Goal: Information Seeking & Learning: Learn about a topic

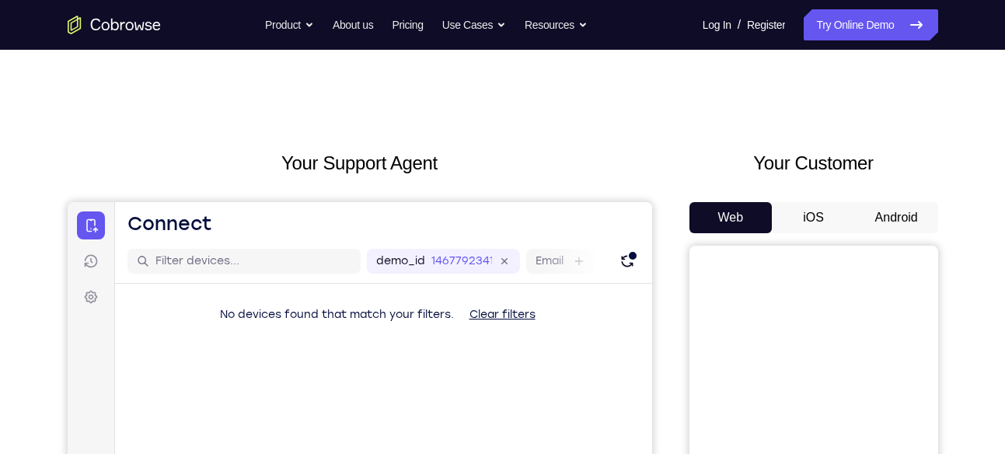
drag, startPoint x: 900, startPoint y: 237, endPoint x: 904, endPoint y: 226, distance: 11.6
click at [904, 226] on div "Web iOS Android" at bounding box center [813, 462] width 249 height 521
click at [904, 226] on button "Android" at bounding box center [896, 217] width 83 height 31
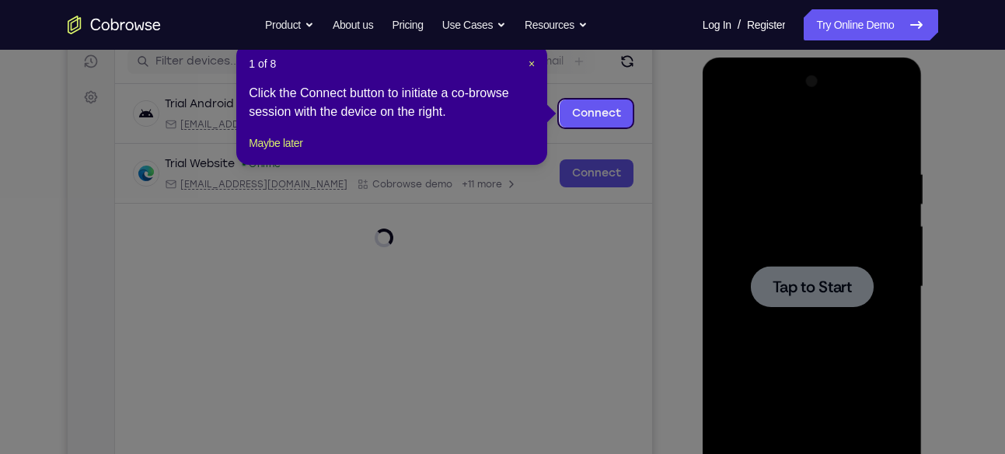
click at [527, 53] on div "1 of 8 × Click the Connect button to initiate a co-browse session with the devi…" at bounding box center [391, 104] width 311 height 121
click at [532, 60] on span "×" at bounding box center [531, 64] width 6 height 12
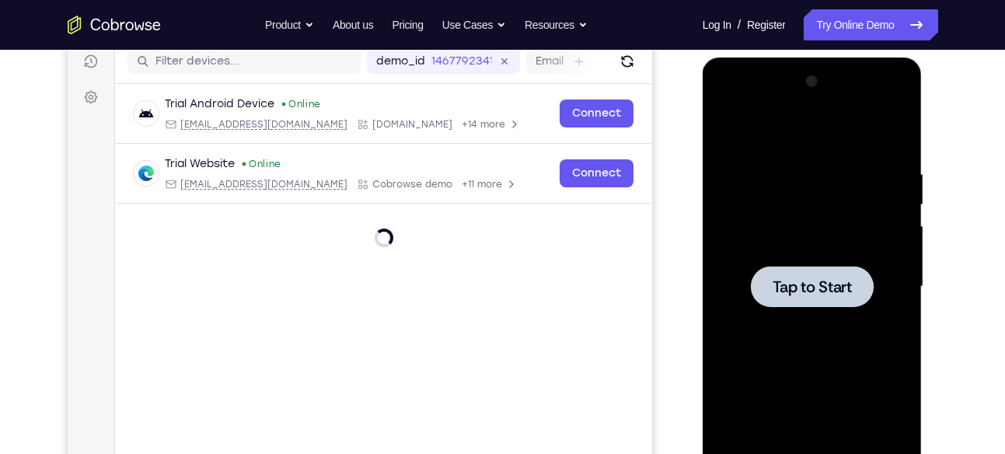
click at [787, 270] on div at bounding box center [812, 286] width 123 height 41
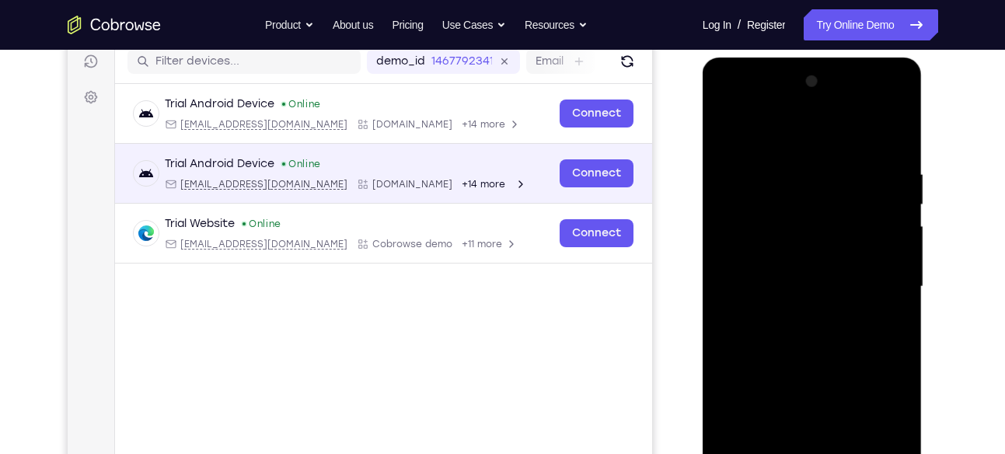
scroll to position [54, 0]
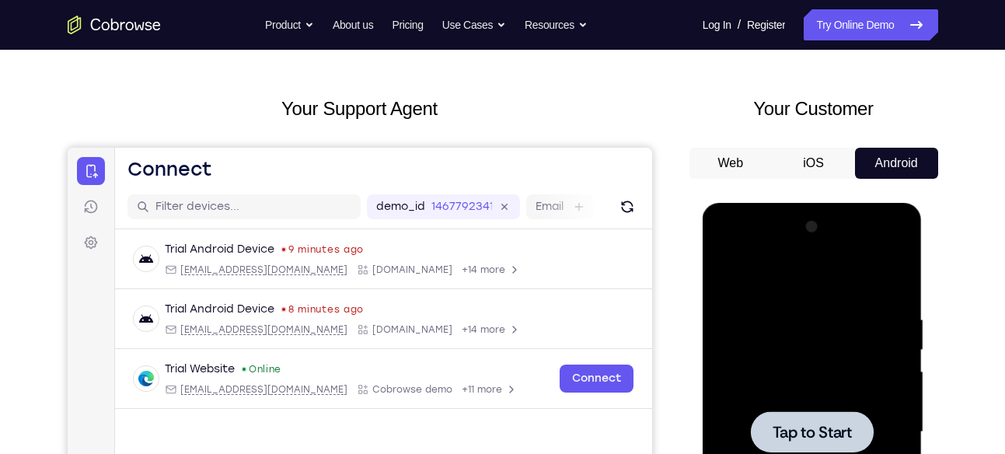
click at [880, 431] on div at bounding box center [812, 432] width 196 height 435
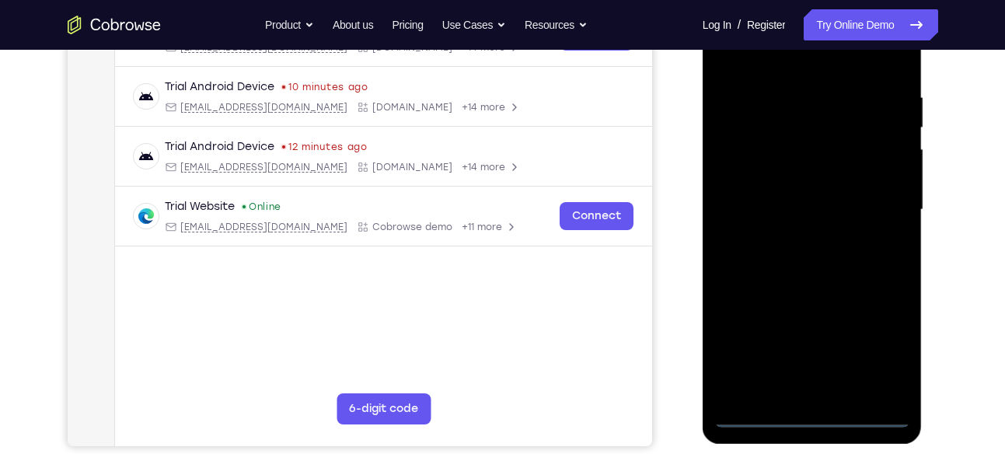
scroll to position [277, 0]
click at [811, 410] on div at bounding box center [812, 208] width 196 height 435
click at [867, 360] on div at bounding box center [812, 208] width 196 height 435
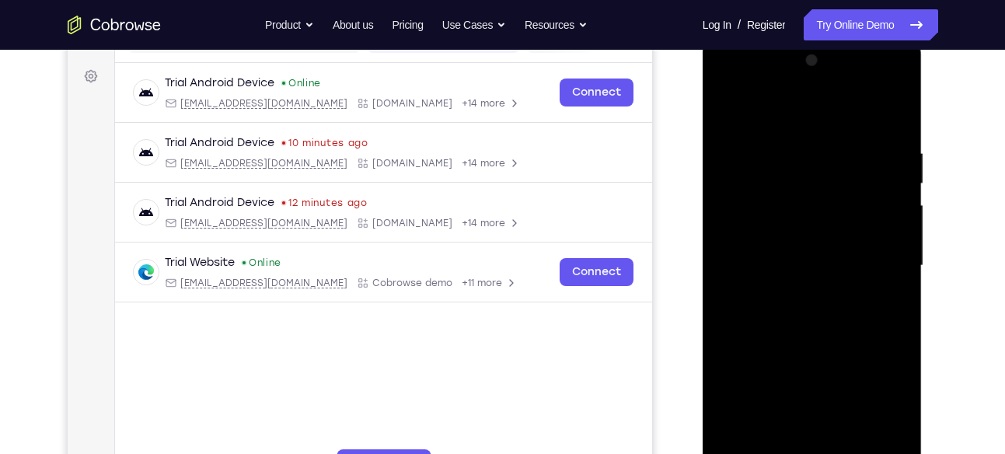
scroll to position [220, 0]
click at [733, 83] on div at bounding box center [812, 266] width 196 height 435
click at [814, 180] on div at bounding box center [812, 266] width 196 height 435
click at [895, 442] on div at bounding box center [812, 266] width 196 height 435
click at [759, 228] on div at bounding box center [812, 266] width 196 height 435
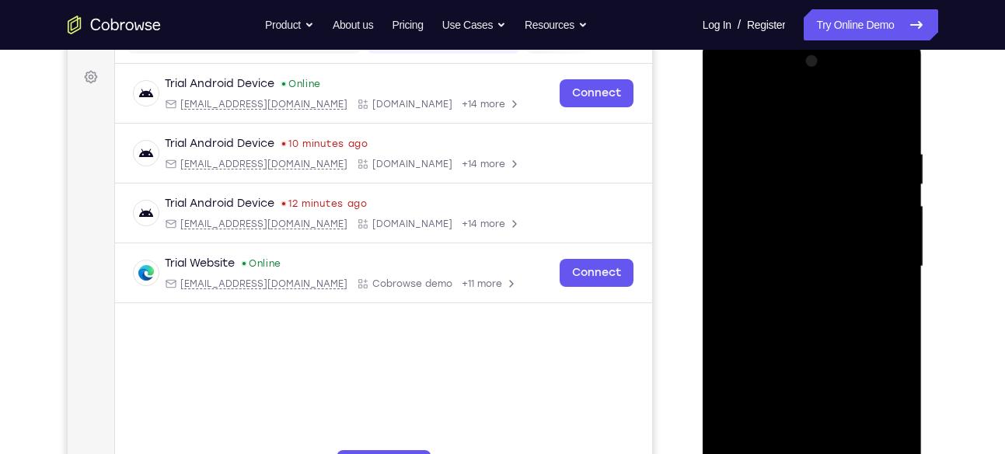
click at [803, 355] on div at bounding box center [812, 266] width 196 height 435
click at [877, 111] on div at bounding box center [812, 266] width 196 height 435
click at [744, 184] on div at bounding box center [812, 266] width 196 height 435
drag, startPoint x: 797, startPoint y: 322, endPoint x: 783, endPoint y: 89, distance: 232.8
click at [783, 89] on div at bounding box center [812, 266] width 196 height 435
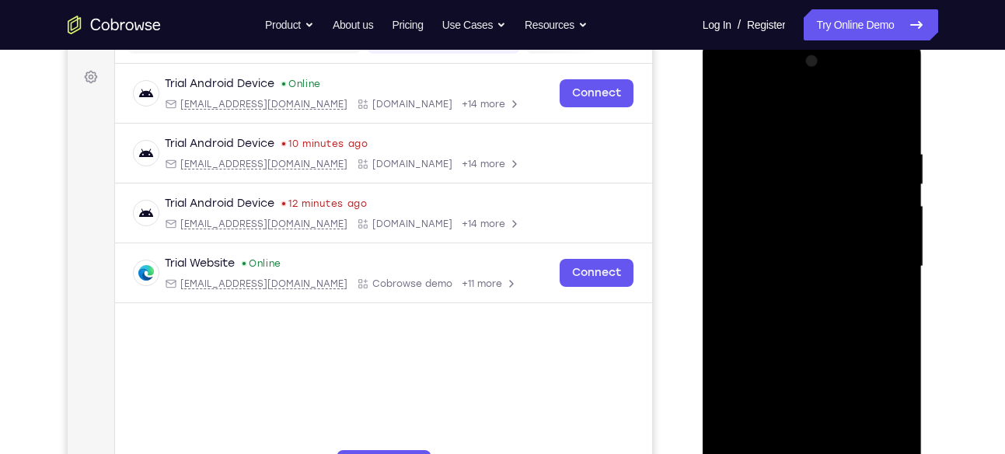
click at [888, 385] on div at bounding box center [812, 266] width 196 height 435
drag, startPoint x: 842, startPoint y: 337, endPoint x: 829, endPoint y: 167, distance: 169.9
click at [829, 167] on div at bounding box center [812, 266] width 196 height 435
drag, startPoint x: 808, startPoint y: 335, endPoint x: 787, endPoint y: 146, distance: 190.0
click at [787, 146] on div at bounding box center [812, 266] width 196 height 435
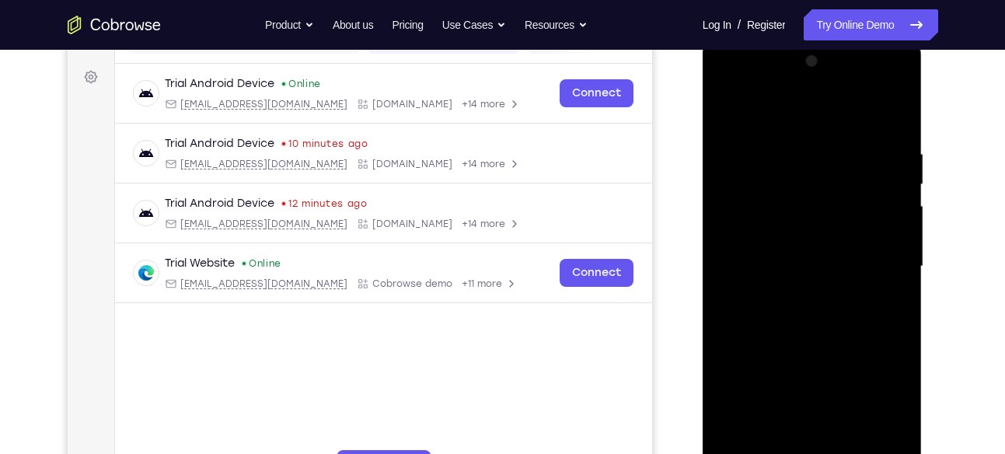
click at [810, 345] on div at bounding box center [812, 266] width 196 height 435
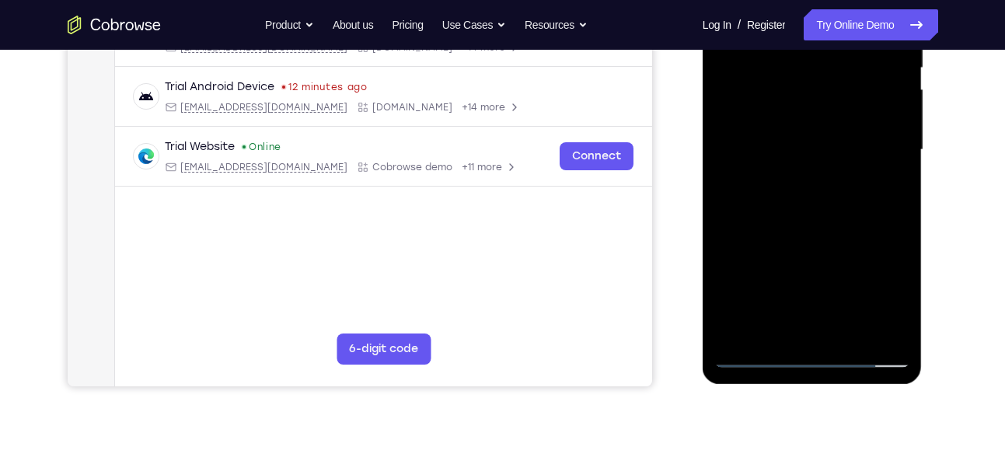
scroll to position [337, 0]
click at [751, 352] on div at bounding box center [812, 149] width 196 height 435
click at [818, 126] on div at bounding box center [812, 149] width 196 height 435
click at [804, 136] on div at bounding box center [812, 149] width 196 height 435
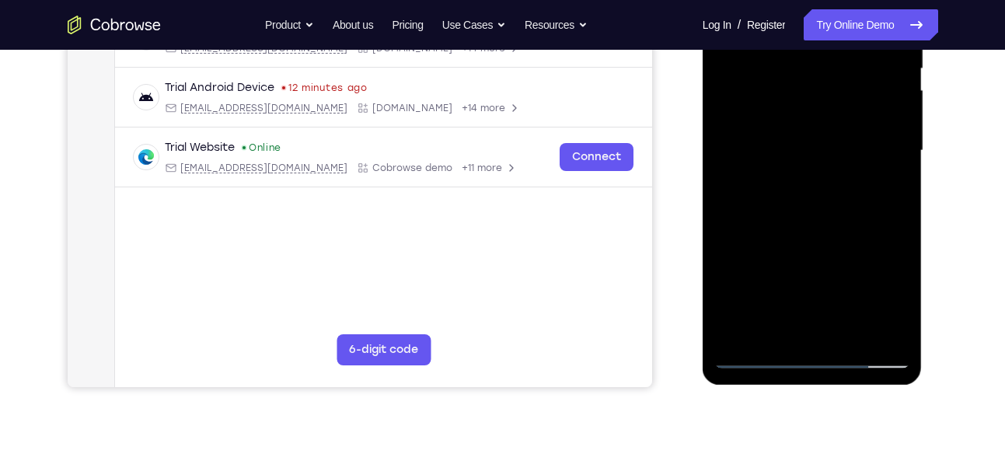
click at [886, 177] on div at bounding box center [812, 150] width 196 height 435
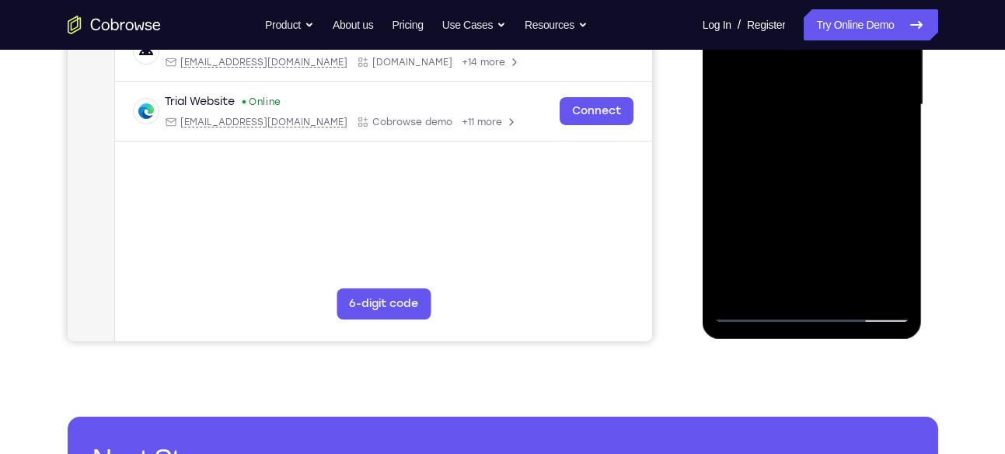
click at [752, 316] on div at bounding box center [812, 104] width 196 height 435
click at [814, 96] on div at bounding box center [812, 104] width 196 height 435
click at [879, 141] on div at bounding box center [812, 104] width 196 height 435
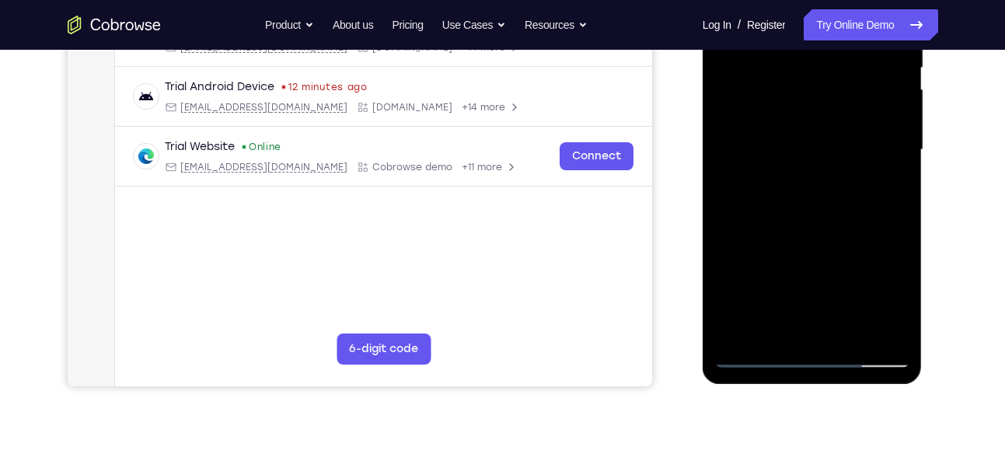
scroll to position [316, 0]
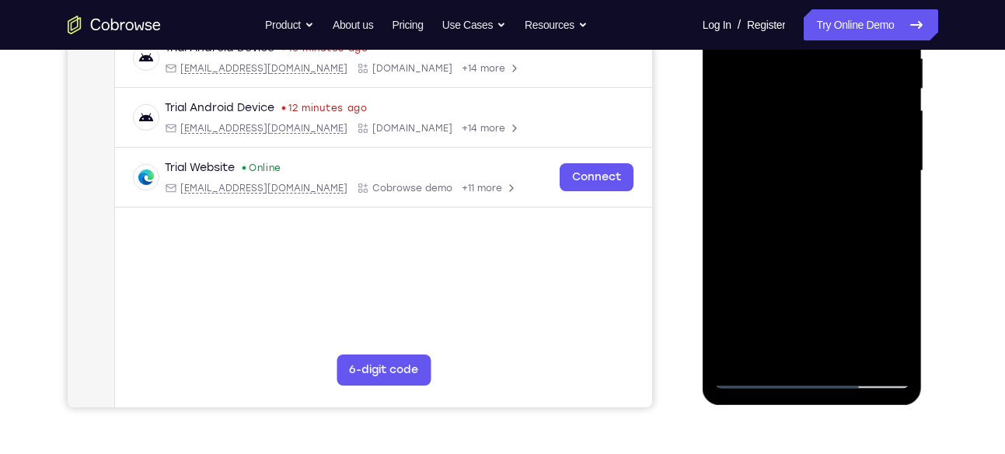
click at [749, 201] on div at bounding box center [812, 170] width 196 height 435
click at [754, 211] on div at bounding box center [812, 170] width 196 height 435
click at [753, 211] on div at bounding box center [812, 170] width 196 height 435
click at [751, 211] on div at bounding box center [812, 170] width 196 height 435
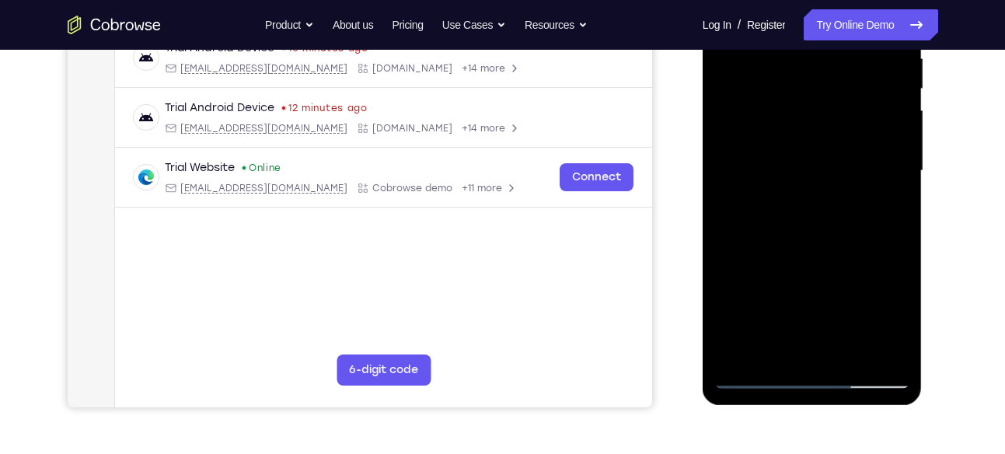
click at [758, 208] on div at bounding box center [812, 170] width 196 height 435
click at [751, 208] on div at bounding box center [812, 170] width 196 height 435
click at [833, 120] on div at bounding box center [812, 170] width 196 height 435
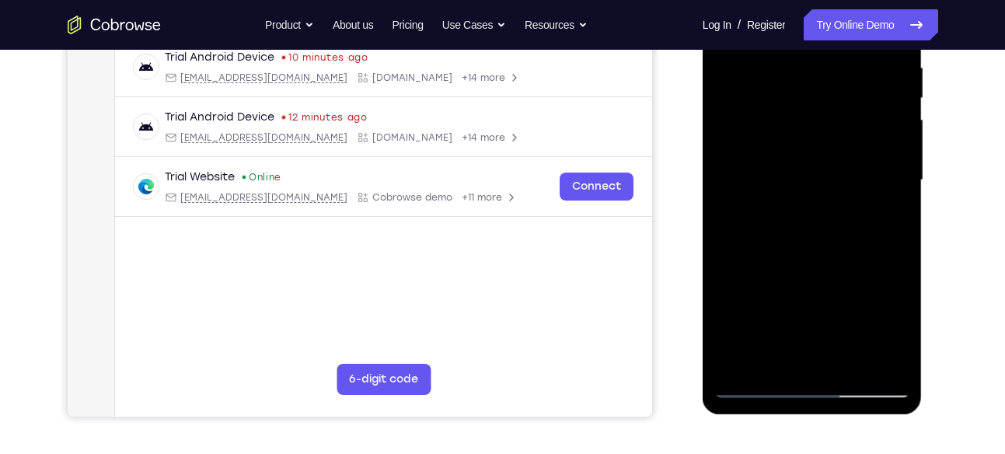
scroll to position [305, 0]
click at [748, 222] on div at bounding box center [812, 180] width 196 height 435
click at [755, 221] on div at bounding box center [812, 180] width 196 height 435
click at [755, 220] on div at bounding box center [812, 180] width 196 height 435
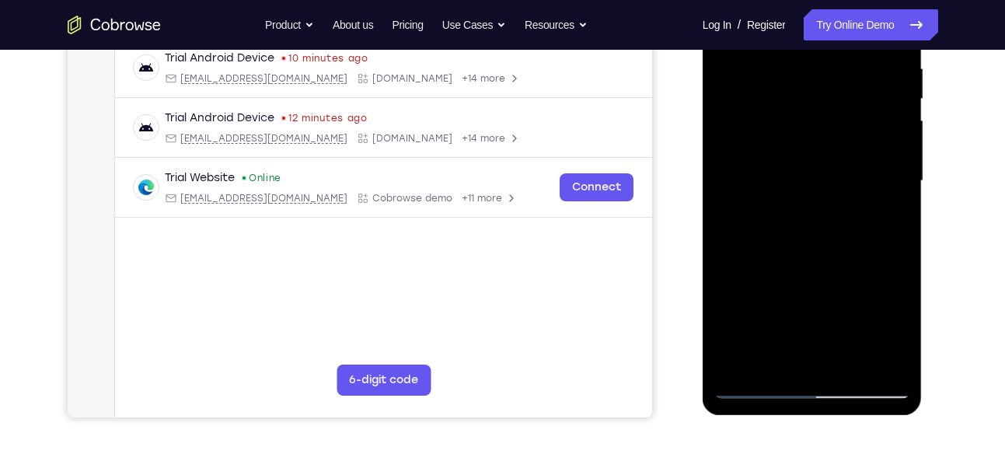
click at [755, 220] on div at bounding box center [812, 180] width 196 height 435
click at [762, 220] on div at bounding box center [812, 180] width 196 height 435
click at [766, 217] on div at bounding box center [812, 180] width 196 height 435
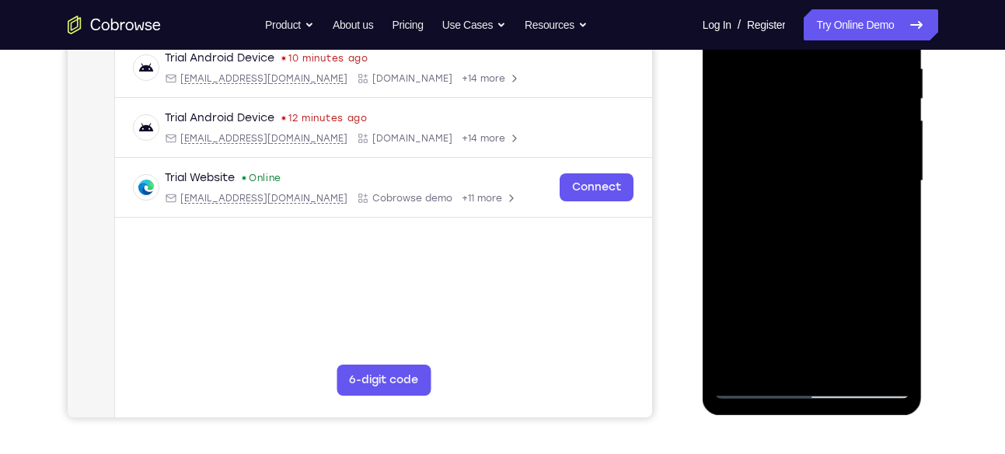
click at [766, 217] on div at bounding box center [812, 180] width 196 height 435
click at [760, 222] on div at bounding box center [812, 180] width 196 height 435
click at [763, 222] on div at bounding box center [812, 180] width 196 height 435
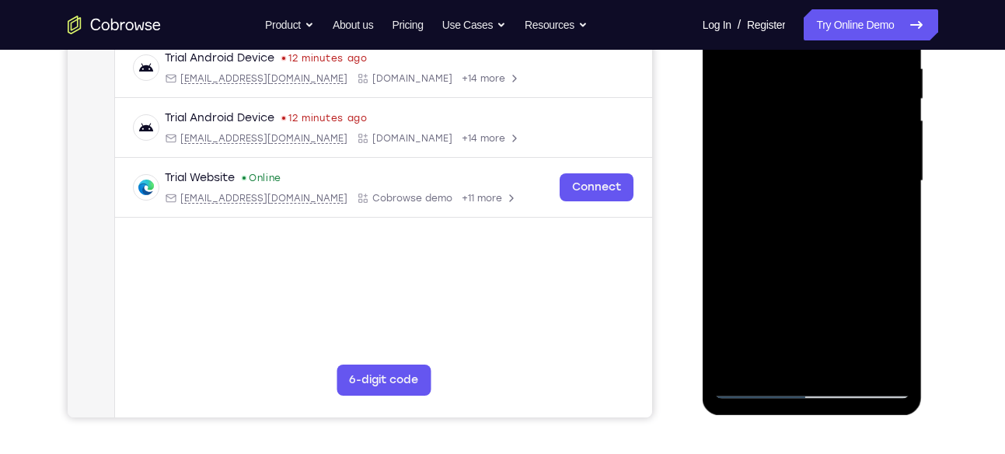
click at [763, 222] on div at bounding box center [812, 180] width 196 height 435
click at [763, 221] on div at bounding box center [812, 180] width 196 height 435
click at [771, 221] on div at bounding box center [812, 180] width 196 height 435
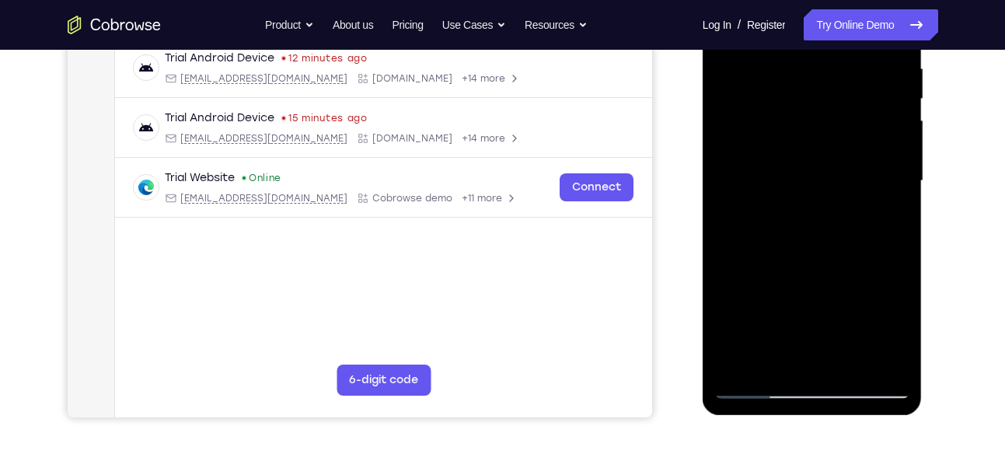
click at [797, 220] on div at bounding box center [812, 180] width 196 height 435
click at [797, 224] on div at bounding box center [812, 180] width 196 height 435
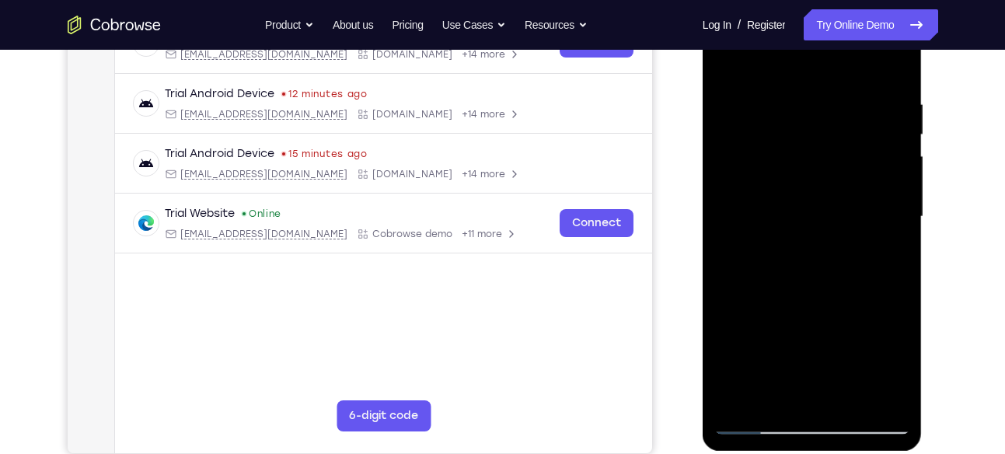
scroll to position [270, 0]
click at [877, 63] on div at bounding box center [812, 215] width 196 height 435
click at [769, 137] on div at bounding box center [812, 215] width 196 height 435
drag, startPoint x: 780, startPoint y: 246, endPoint x: 781, endPoint y: 176, distance: 70.0
click at [781, 176] on div at bounding box center [812, 215] width 196 height 435
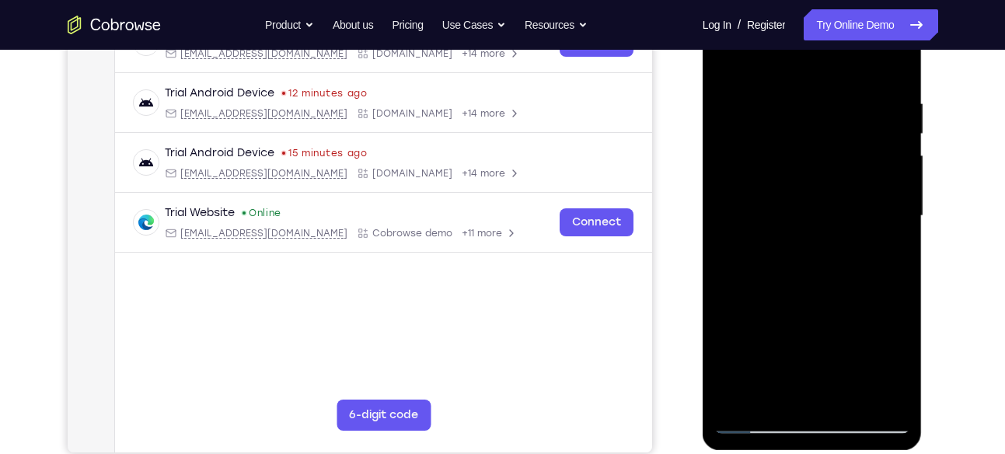
click at [783, 199] on div at bounding box center [812, 215] width 196 height 435
click at [772, 250] on div at bounding box center [812, 215] width 196 height 435
click at [811, 202] on div at bounding box center [812, 215] width 196 height 435
click at [811, 209] on div at bounding box center [812, 215] width 196 height 435
click at [784, 255] on div at bounding box center [812, 215] width 196 height 435
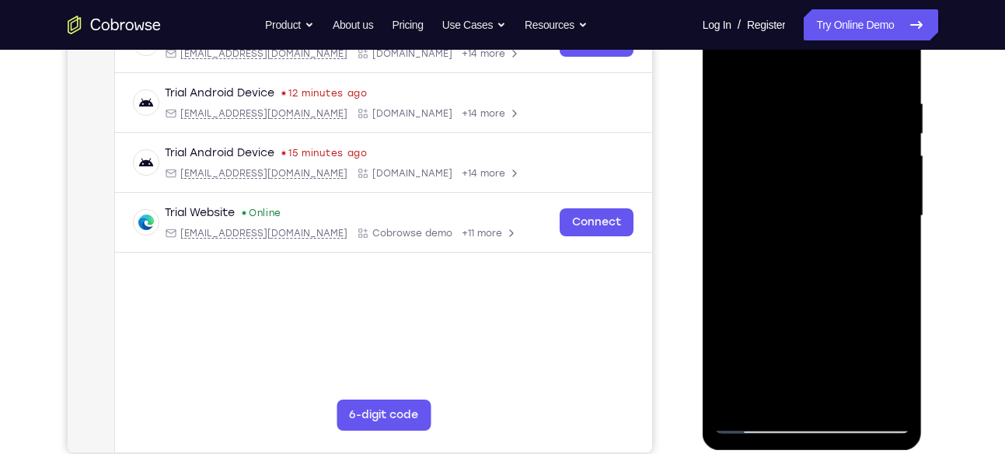
click at [784, 255] on div at bounding box center [812, 215] width 196 height 435
click at [784, 257] on div at bounding box center [812, 215] width 196 height 435
click at [784, 259] on div at bounding box center [812, 215] width 196 height 435
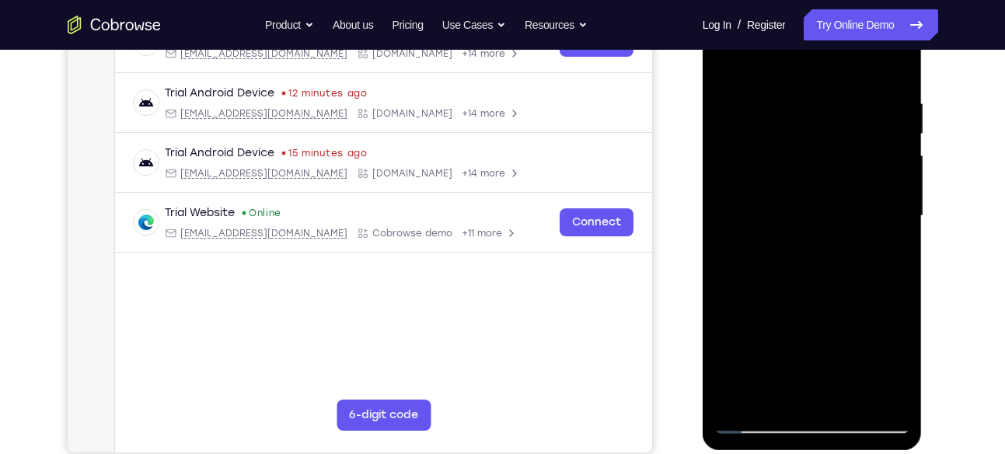
click at [784, 259] on div at bounding box center [812, 215] width 196 height 435
click at [835, 169] on div at bounding box center [812, 215] width 196 height 435
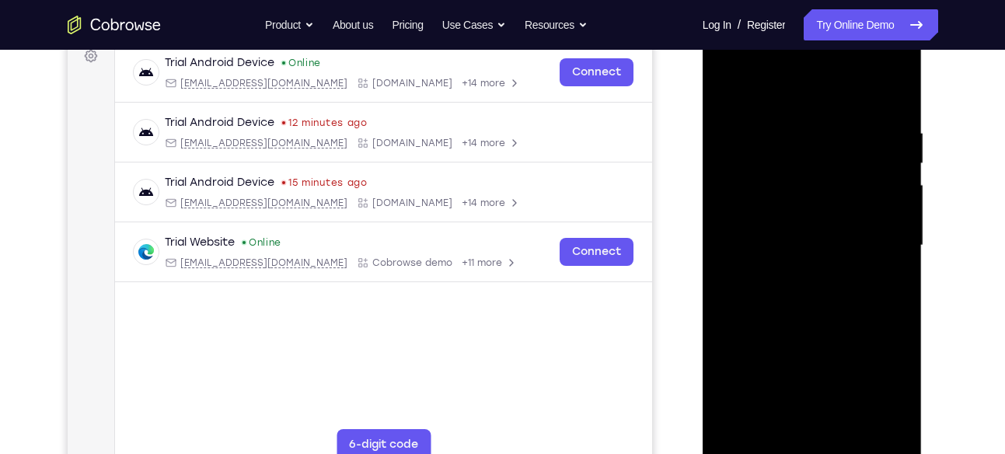
scroll to position [240, 0]
click at [876, 98] on div at bounding box center [812, 246] width 196 height 435
click at [751, 164] on div at bounding box center [812, 246] width 196 height 435
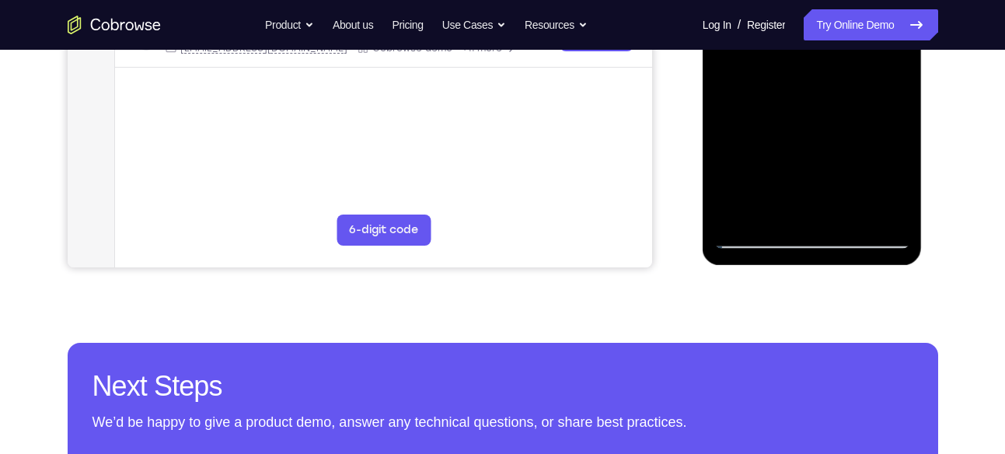
scroll to position [453, 0]
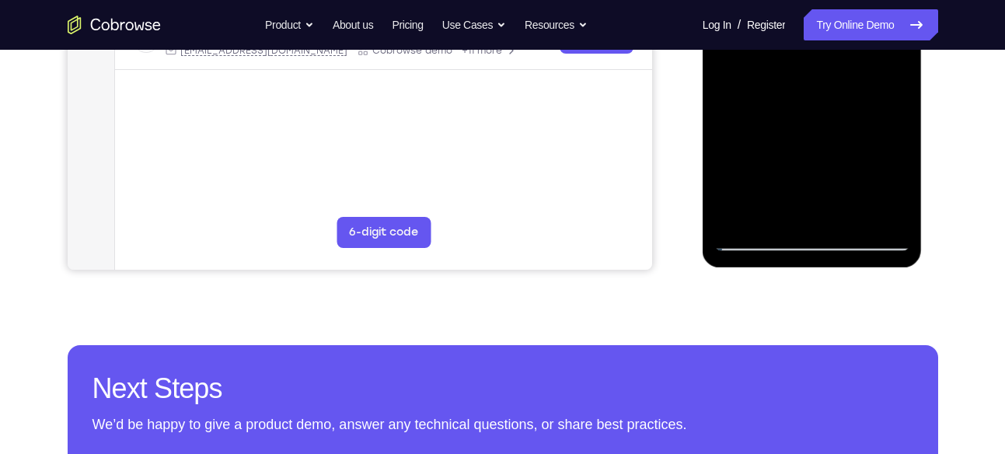
drag, startPoint x: 801, startPoint y: 169, endPoint x: 796, endPoint y: 54, distance: 115.2
click at [796, 54] on div at bounding box center [812, 33] width 196 height 435
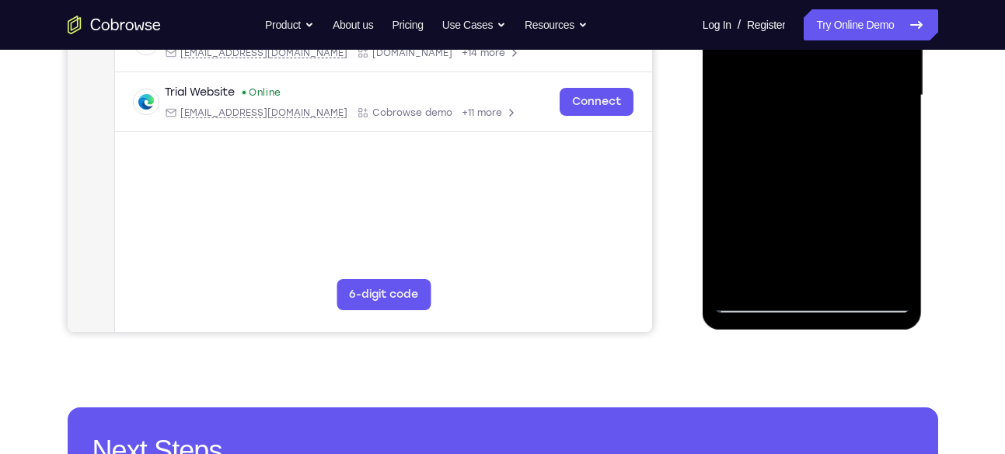
scroll to position [382, 0]
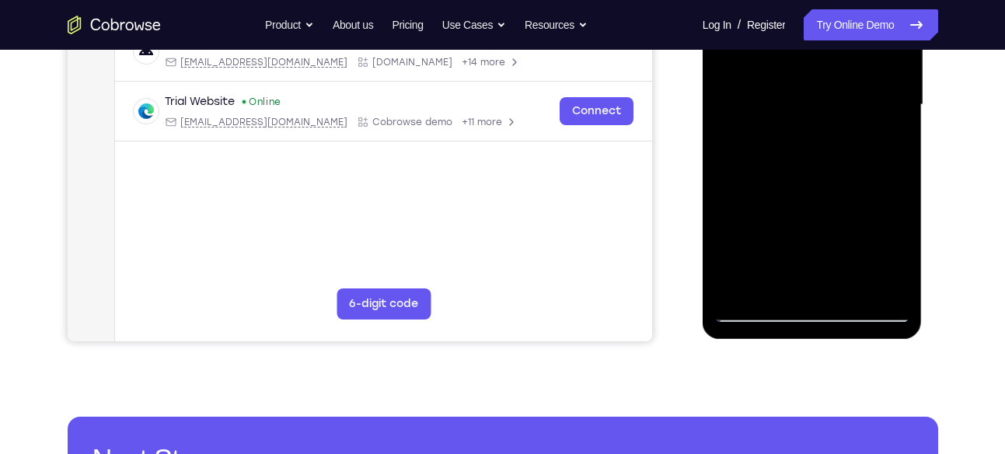
drag, startPoint x: 769, startPoint y: 232, endPoint x: 772, endPoint y: 103, distance: 129.0
click at [772, 103] on div at bounding box center [812, 104] width 196 height 435
drag, startPoint x: 766, startPoint y: 242, endPoint x: 849, endPoint y: 114, distance: 152.2
click at [849, 114] on div at bounding box center [812, 104] width 196 height 435
drag, startPoint x: 825, startPoint y: 242, endPoint x: 817, endPoint y: 71, distance: 171.2
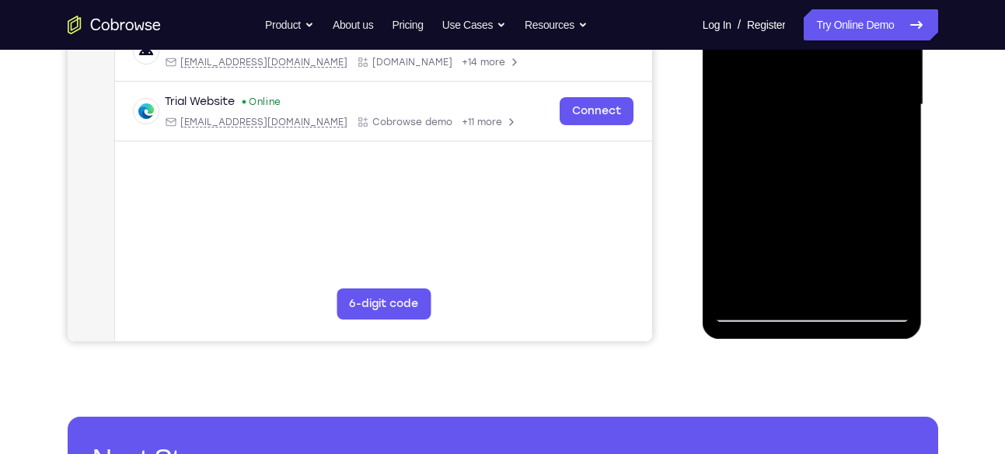
click at [817, 71] on div at bounding box center [812, 104] width 196 height 435
drag, startPoint x: 824, startPoint y: 222, endPoint x: 820, endPoint y: 76, distance: 146.2
click at [820, 76] on div at bounding box center [812, 104] width 196 height 435
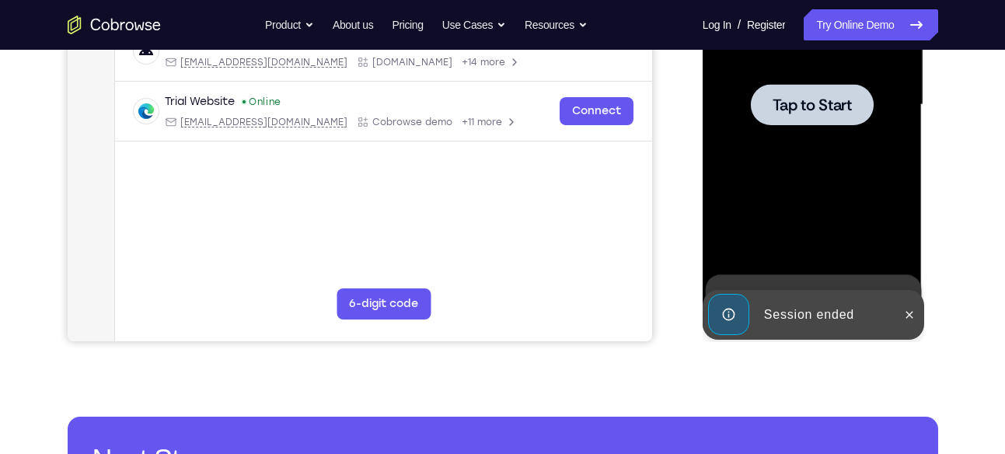
click at [817, 112] on span "Tap to Start" at bounding box center [812, 105] width 79 height 16
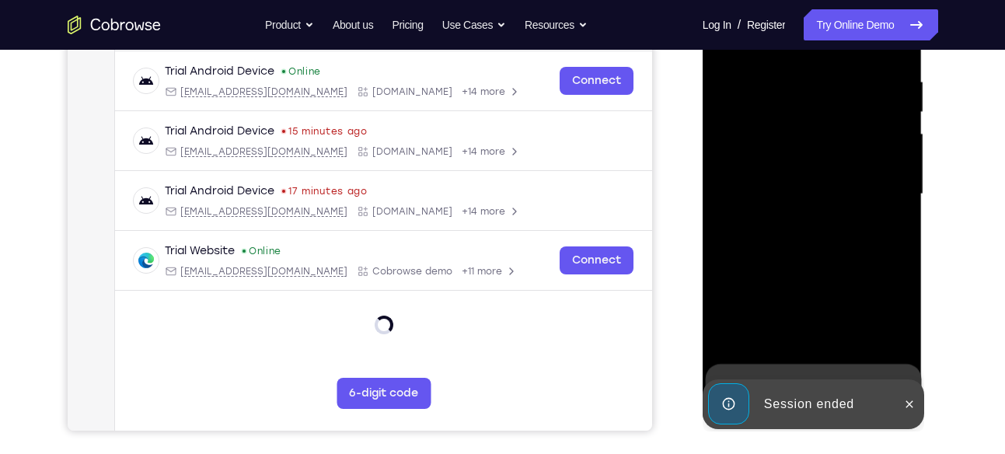
scroll to position [293, 0]
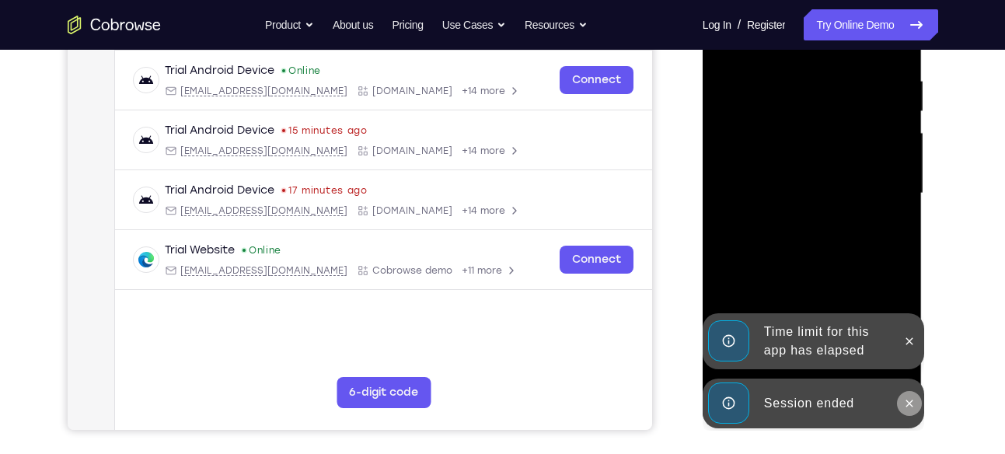
click at [909, 396] on button at bounding box center [909, 403] width 25 height 25
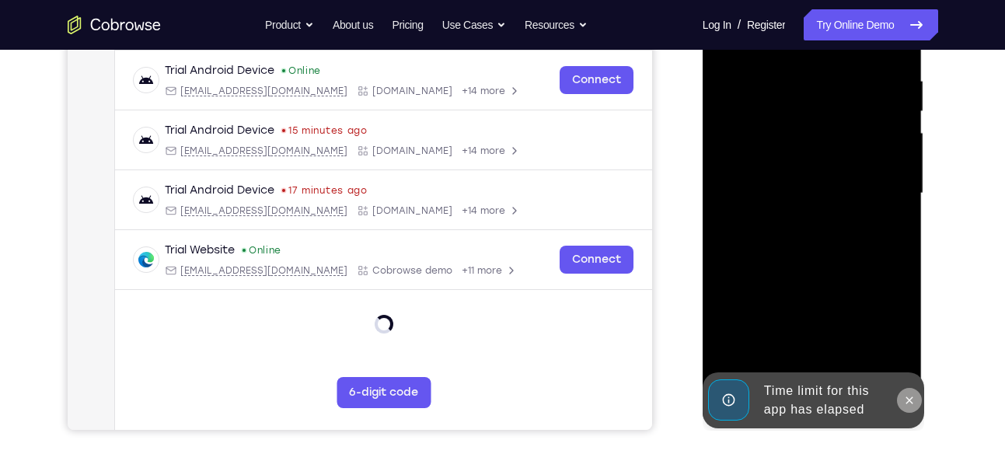
click at [906, 350] on div "Online web based iOS Simulators and Android Emulators. Run iPhone, iPad, Mobile…" at bounding box center [814, 197] width 222 height 466
click at [910, 396] on icon at bounding box center [909, 400] width 12 height 12
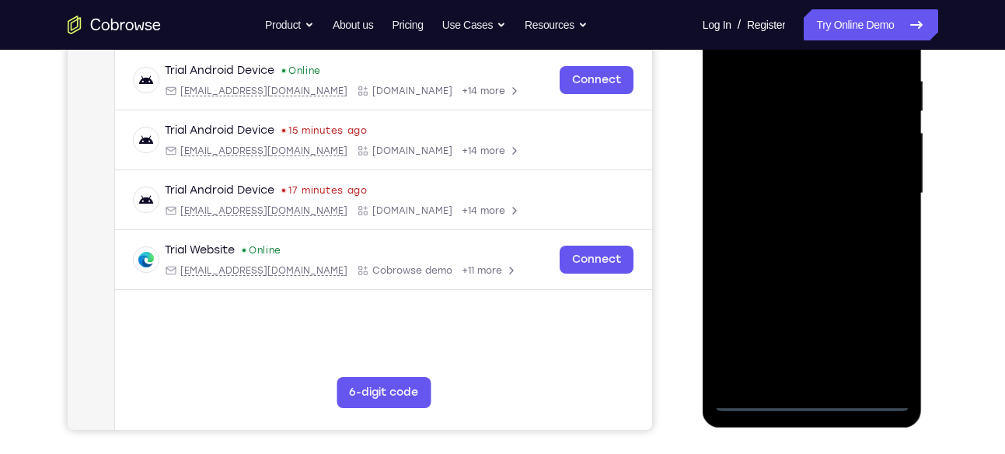
click at [804, 396] on div at bounding box center [812, 193] width 196 height 435
click at [872, 320] on div at bounding box center [812, 193] width 196 height 435
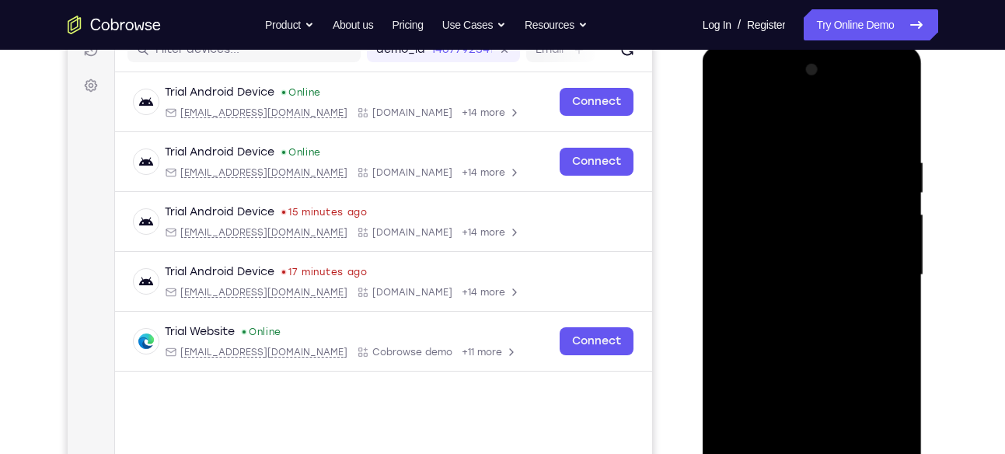
scroll to position [211, 0]
click at [725, 95] on div at bounding box center [812, 275] width 196 height 435
click at [817, 197] on div at bounding box center [812, 275] width 196 height 435
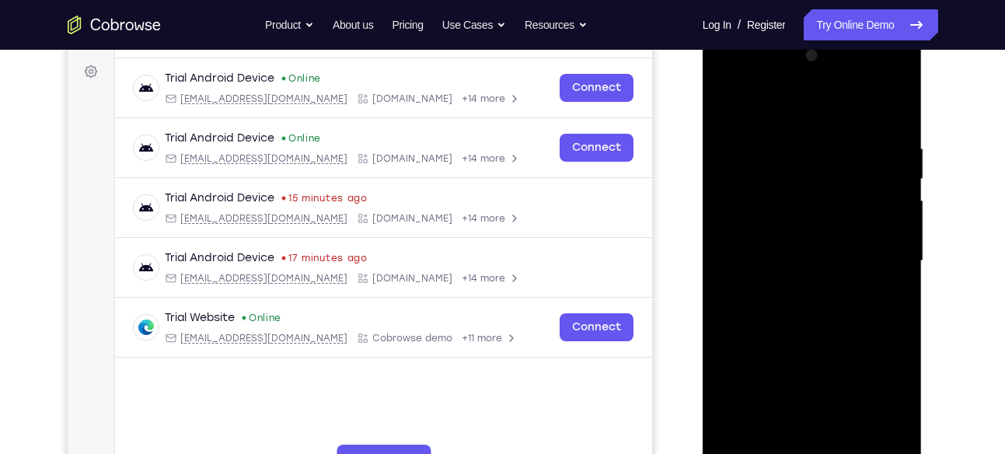
scroll to position [226, 0]
click at [888, 430] on div at bounding box center [812, 260] width 196 height 435
click at [752, 222] on div at bounding box center [812, 260] width 196 height 435
click at [833, 360] on div at bounding box center [812, 260] width 196 height 435
click at [877, 106] on div at bounding box center [812, 260] width 196 height 435
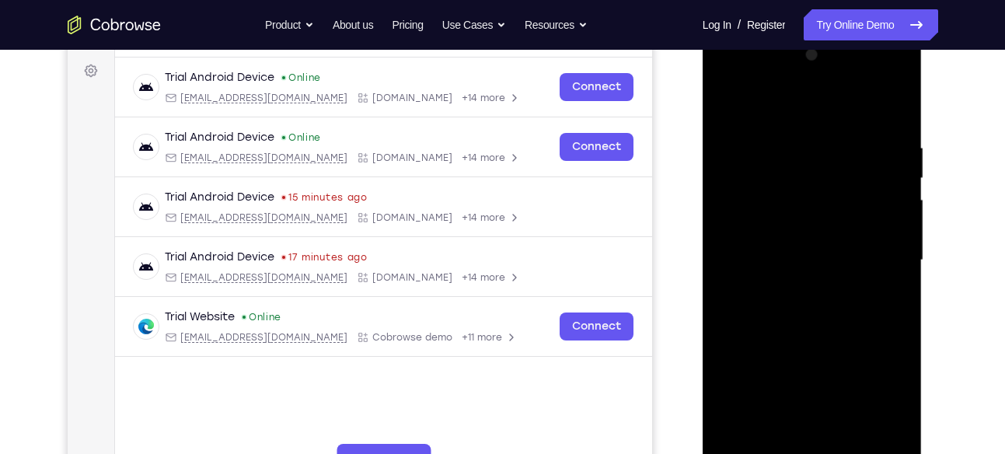
click at [894, 435] on div at bounding box center [812, 260] width 196 height 435
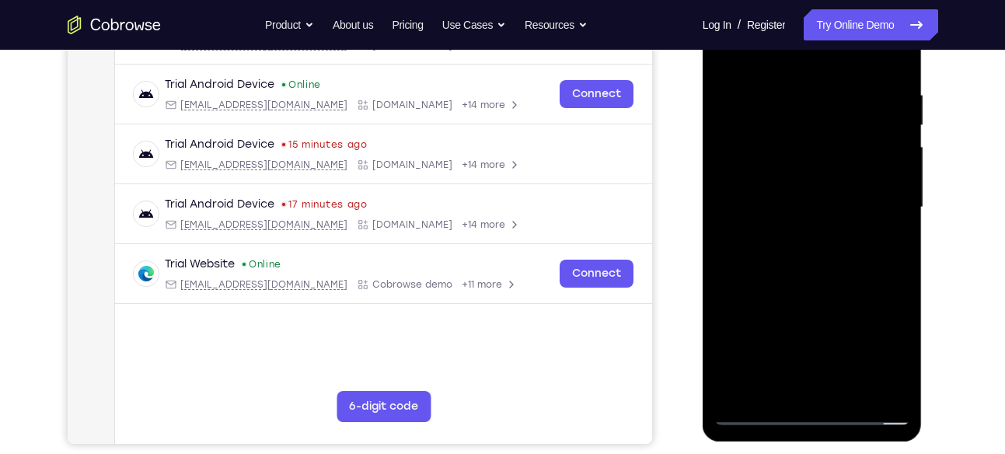
scroll to position [285, 0]
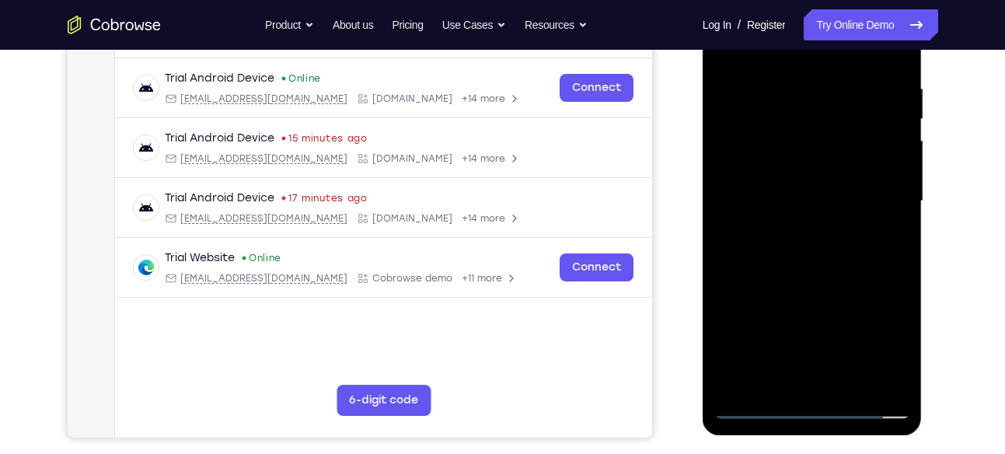
click at [835, 354] on div at bounding box center [812, 201] width 196 height 435
drag, startPoint x: 835, startPoint y: 364, endPoint x: 804, endPoint y: 122, distance: 243.7
click at [804, 122] on div at bounding box center [812, 201] width 196 height 435
drag, startPoint x: 817, startPoint y: 292, endPoint x: 831, endPoint y: 36, distance: 256.9
click at [831, 36] on div at bounding box center [812, 201] width 196 height 435
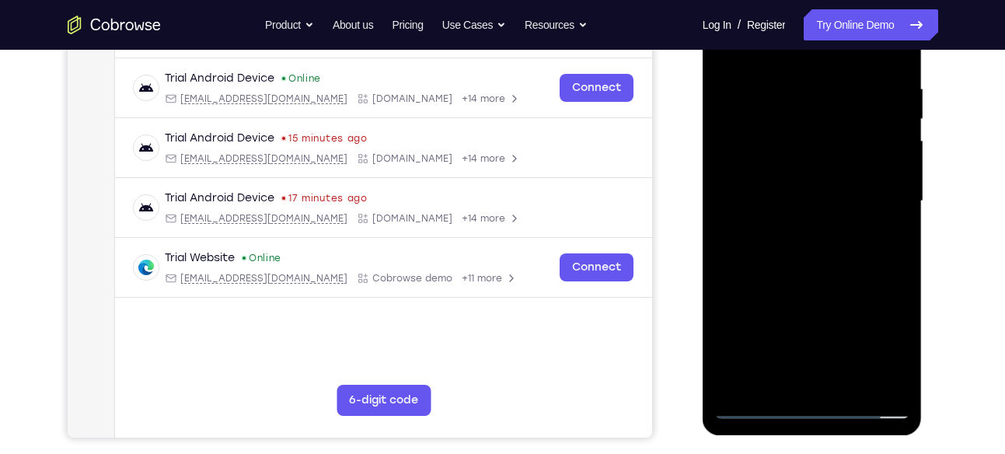
drag, startPoint x: 819, startPoint y: 347, endPoint x: 828, endPoint y: 162, distance: 185.2
click at [828, 162] on div at bounding box center [812, 201] width 196 height 435
drag, startPoint x: 835, startPoint y: 356, endPoint x: 842, endPoint y: 151, distance: 205.3
click at [842, 151] on div at bounding box center [812, 201] width 196 height 435
drag, startPoint x: 831, startPoint y: 310, endPoint x: 818, endPoint y: 72, distance: 239.0
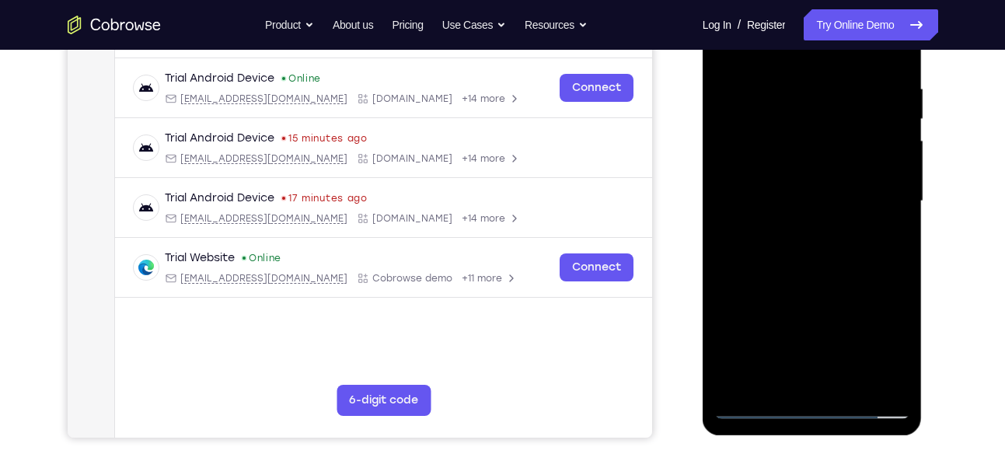
click at [818, 72] on div at bounding box center [812, 201] width 196 height 435
drag, startPoint x: 825, startPoint y: 259, endPoint x: 839, endPoint y: 36, distance: 223.4
click at [839, 36] on div at bounding box center [812, 201] width 196 height 435
click at [820, 281] on div at bounding box center [812, 201] width 196 height 435
click at [804, 197] on div at bounding box center [812, 201] width 196 height 435
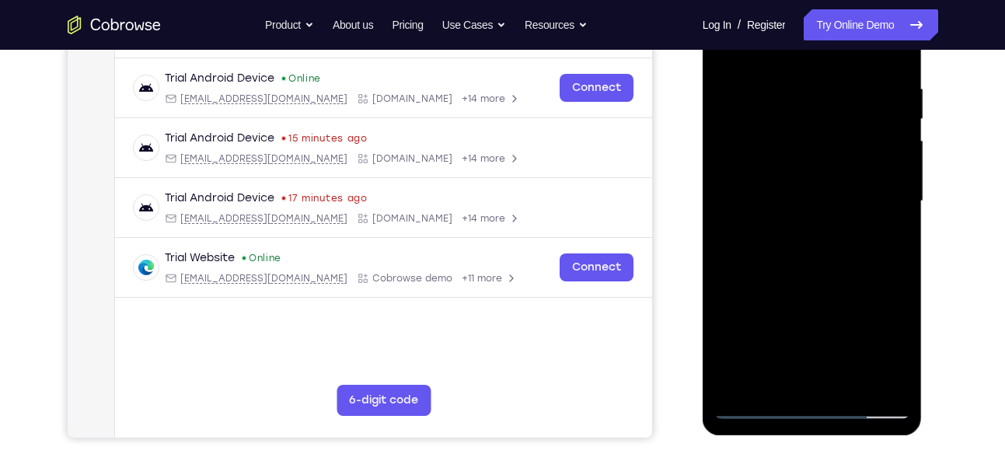
click at [887, 232] on div at bounding box center [812, 201] width 196 height 435
click at [783, 235] on div at bounding box center [812, 201] width 196 height 435
click at [774, 238] on div at bounding box center [812, 201] width 196 height 435
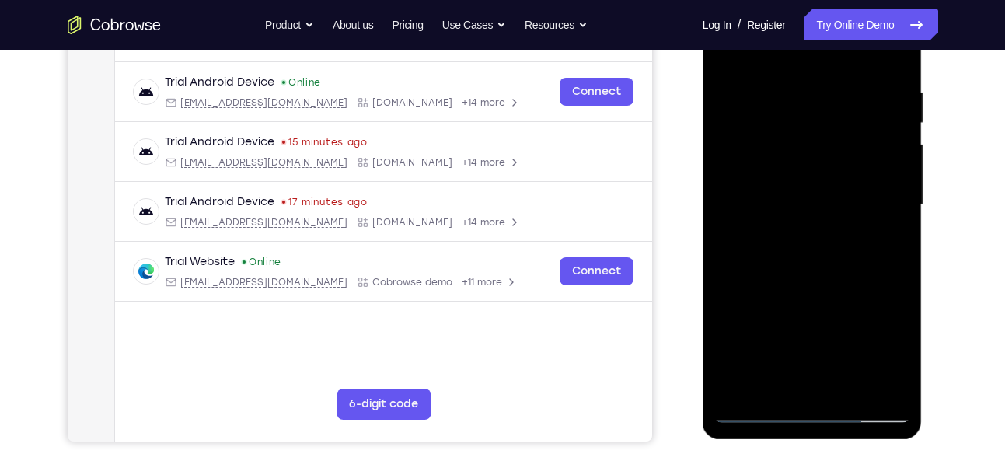
scroll to position [271, 0]
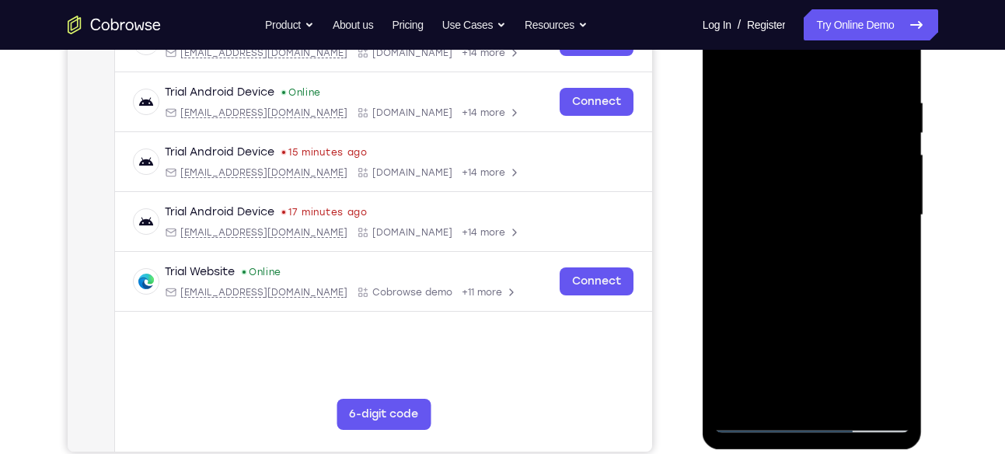
click at [831, 170] on div at bounding box center [812, 215] width 196 height 435
click at [833, 167] on div at bounding box center [812, 215] width 196 height 435
click at [809, 255] on div at bounding box center [812, 215] width 196 height 435
click at [794, 257] on div at bounding box center [812, 215] width 196 height 435
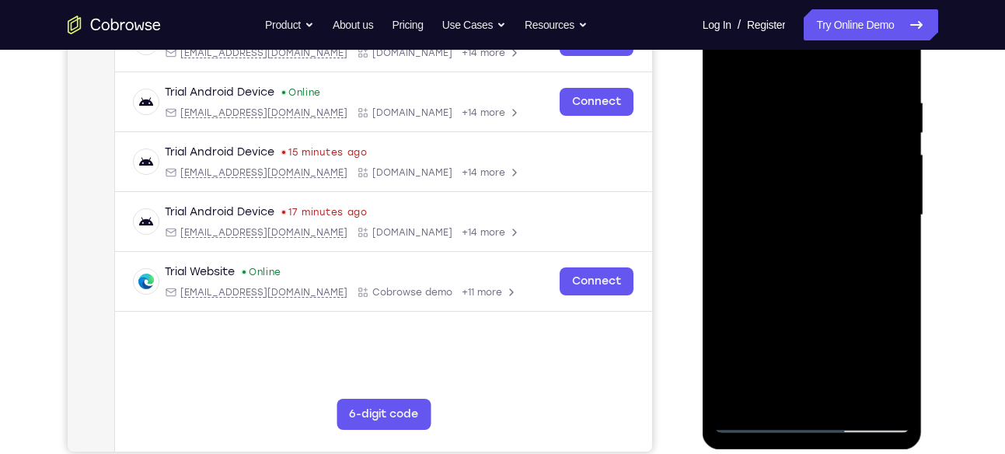
click at [808, 252] on div at bounding box center [812, 215] width 196 height 435
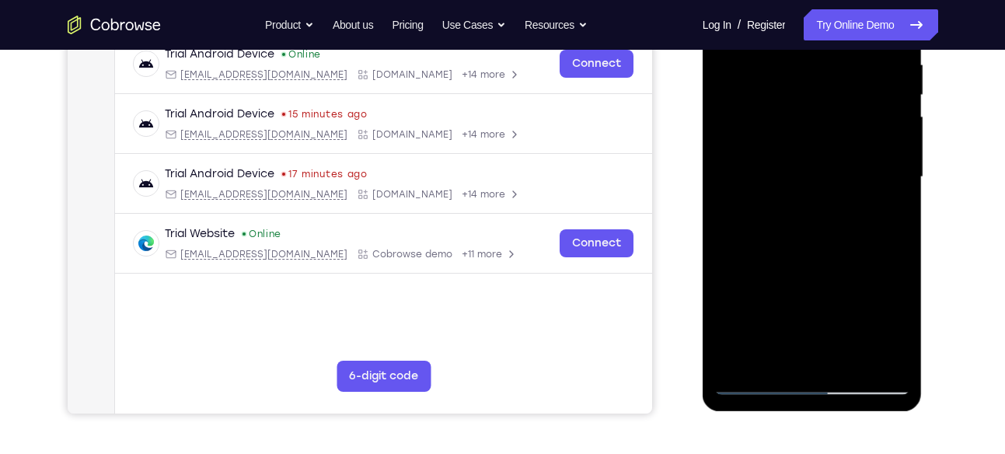
scroll to position [309, 0]
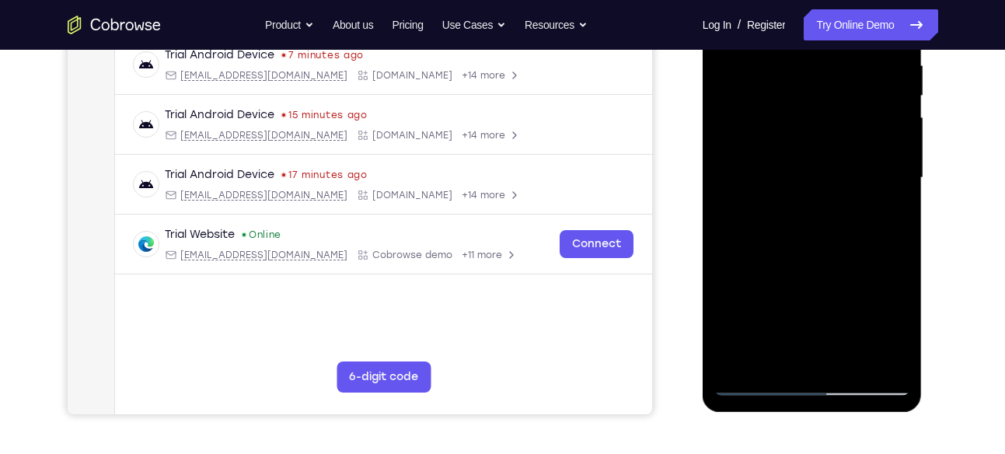
drag, startPoint x: 822, startPoint y: 190, endPoint x: 814, endPoint y: 104, distance: 86.7
click at [814, 104] on div at bounding box center [812, 177] width 196 height 435
drag, startPoint x: 818, startPoint y: 240, endPoint x: 818, endPoint y: 108, distance: 132.1
click at [818, 108] on div at bounding box center [812, 177] width 196 height 435
drag, startPoint x: 801, startPoint y: 224, endPoint x: 801, endPoint y: 112, distance: 111.9
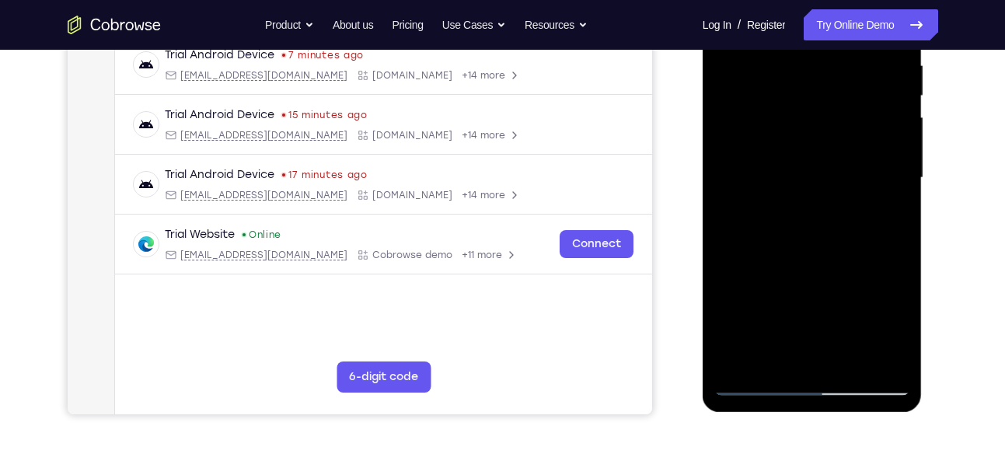
click at [801, 112] on div at bounding box center [812, 177] width 196 height 435
drag, startPoint x: 821, startPoint y: 258, endPoint x: 812, endPoint y: 82, distance: 176.6
click at [812, 82] on div at bounding box center [812, 177] width 196 height 435
drag, startPoint x: 832, startPoint y: 160, endPoint x: 835, endPoint y: 347, distance: 187.3
click at [835, 347] on div at bounding box center [812, 177] width 196 height 435
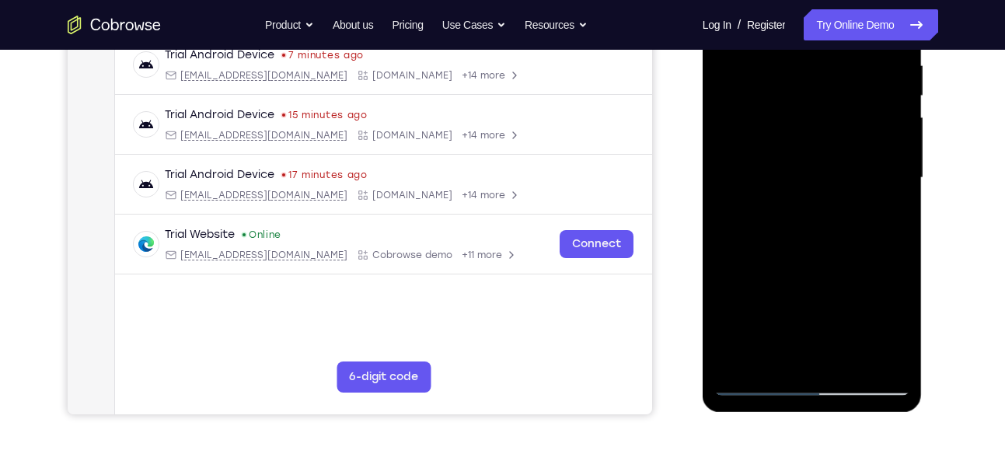
drag, startPoint x: 832, startPoint y: 120, endPoint x: 812, endPoint y: 347, distance: 227.8
click at [812, 347] on div at bounding box center [812, 177] width 196 height 435
drag, startPoint x: 831, startPoint y: 176, endPoint x: 809, endPoint y: 347, distance: 173.1
click at [809, 347] on div at bounding box center [812, 177] width 196 height 435
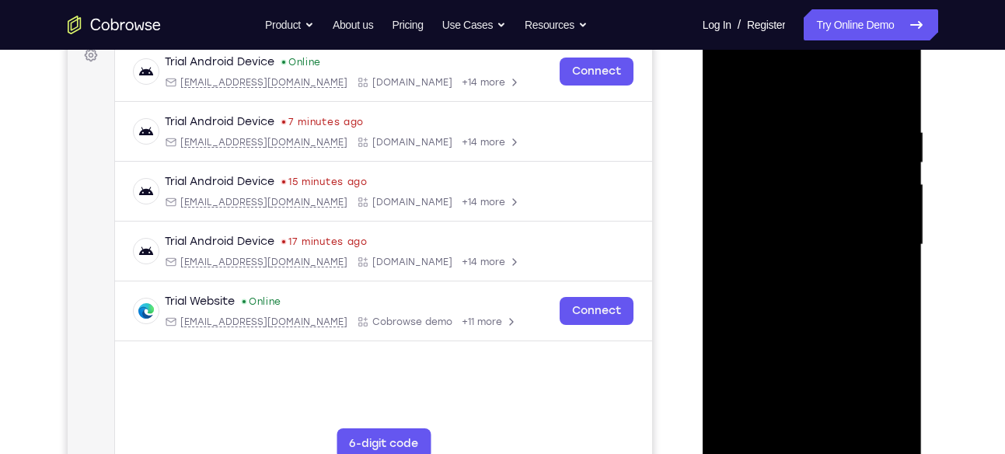
scroll to position [240, 0]
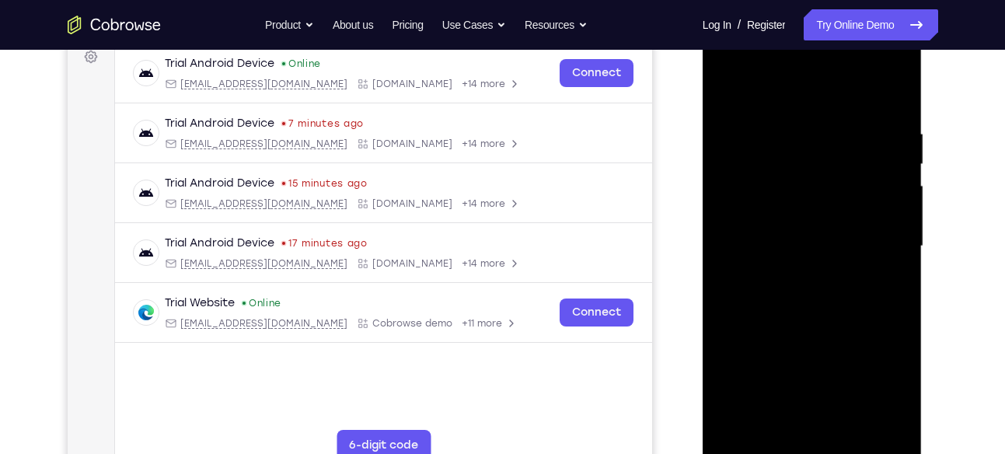
click at [873, 96] on div at bounding box center [812, 246] width 196 height 435
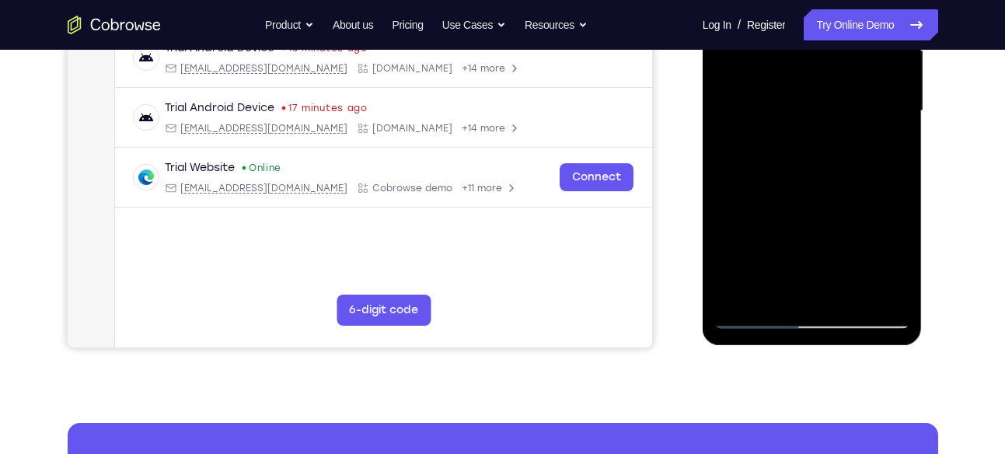
scroll to position [379, 0]
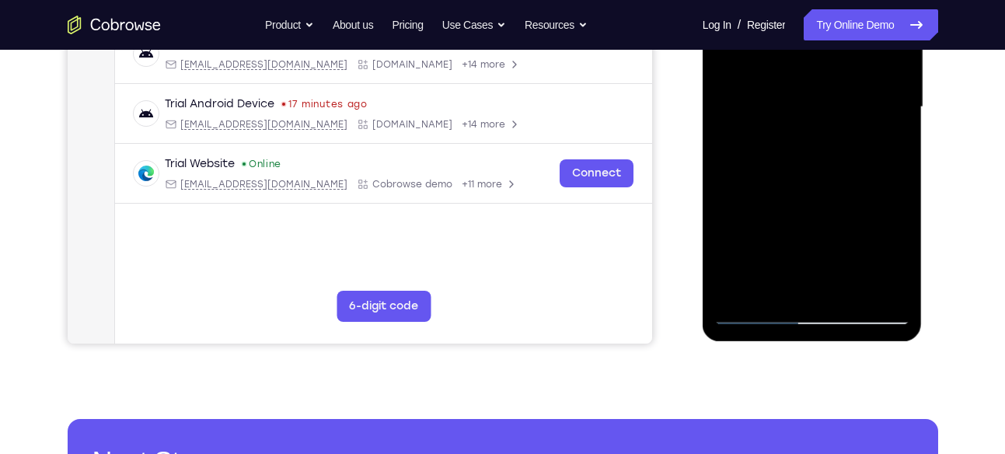
drag, startPoint x: 817, startPoint y: 280, endPoint x: 811, endPoint y: 138, distance: 141.6
click at [811, 138] on div at bounding box center [812, 107] width 196 height 435
drag, startPoint x: 814, startPoint y: 228, endPoint x: 824, endPoint y: 59, distance: 168.9
click at [824, 59] on div at bounding box center [812, 107] width 196 height 435
drag, startPoint x: 823, startPoint y: 248, endPoint x: 831, endPoint y: 72, distance: 176.6
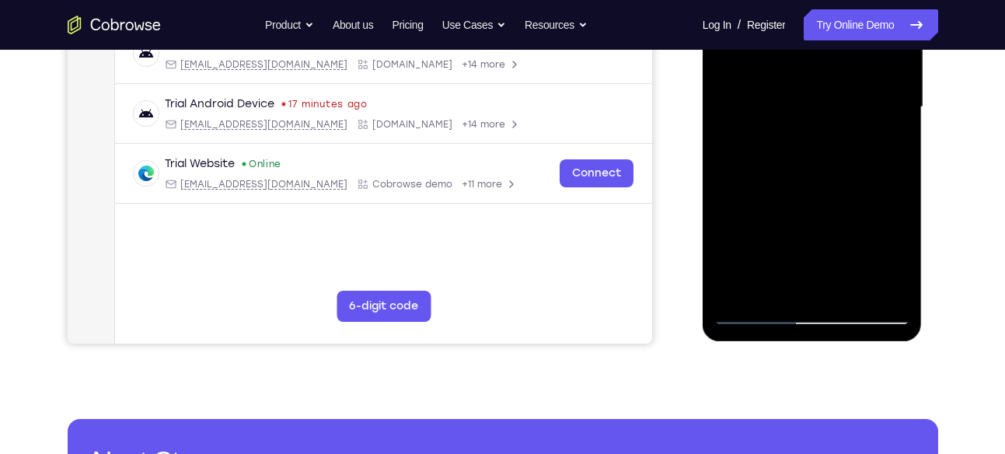
click at [831, 72] on div at bounding box center [812, 107] width 196 height 435
drag, startPoint x: 823, startPoint y: 254, endPoint x: 853, endPoint y: 85, distance: 172.1
click at [853, 85] on div at bounding box center [812, 107] width 196 height 435
drag, startPoint x: 835, startPoint y: 249, endPoint x: 852, endPoint y: 110, distance: 139.3
click at [852, 110] on div at bounding box center [812, 107] width 196 height 435
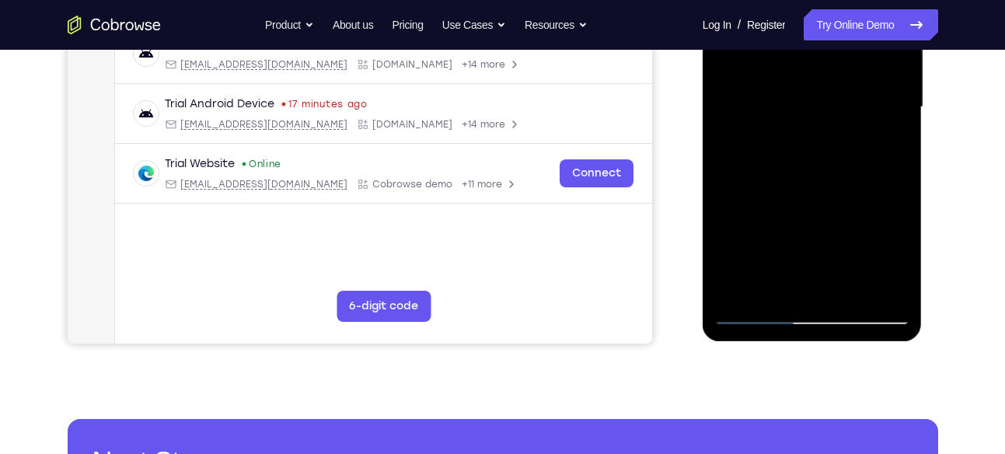
drag, startPoint x: 839, startPoint y: 252, endPoint x: 848, endPoint y: 105, distance: 147.1
click at [848, 105] on div at bounding box center [812, 107] width 196 height 435
drag, startPoint x: 833, startPoint y: 234, endPoint x: 849, endPoint y: 106, distance: 128.4
click at [849, 106] on div at bounding box center [812, 107] width 196 height 435
drag, startPoint x: 823, startPoint y: 257, endPoint x: 830, endPoint y: 109, distance: 148.6
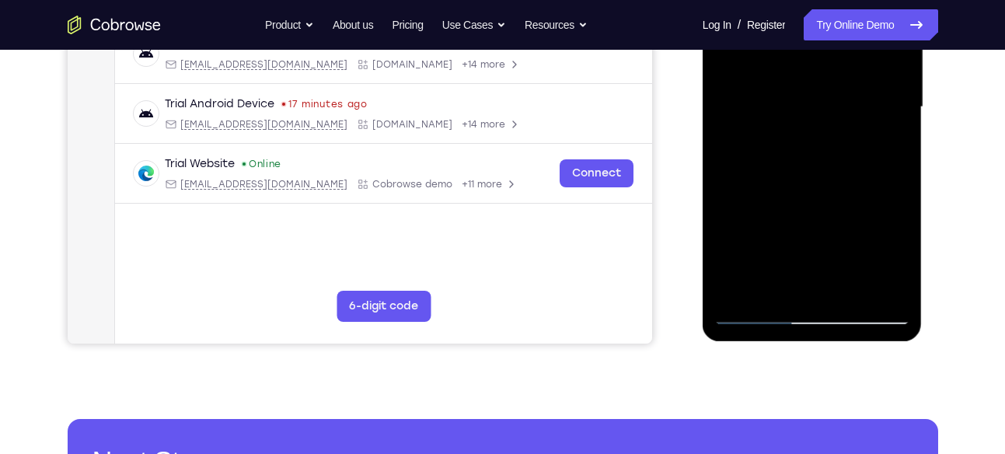
click at [830, 109] on div at bounding box center [812, 107] width 196 height 435
drag, startPoint x: 827, startPoint y: 259, endPoint x: 836, endPoint y: 124, distance: 135.6
click at [836, 124] on div at bounding box center [812, 107] width 196 height 435
drag, startPoint x: 832, startPoint y: 254, endPoint x: 837, endPoint y: 130, distance: 124.5
click at [837, 130] on div at bounding box center [812, 107] width 196 height 435
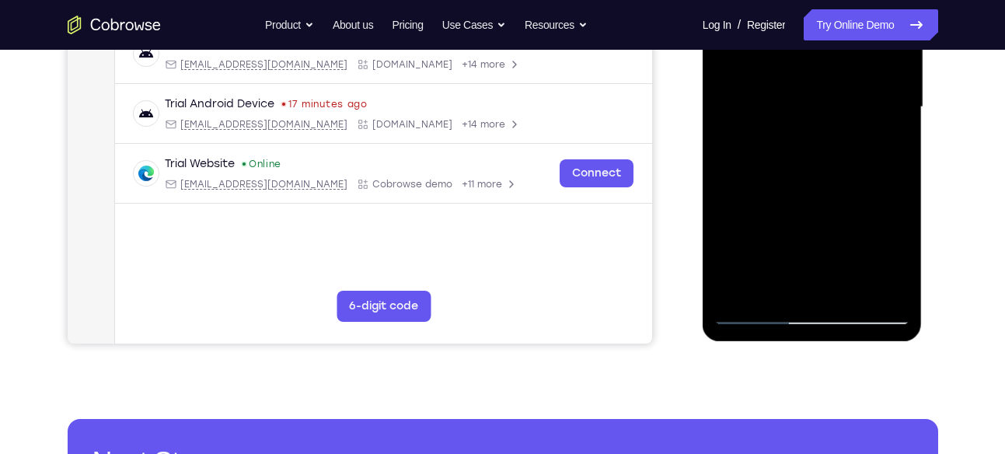
drag, startPoint x: 827, startPoint y: 264, endPoint x: 836, endPoint y: 126, distance: 138.7
click at [836, 126] on div at bounding box center [812, 107] width 196 height 435
drag, startPoint x: 827, startPoint y: 246, endPoint x: 835, endPoint y: 116, distance: 130.8
click at [835, 116] on div at bounding box center [812, 107] width 196 height 435
drag, startPoint x: 835, startPoint y: 116, endPoint x: 845, endPoint y: 99, distance: 19.5
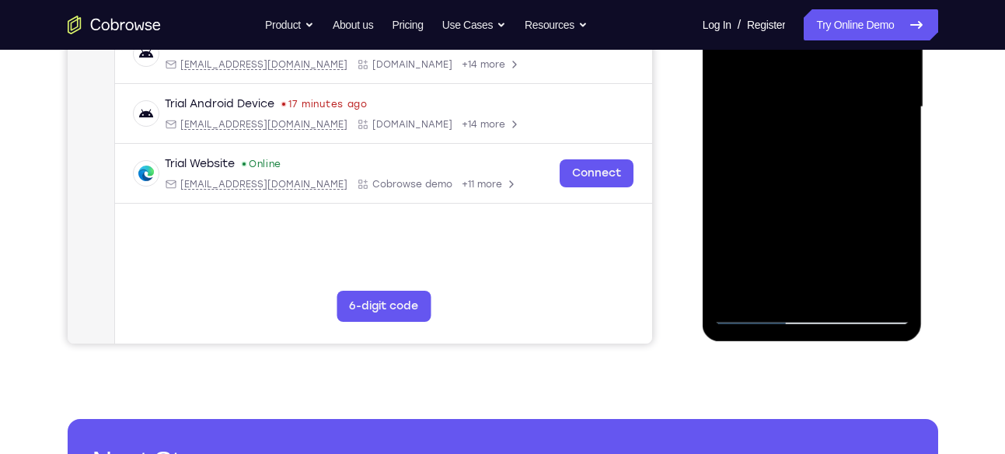
click at [845, 99] on div at bounding box center [812, 107] width 196 height 435
drag, startPoint x: 847, startPoint y: 218, endPoint x: 848, endPoint y: 101, distance: 116.6
click at [848, 101] on div at bounding box center [812, 107] width 196 height 435
drag, startPoint x: 846, startPoint y: 212, endPoint x: 854, endPoint y: 75, distance: 137.1
click at [854, 75] on div at bounding box center [812, 107] width 196 height 435
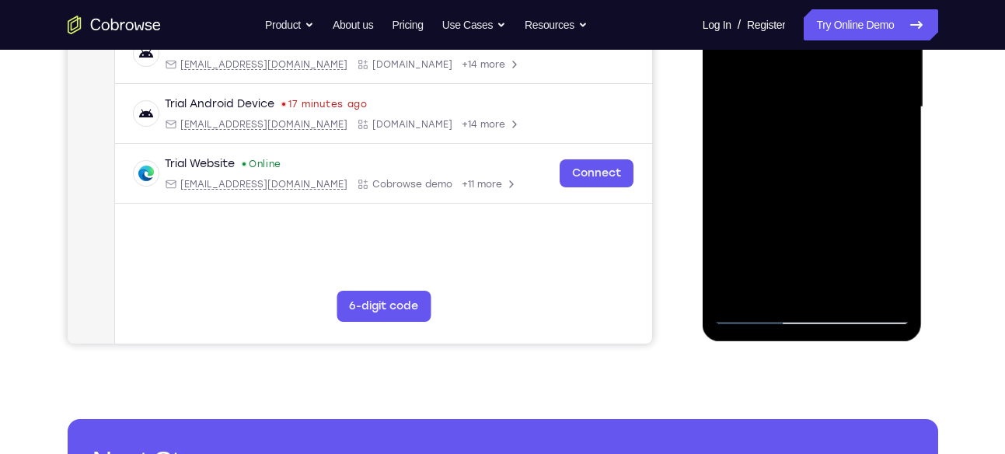
drag, startPoint x: 854, startPoint y: 256, endPoint x: 860, endPoint y: 162, distance: 93.5
click at [860, 162] on div at bounding box center [812, 107] width 196 height 435
drag, startPoint x: 857, startPoint y: 265, endPoint x: 851, endPoint y: 174, distance: 91.1
click at [851, 174] on div at bounding box center [812, 107] width 196 height 435
click at [842, 168] on div at bounding box center [812, 107] width 196 height 435
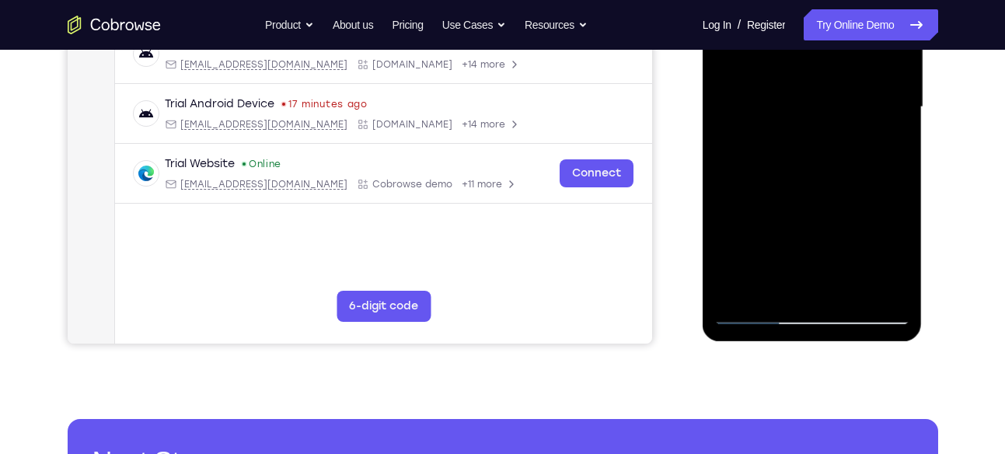
click at [764, 144] on div at bounding box center [812, 107] width 196 height 435
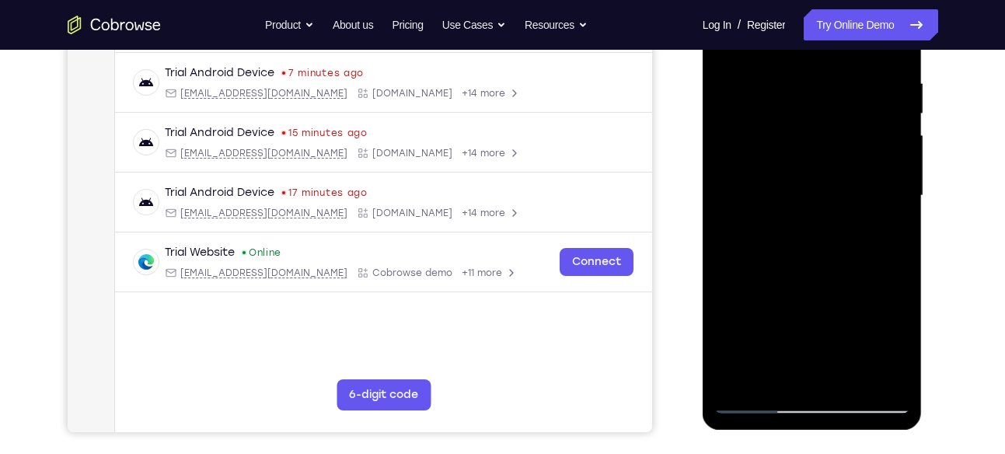
scroll to position [289, 0]
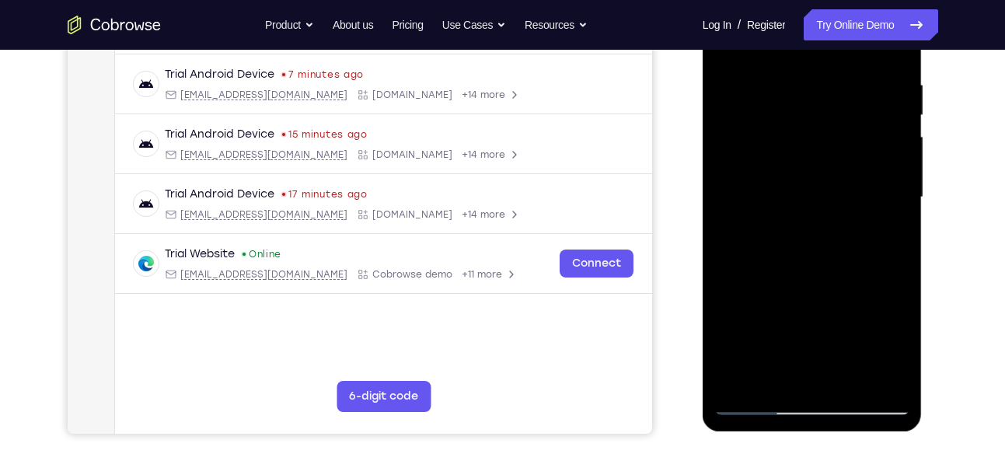
click at [816, 188] on div at bounding box center [812, 197] width 196 height 435
click at [772, 237] on div at bounding box center [812, 197] width 196 height 435
click at [774, 235] on div at bounding box center [812, 197] width 196 height 435
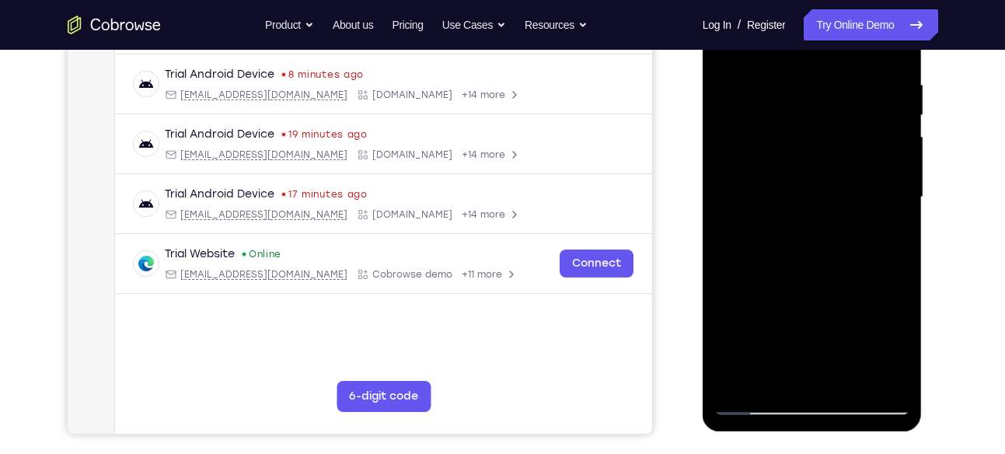
click at [799, 233] on div at bounding box center [812, 197] width 196 height 435
click at [819, 234] on div at bounding box center [812, 197] width 196 height 435
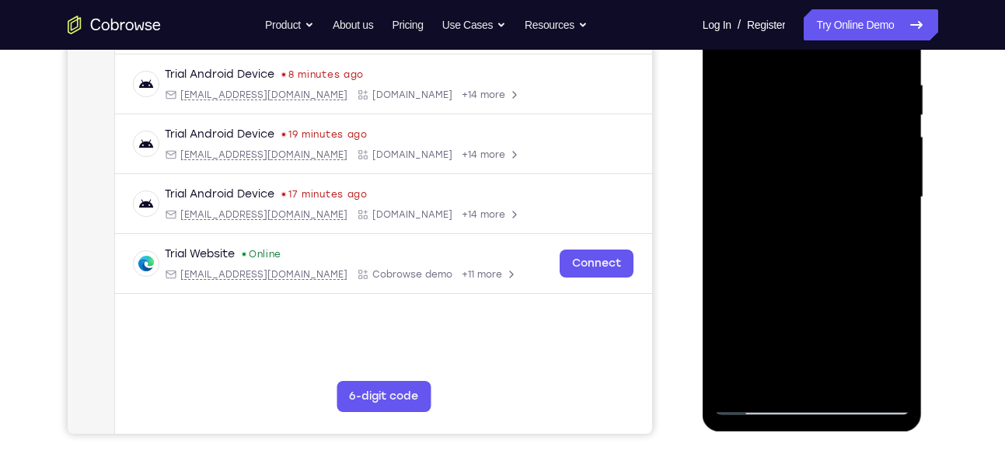
click at [812, 237] on div at bounding box center [812, 197] width 196 height 435
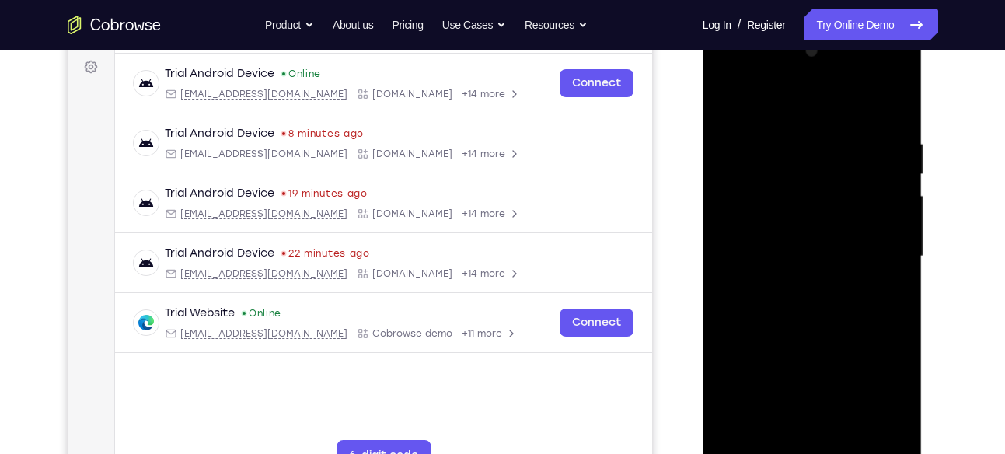
scroll to position [225, 0]
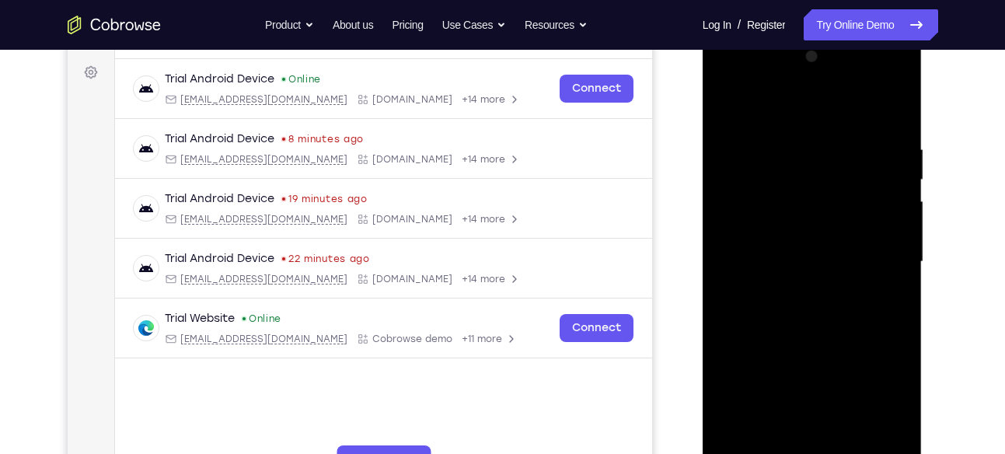
click at [871, 109] on div at bounding box center [812, 261] width 196 height 435
click at [878, 108] on div at bounding box center [812, 261] width 196 height 435
click at [803, 249] on div at bounding box center [812, 261] width 196 height 435
click at [810, 255] on div at bounding box center [812, 261] width 196 height 435
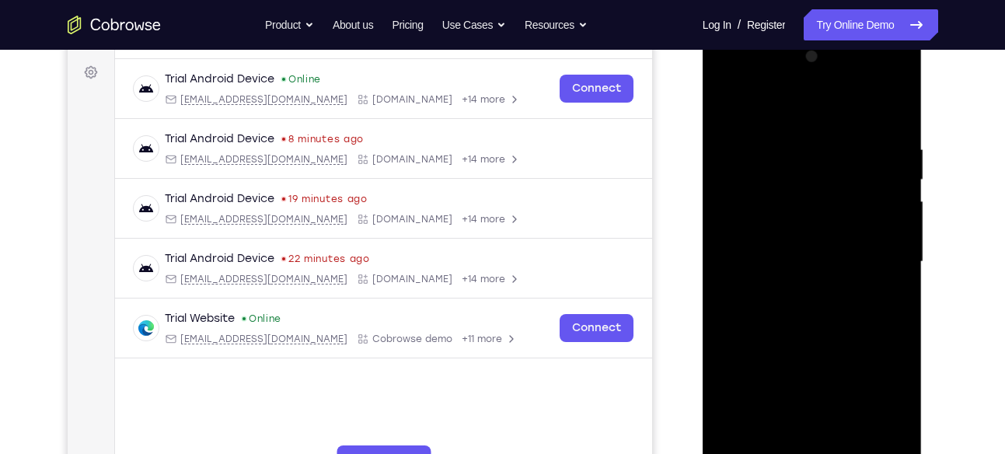
click at [810, 255] on div at bounding box center [812, 261] width 196 height 435
click at [808, 246] on div at bounding box center [812, 261] width 196 height 435
click at [808, 256] on div at bounding box center [812, 261] width 196 height 435
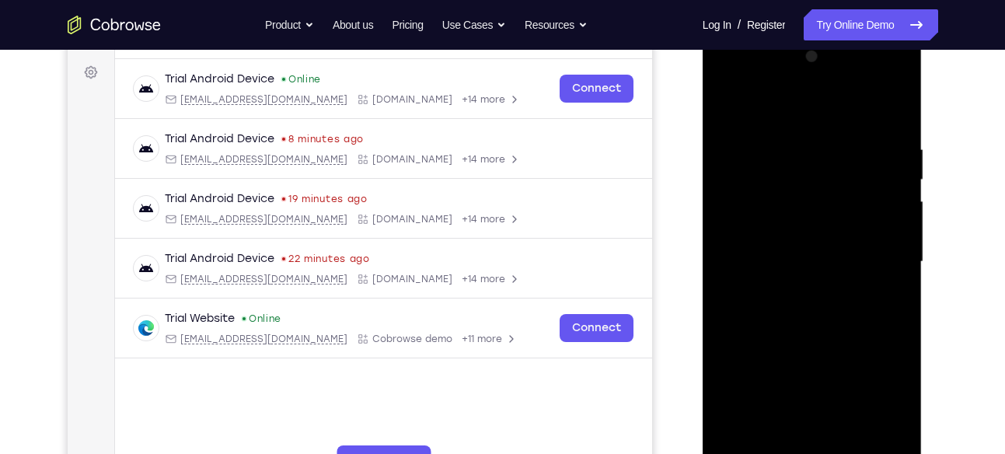
click at [808, 256] on div at bounding box center [812, 261] width 196 height 435
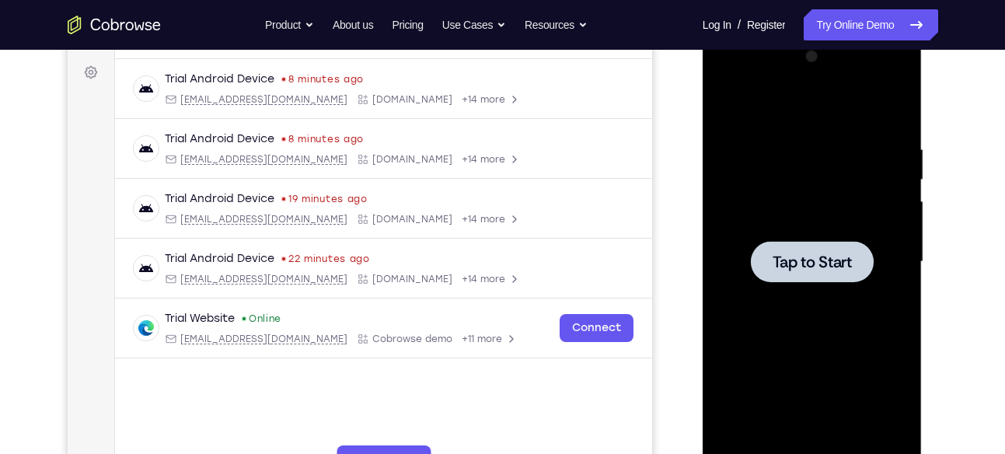
click at [776, 245] on div at bounding box center [812, 261] width 123 height 41
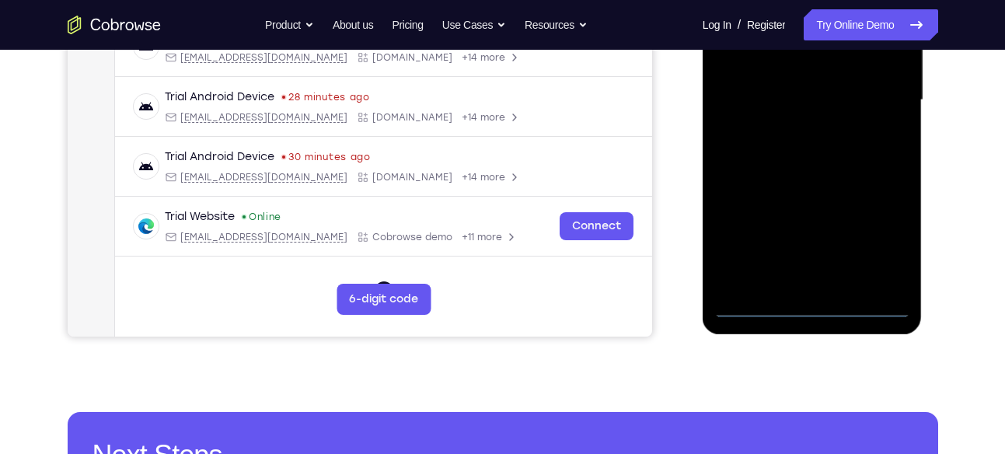
scroll to position [395, 0]
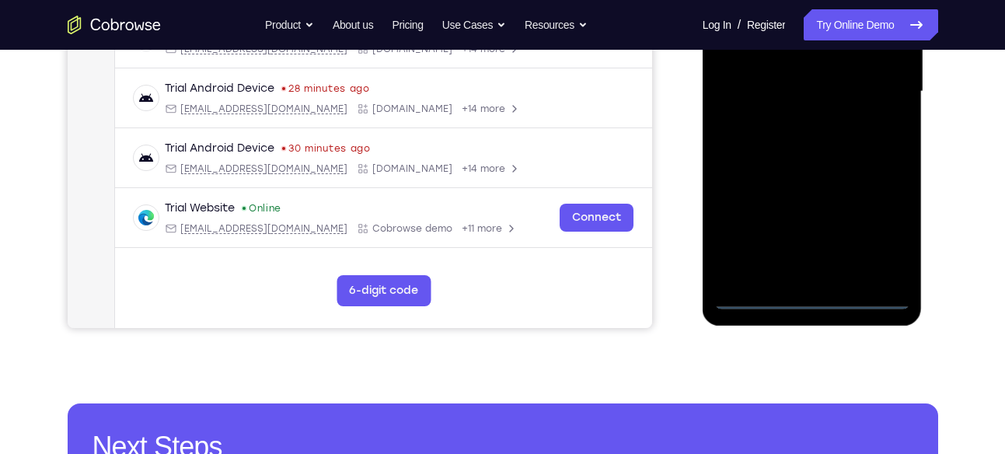
click at [812, 298] on div at bounding box center [812, 91] width 196 height 435
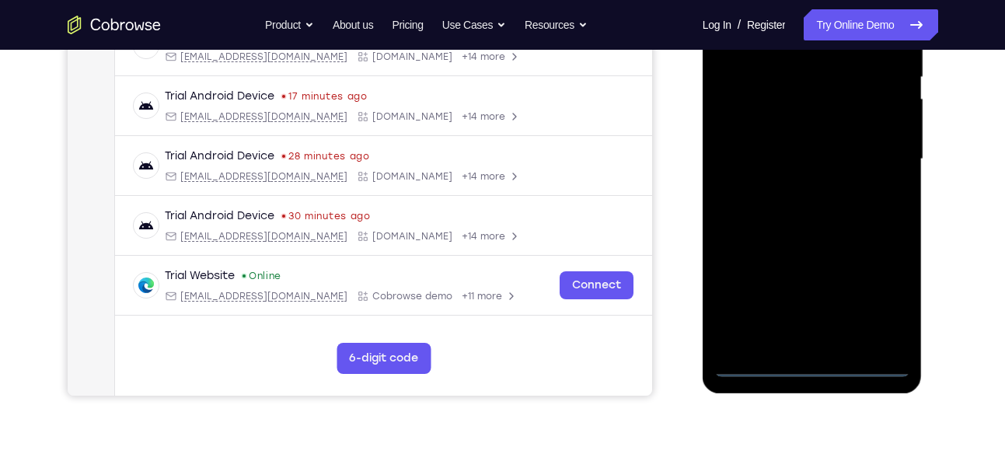
scroll to position [326, 0]
click at [810, 333] on div at bounding box center [812, 159] width 196 height 435
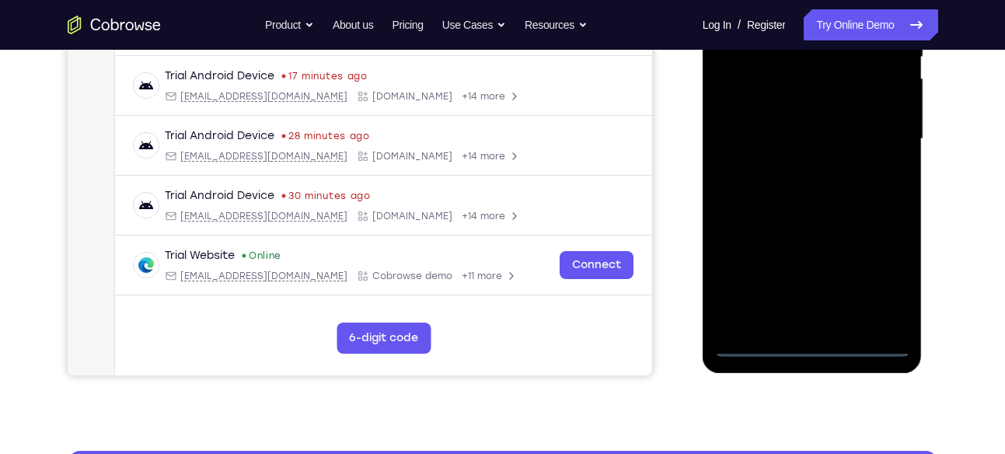
scroll to position [348, 0]
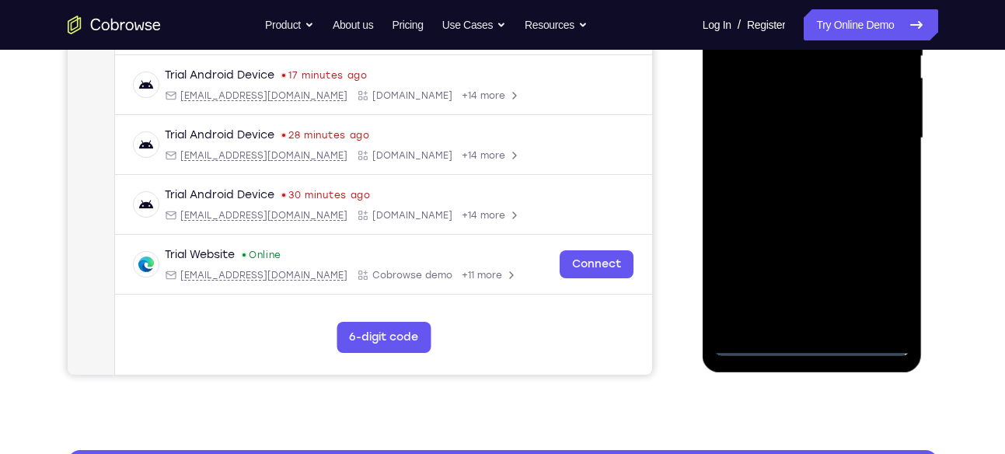
click at [818, 338] on div at bounding box center [812, 138] width 196 height 435
click at [818, 346] on div at bounding box center [812, 138] width 196 height 435
click at [883, 283] on div at bounding box center [812, 138] width 196 height 435
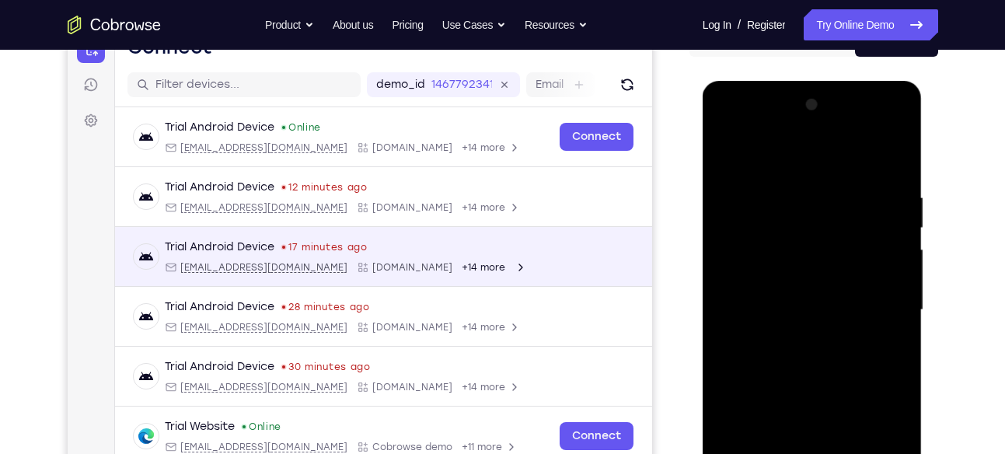
scroll to position [176, 0]
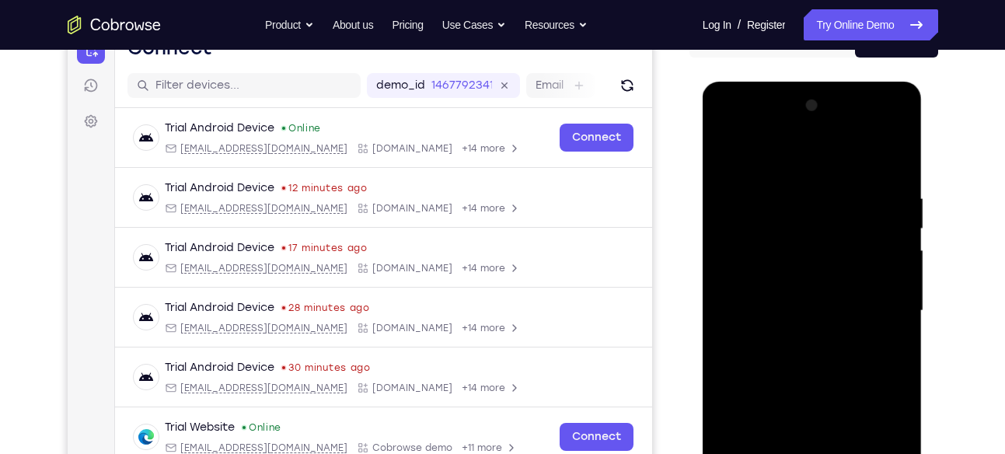
click at [882, 156] on div at bounding box center [812, 310] width 196 height 435
click at [889, 309] on div at bounding box center [812, 310] width 196 height 435
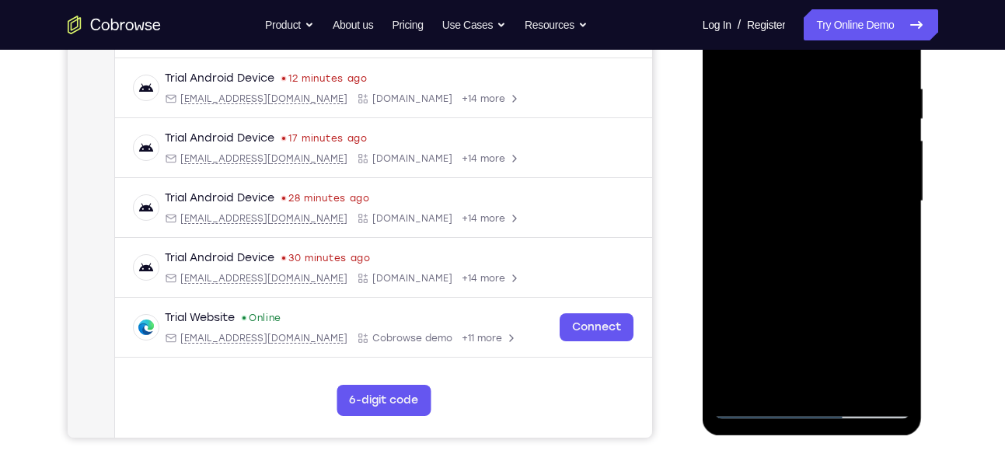
click at [830, 386] on div at bounding box center [812, 201] width 196 height 435
click at [755, 183] on div at bounding box center [812, 201] width 196 height 435
click at [758, 170] on div at bounding box center [812, 201] width 196 height 435
click at [777, 192] on div at bounding box center [812, 201] width 196 height 435
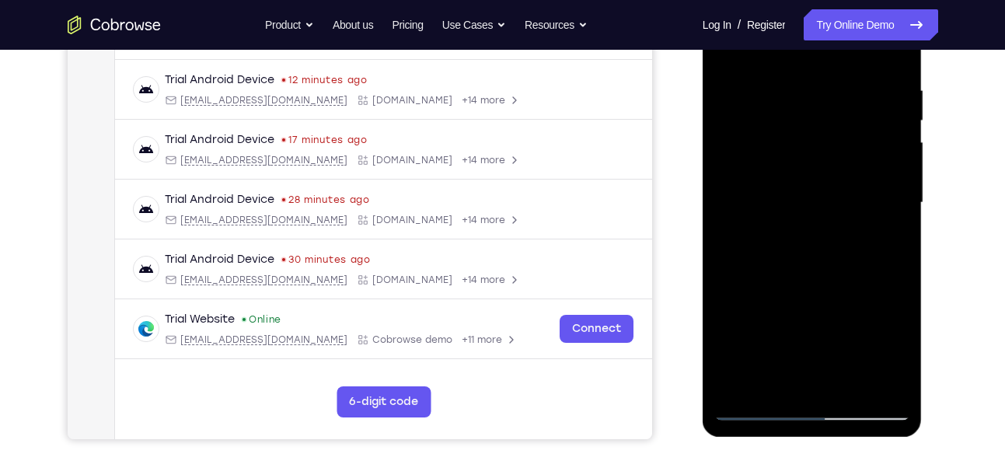
scroll to position [282, 0]
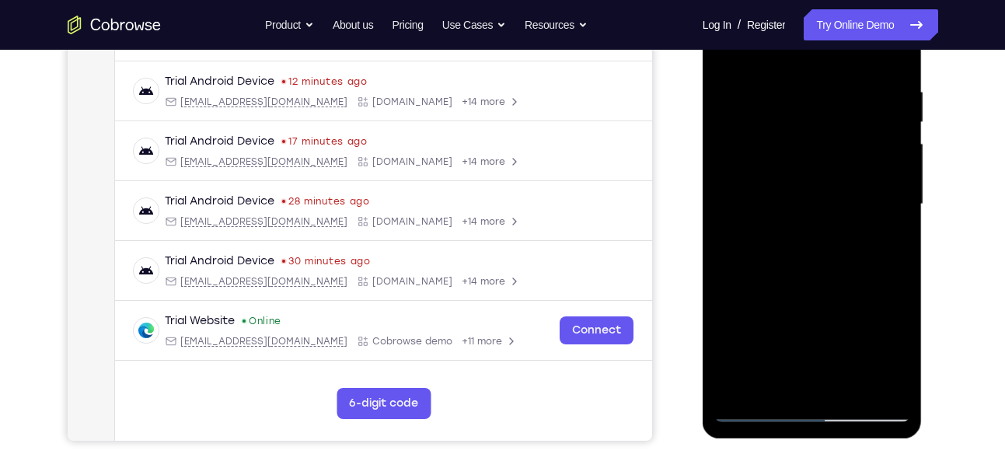
click at [804, 255] on div at bounding box center [812, 204] width 196 height 435
click at [804, 253] on div at bounding box center [812, 204] width 196 height 435
click at [887, 225] on div at bounding box center [812, 204] width 196 height 435
click at [829, 242] on div at bounding box center [812, 204] width 196 height 435
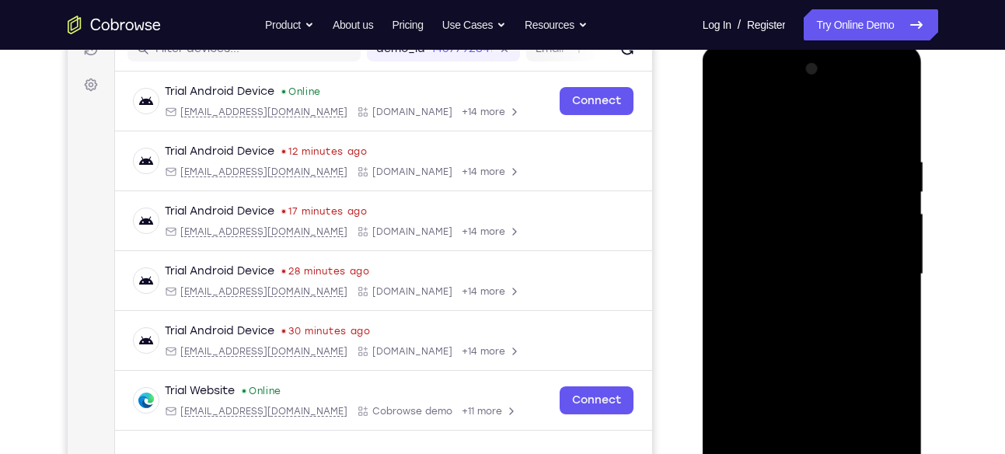
scroll to position [211, 0]
click at [898, 124] on div at bounding box center [812, 275] width 196 height 435
click at [898, 121] on div at bounding box center [812, 275] width 196 height 435
click at [771, 159] on div at bounding box center [812, 275] width 196 height 435
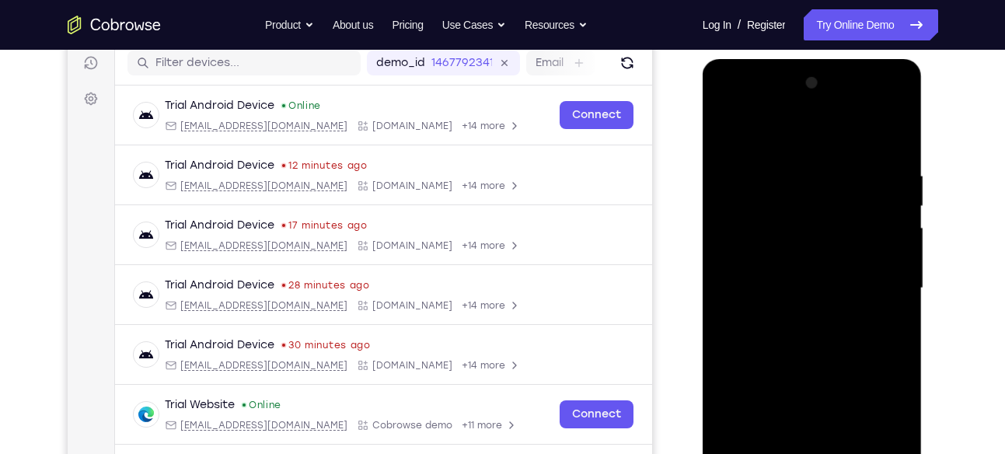
scroll to position [197, 0]
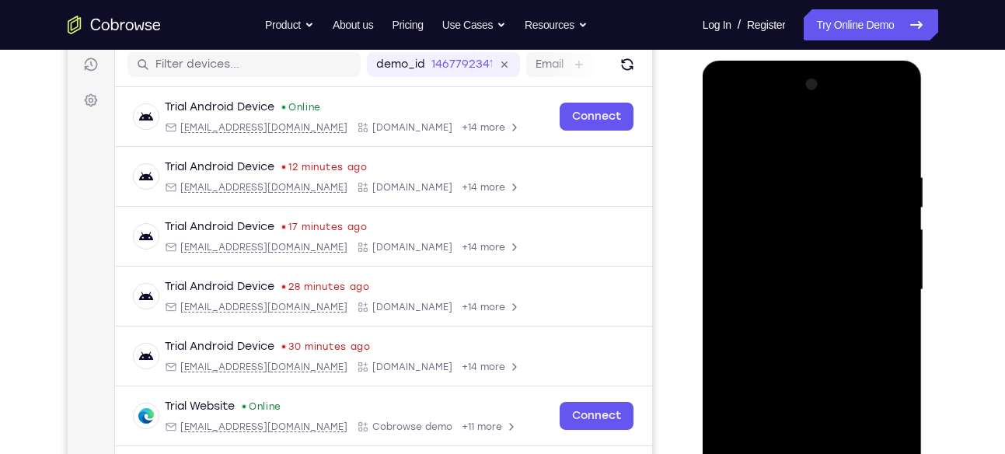
click at [743, 182] on div at bounding box center [812, 289] width 196 height 435
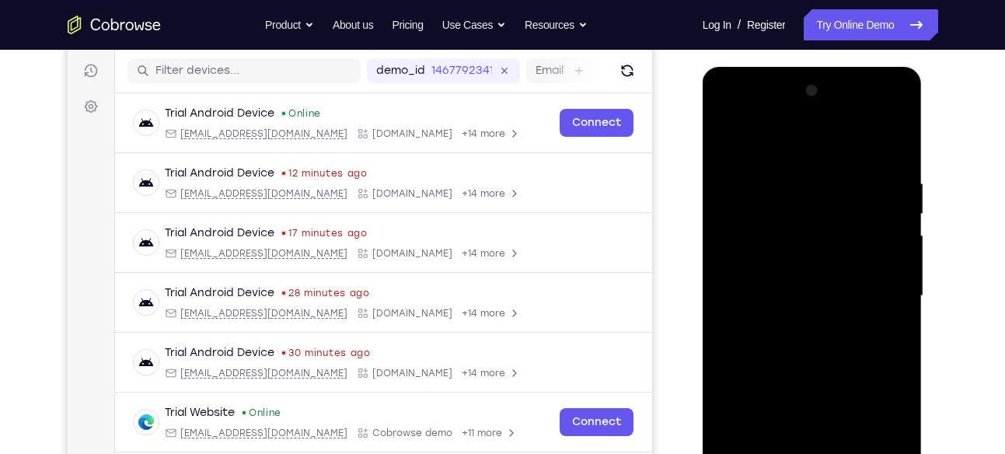
scroll to position [189, 0]
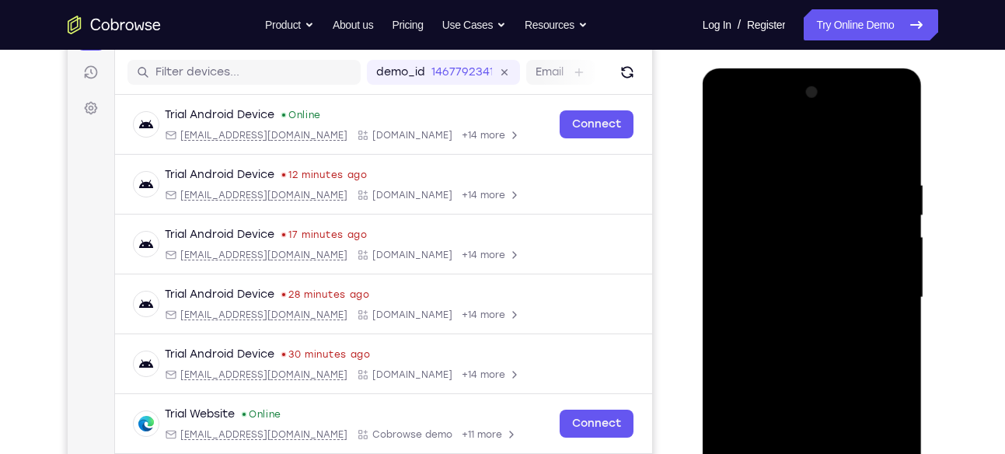
click at [727, 139] on div at bounding box center [812, 297] width 196 height 435
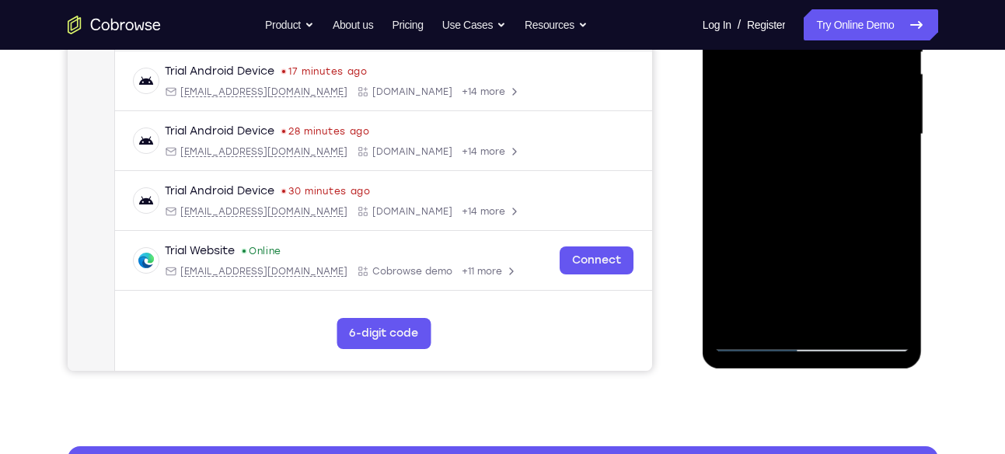
scroll to position [371, 0]
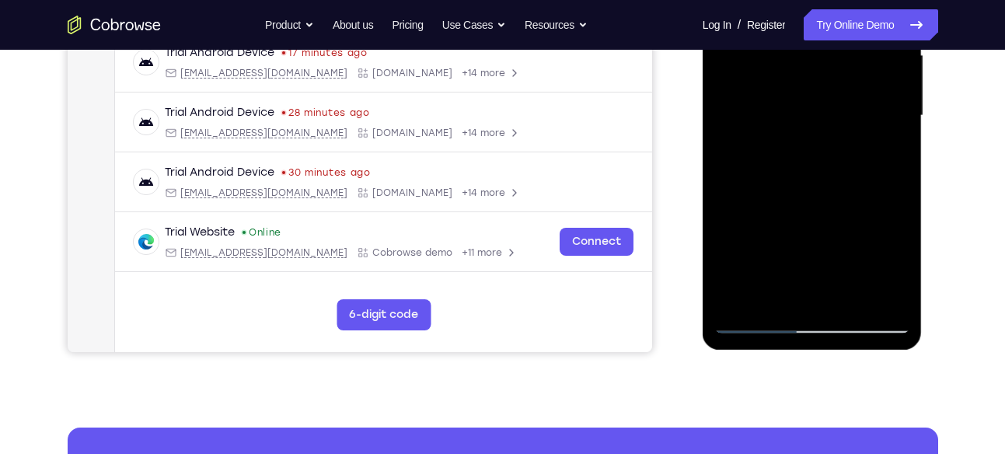
click at [737, 299] on div at bounding box center [812, 115] width 196 height 435
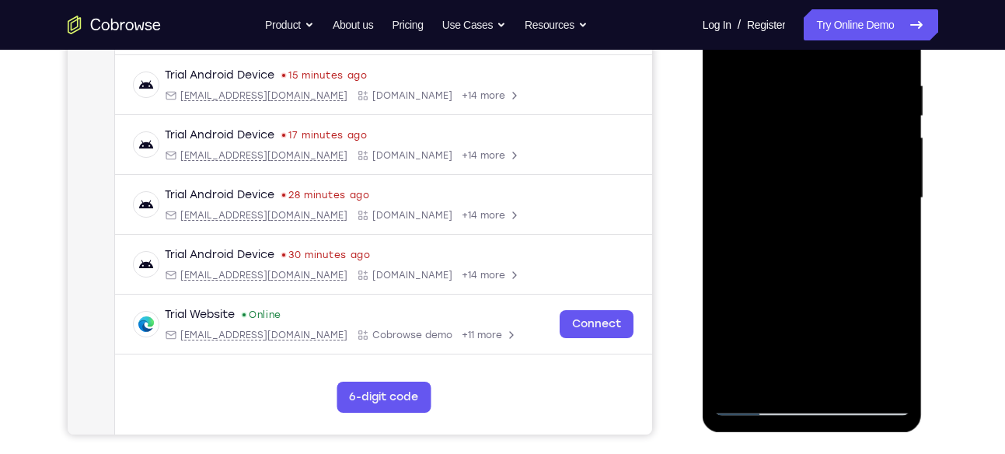
scroll to position [288, 0]
click at [788, 78] on div at bounding box center [812, 198] width 196 height 435
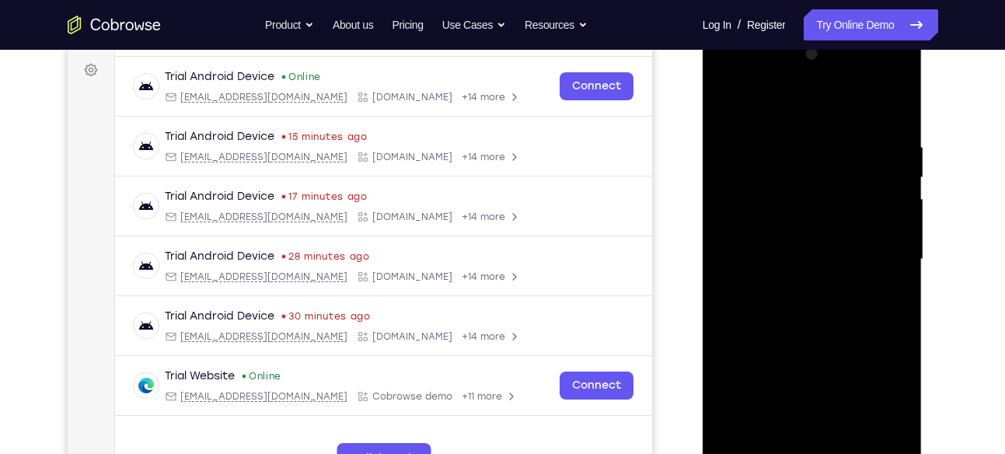
scroll to position [226, 0]
click at [878, 198] on div at bounding box center [812, 260] width 196 height 435
click at [733, 109] on div at bounding box center [812, 260] width 196 height 435
click at [862, 195] on div at bounding box center [812, 260] width 196 height 435
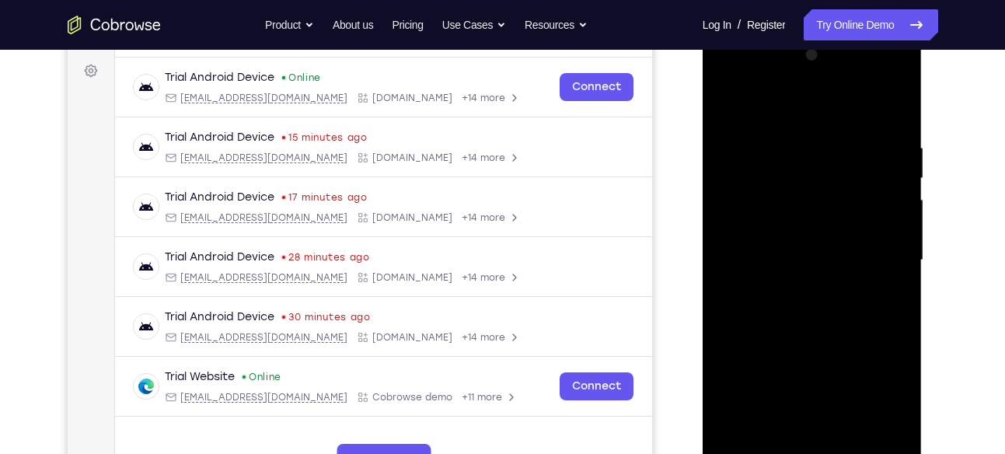
click at [821, 250] on div at bounding box center [812, 260] width 196 height 435
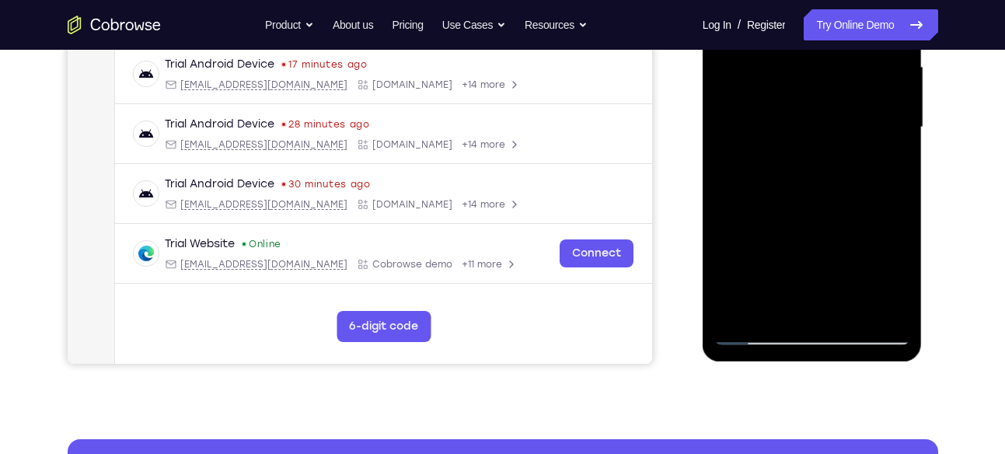
scroll to position [360, 0]
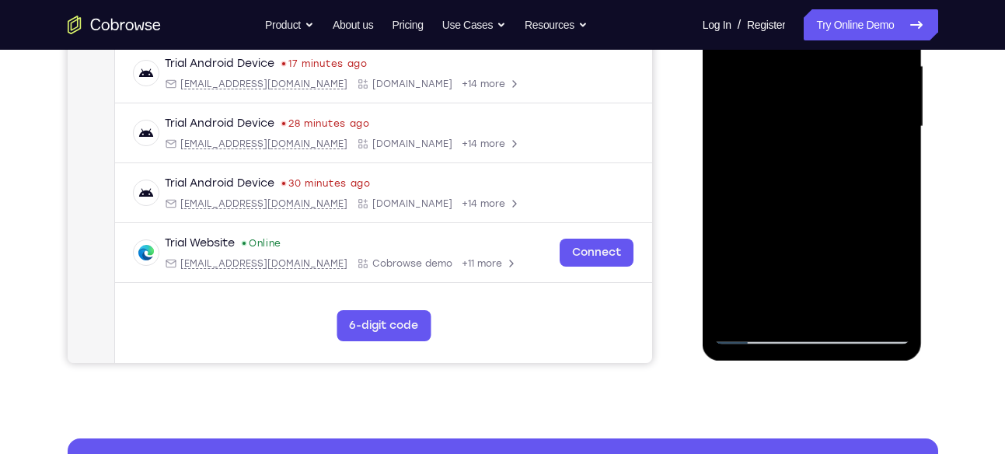
drag, startPoint x: 821, startPoint y: 117, endPoint x: 823, endPoint y: 174, distance: 57.6
click at [823, 174] on div at bounding box center [812, 126] width 196 height 435
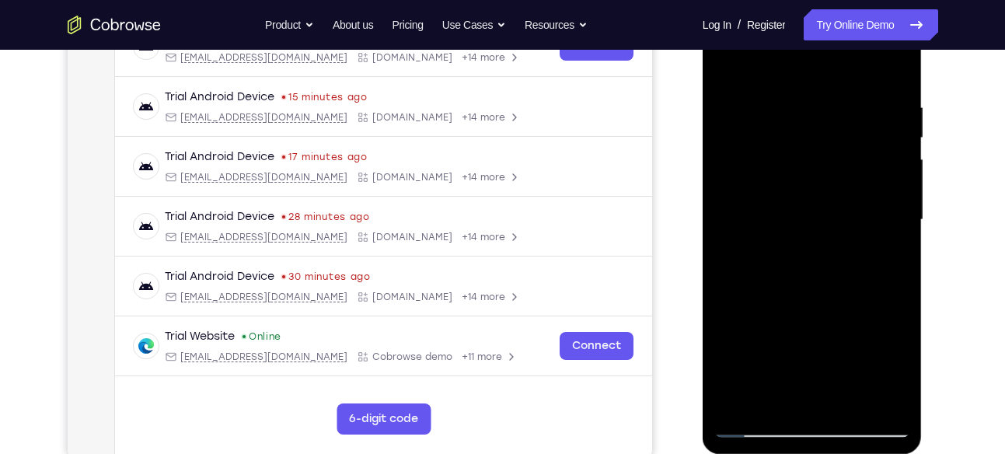
scroll to position [266, 0]
click at [727, 65] on div at bounding box center [812, 220] width 196 height 435
click at [730, 67] on div at bounding box center [812, 220] width 196 height 435
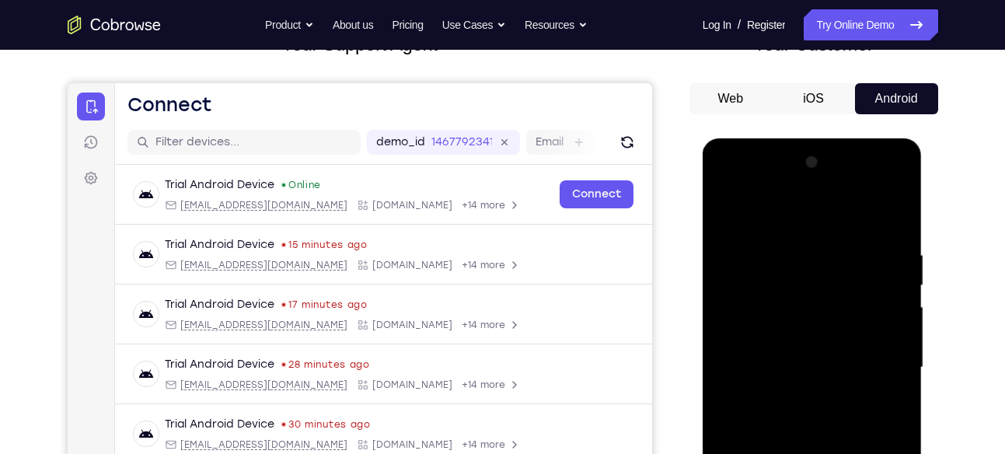
scroll to position [116, 0]
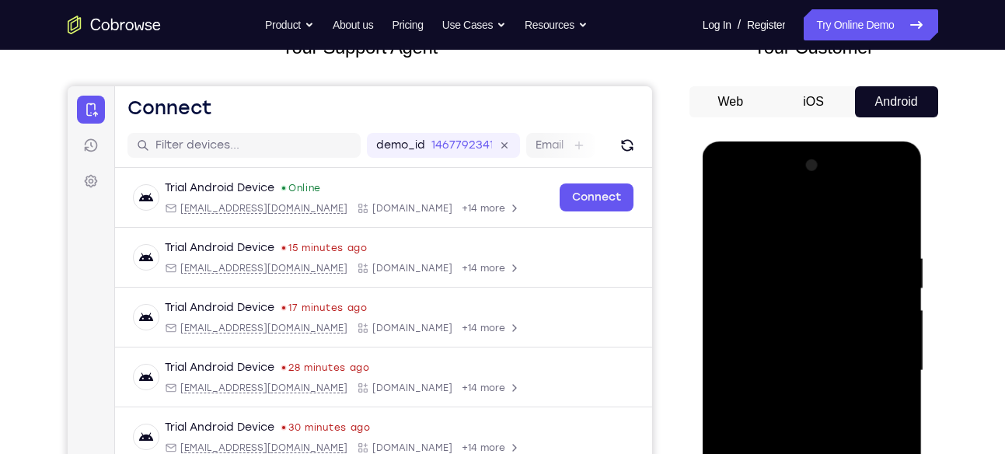
drag, startPoint x: 805, startPoint y: 270, endPoint x: 808, endPoint y: 325, distance: 55.3
click at [808, 325] on div at bounding box center [812, 370] width 196 height 435
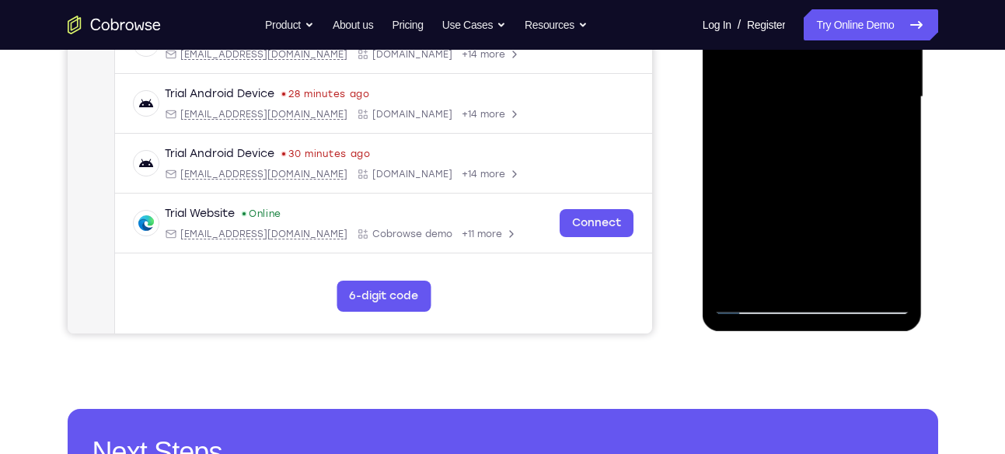
scroll to position [390, 0]
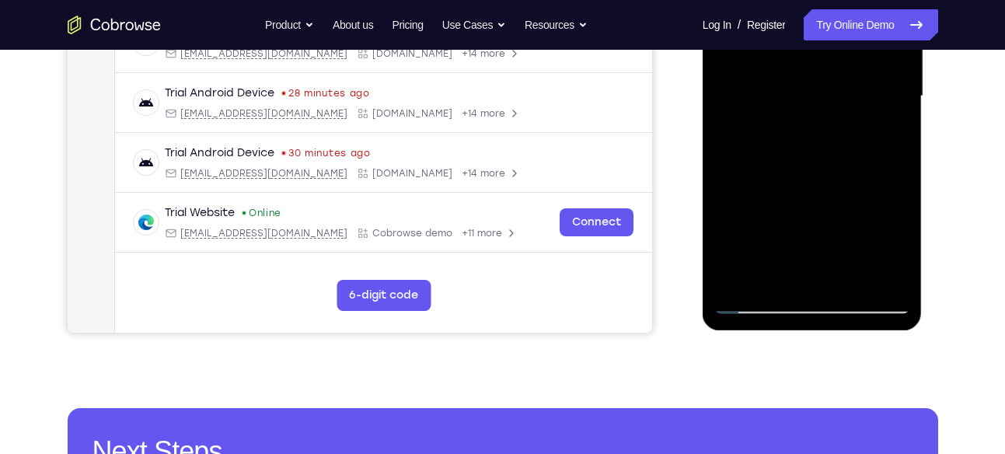
drag, startPoint x: 811, startPoint y: 216, endPoint x: 802, endPoint y: 139, distance: 77.4
click at [802, 139] on div at bounding box center [812, 96] width 196 height 435
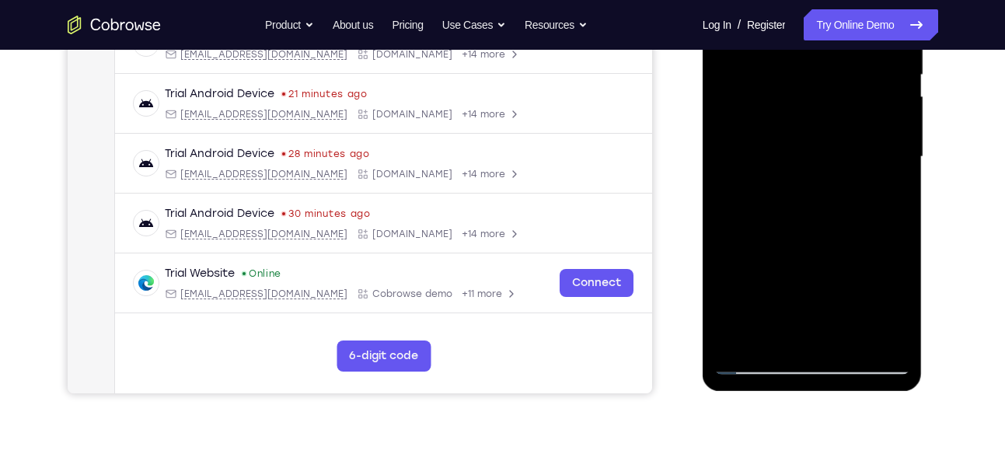
scroll to position [328, 0]
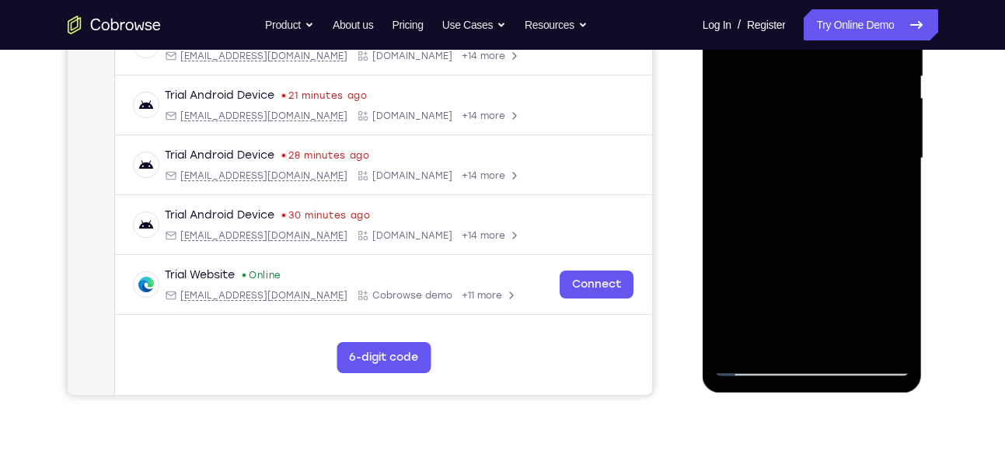
click at [825, 122] on div at bounding box center [812, 158] width 196 height 435
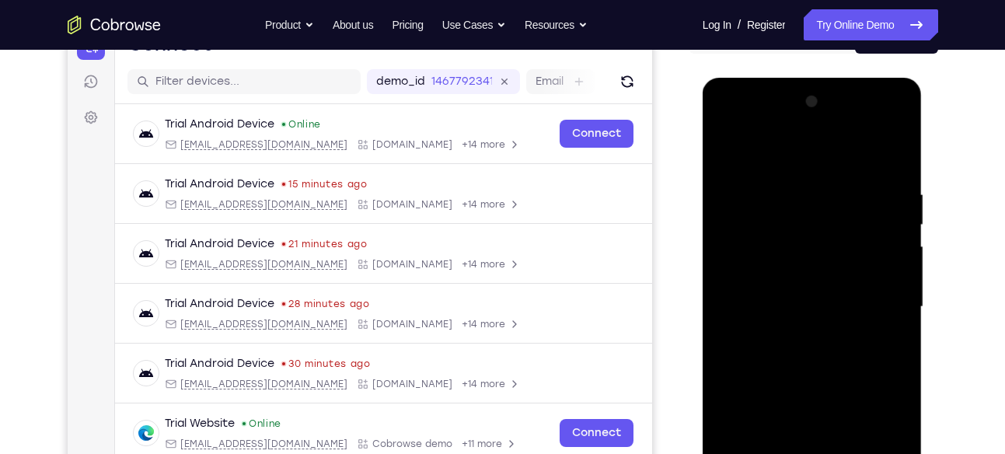
scroll to position [179, 0]
drag, startPoint x: 863, startPoint y: 201, endPoint x: 858, endPoint y: 287, distance: 85.7
click at [858, 287] on div at bounding box center [812, 307] width 196 height 435
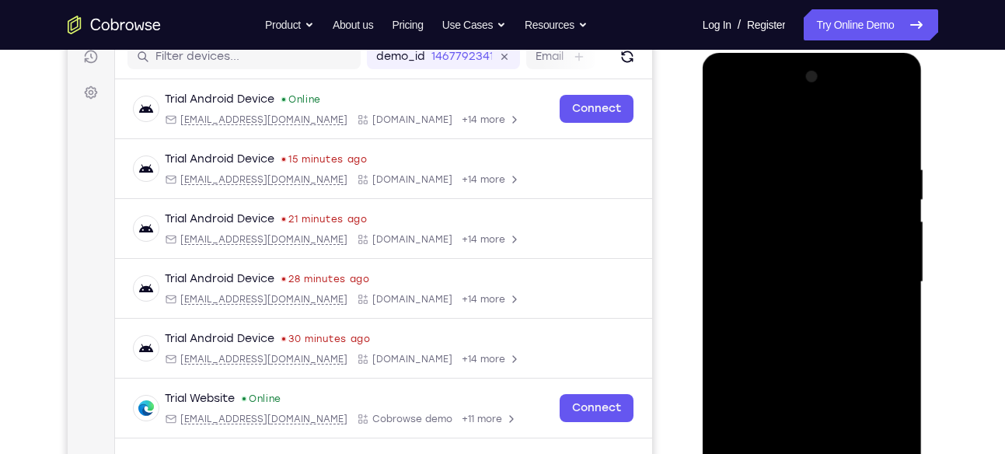
scroll to position [205, 0]
click at [898, 281] on div at bounding box center [812, 281] width 196 height 435
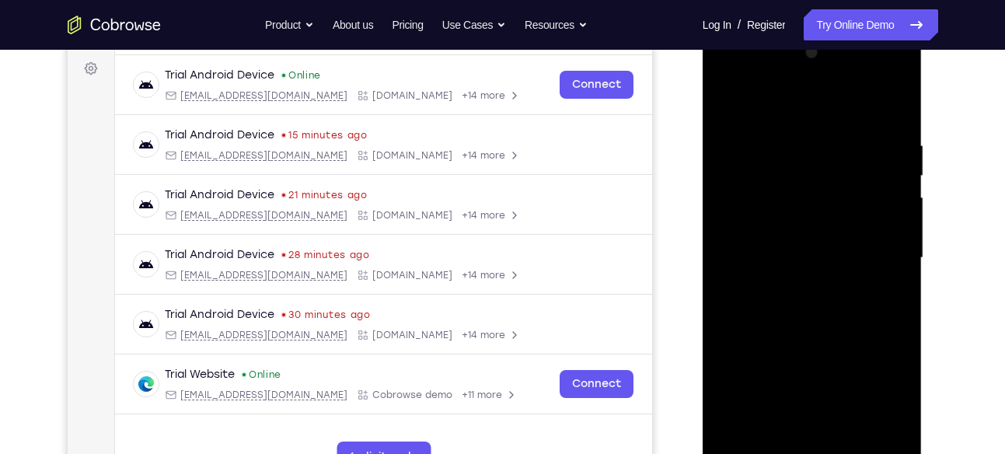
scroll to position [232, 0]
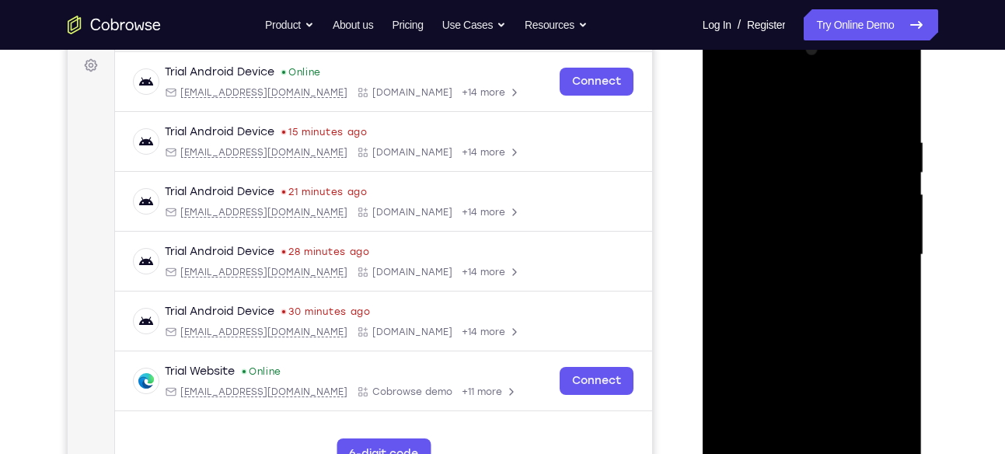
click at [897, 256] on div at bounding box center [812, 254] width 196 height 435
click at [724, 97] on div at bounding box center [812, 254] width 196 height 435
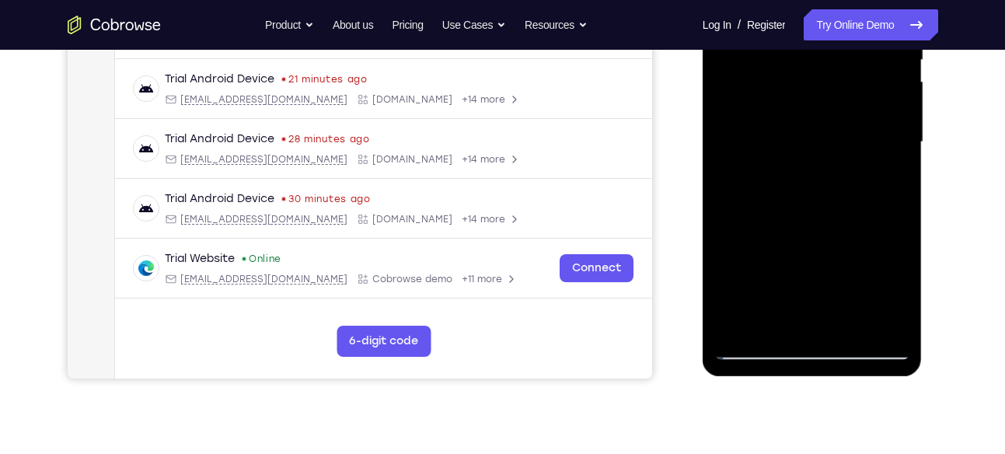
scroll to position [345, 0]
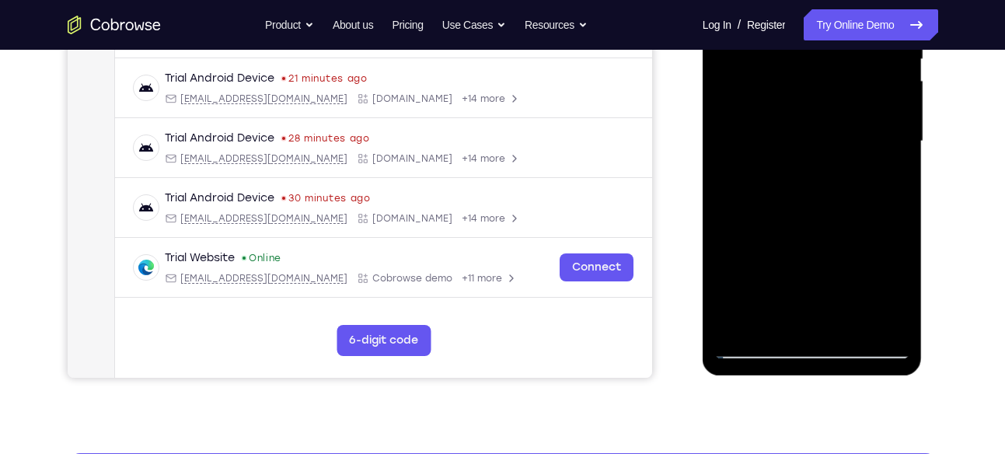
drag, startPoint x: 801, startPoint y: 131, endPoint x: 763, endPoint y: 68, distance: 72.9
click at [763, 68] on div at bounding box center [812, 141] width 196 height 435
drag, startPoint x: 826, startPoint y: 235, endPoint x: 807, endPoint y: 95, distance: 142.0
click at [807, 95] on div at bounding box center [812, 141] width 196 height 435
drag, startPoint x: 830, startPoint y: 225, endPoint x: 804, endPoint y: 28, distance: 199.2
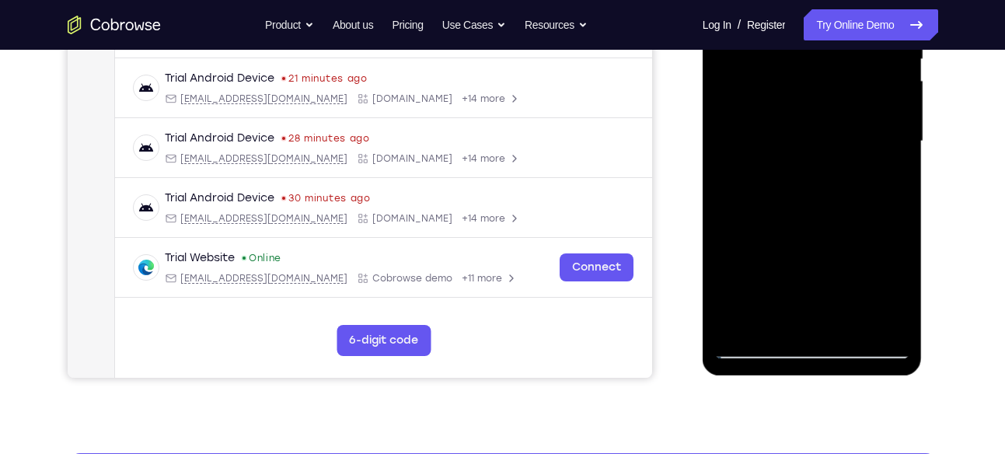
click at [804, 28] on div at bounding box center [812, 141] width 196 height 435
drag, startPoint x: 831, startPoint y: 222, endPoint x: 826, endPoint y: 75, distance: 146.2
click at [826, 75] on div at bounding box center [812, 141] width 196 height 435
drag, startPoint x: 836, startPoint y: 221, endPoint x: 814, endPoint y: 54, distance: 167.7
click at [814, 54] on div at bounding box center [812, 141] width 196 height 435
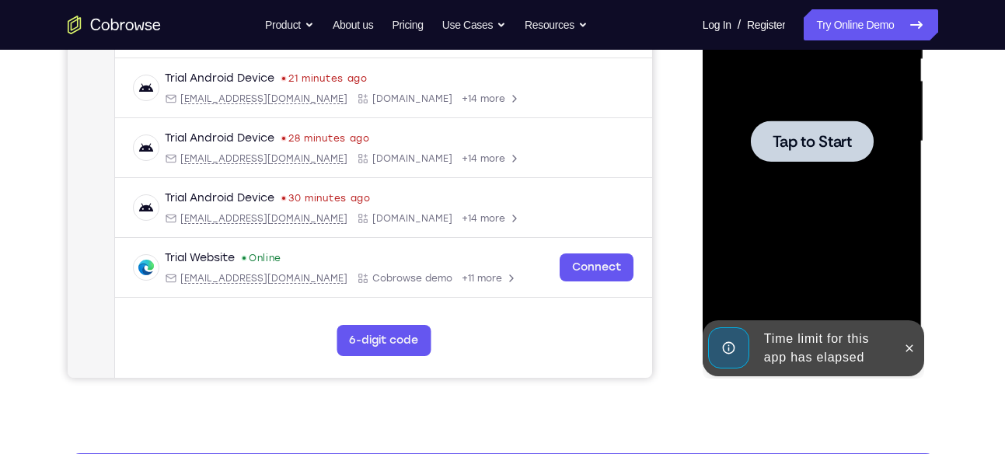
click at [818, 134] on span "Tap to Start" at bounding box center [812, 142] width 79 height 16
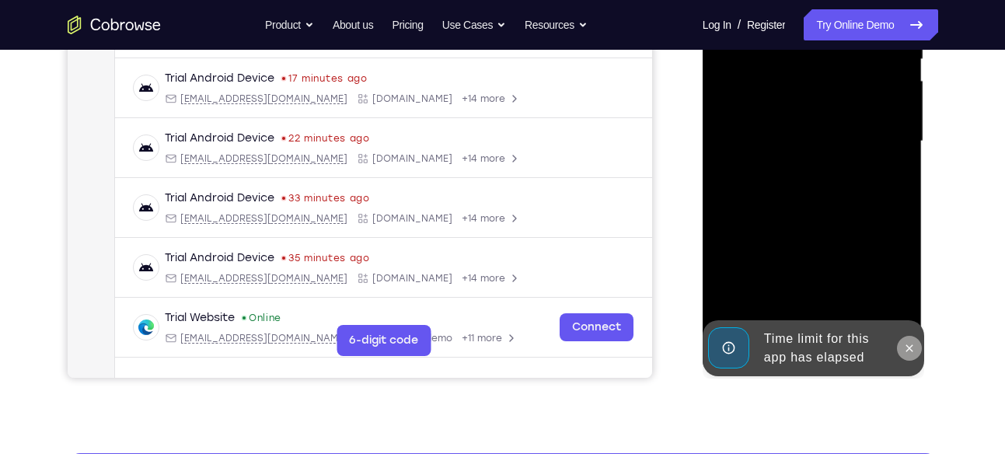
click at [916, 351] on button at bounding box center [909, 348] width 25 height 25
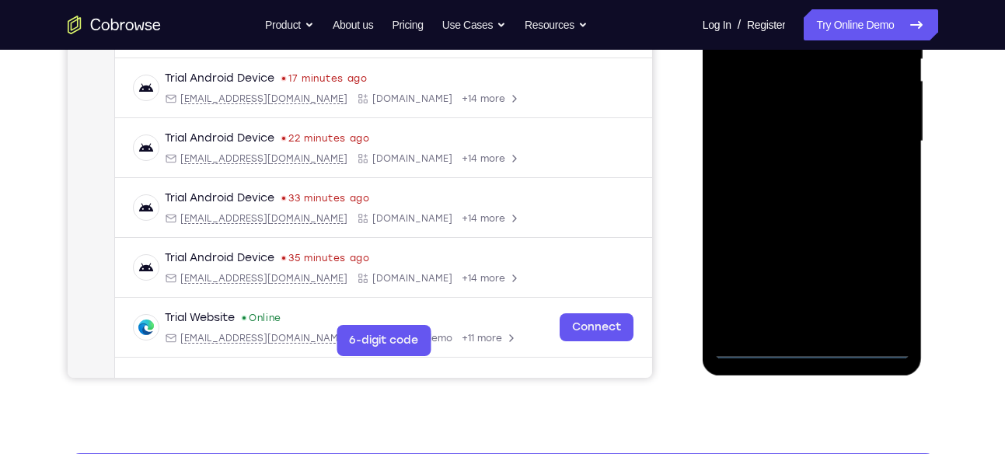
click at [818, 340] on div at bounding box center [812, 141] width 196 height 435
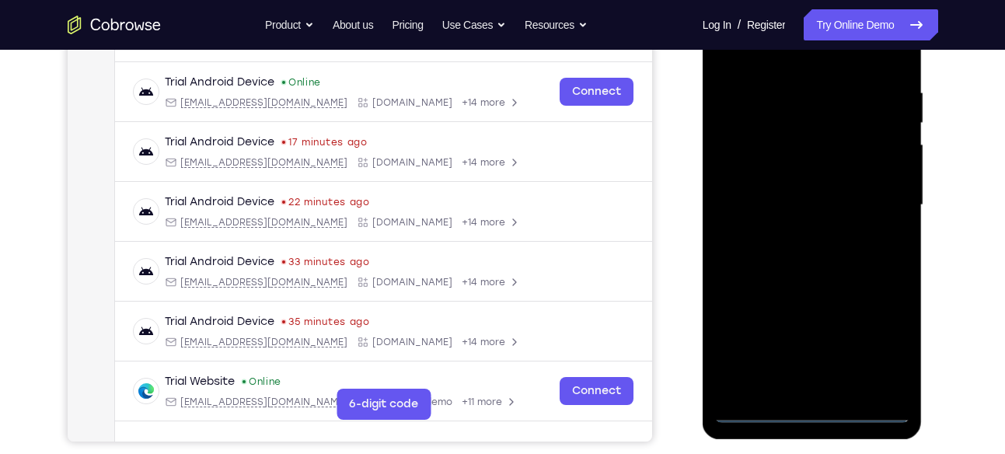
scroll to position [290, 0]
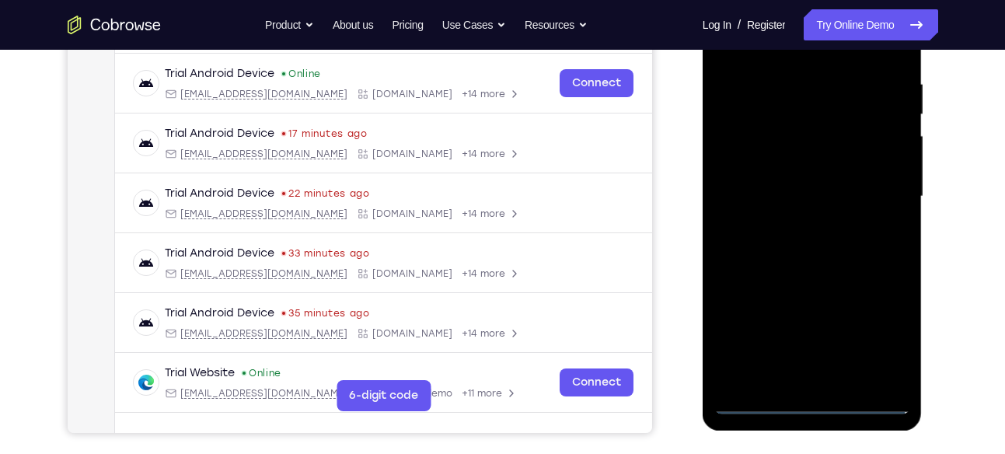
click at [804, 406] on div at bounding box center [812, 196] width 196 height 435
click at [881, 329] on div at bounding box center [812, 196] width 196 height 435
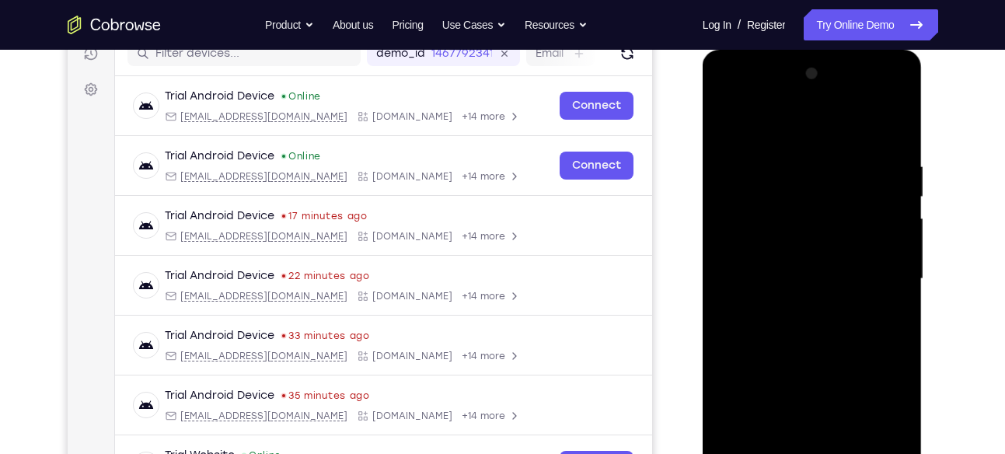
scroll to position [207, 0]
click at [790, 124] on div at bounding box center [812, 279] width 196 height 435
click at [888, 274] on div at bounding box center [812, 279] width 196 height 435
click at [802, 303] on div at bounding box center [812, 279] width 196 height 435
click at [796, 261] on div at bounding box center [812, 279] width 196 height 435
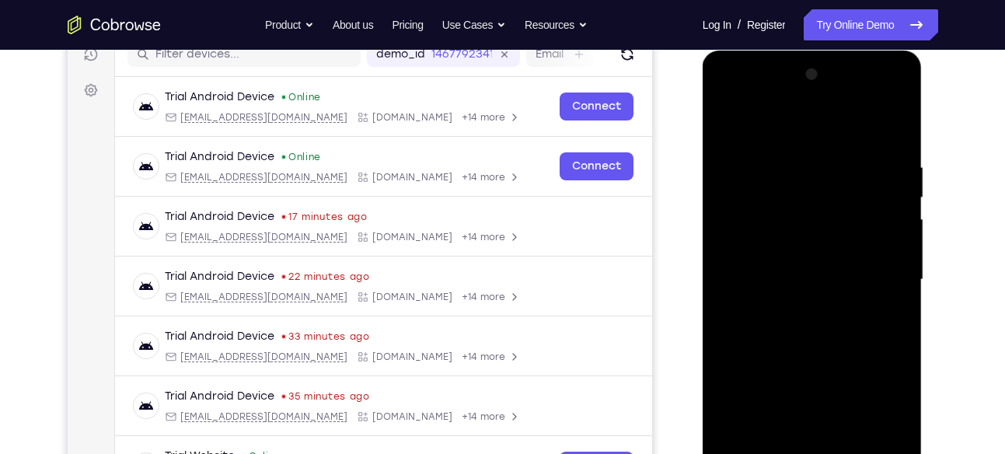
click at [796, 258] on div at bounding box center [812, 279] width 196 height 435
click at [802, 277] on div at bounding box center [812, 279] width 196 height 435
click at [784, 326] on div at bounding box center [812, 279] width 196 height 435
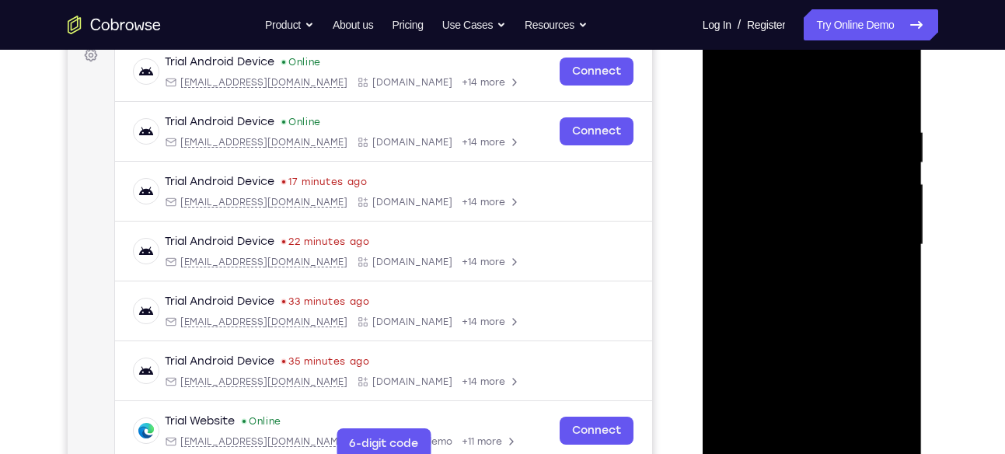
scroll to position [243, 0]
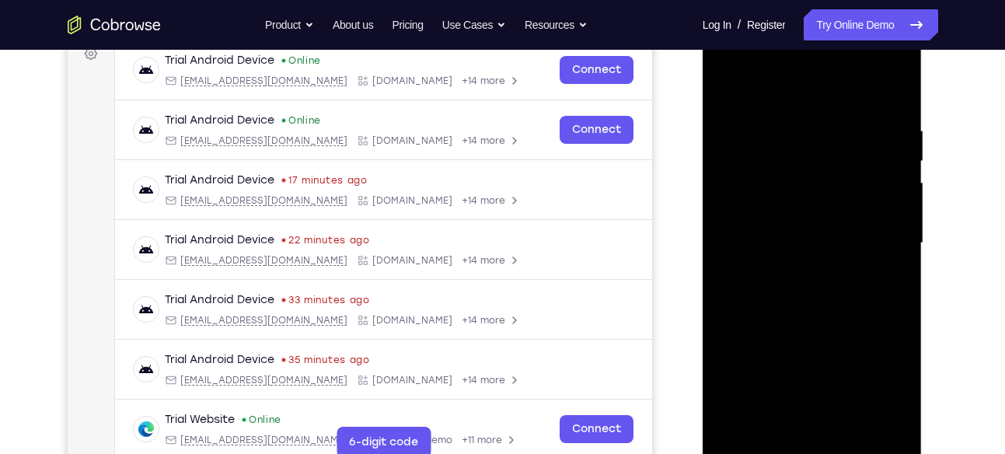
click at [842, 296] on div at bounding box center [812, 243] width 196 height 435
click at [879, 89] on div at bounding box center [812, 243] width 196 height 435
click at [806, 119] on div at bounding box center [812, 243] width 196 height 435
click at [738, 92] on div at bounding box center [812, 243] width 196 height 435
drag, startPoint x: 796, startPoint y: 294, endPoint x: 797, endPoint y: 74, distance: 219.9
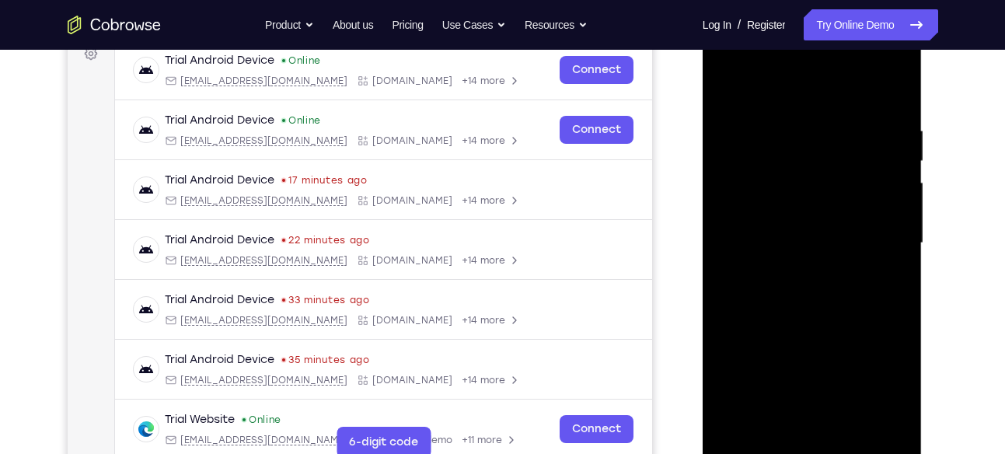
click at [797, 74] on div at bounding box center [812, 243] width 196 height 435
drag, startPoint x: 817, startPoint y: 298, endPoint x: 841, endPoint y: -26, distance: 324.2
click at [841, 14] on html "Online web based iOS Simulators and Android Emulators. Run iPhone, iPad, Mobile…" at bounding box center [814, 247] width 222 height 466
drag, startPoint x: 842, startPoint y: 294, endPoint x: 858, endPoint y: -103, distance: 397.5
click at [858, 14] on html "Online web based iOS Simulators and Android Emulators. Run iPhone, iPad, Mobile…" at bounding box center [814, 247] width 222 height 466
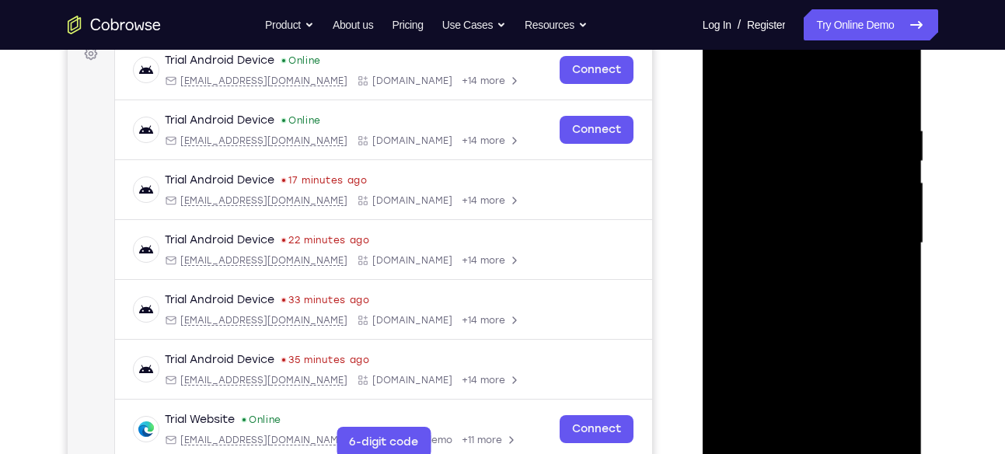
drag, startPoint x: 842, startPoint y: 318, endPoint x: 844, endPoint y: 15, distance: 303.1
click at [844, 15] on div at bounding box center [813, 245] width 220 height 463
click at [820, 271] on div at bounding box center [812, 243] width 196 height 435
click at [726, 79] on div at bounding box center [812, 243] width 196 height 435
click at [729, 85] on div at bounding box center [812, 243] width 196 height 435
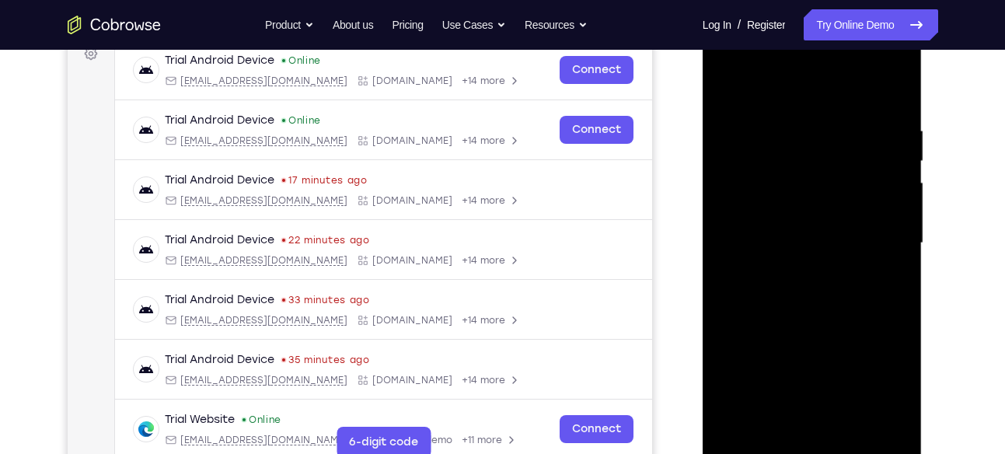
drag, startPoint x: 814, startPoint y: 170, endPoint x: 821, endPoint y: 380, distance: 209.9
click at [821, 380] on div at bounding box center [812, 243] width 196 height 435
click at [728, 79] on div at bounding box center [812, 243] width 196 height 435
click at [897, 99] on div at bounding box center [812, 243] width 196 height 435
drag, startPoint x: 856, startPoint y: 113, endPoint x: 711, endPoint y: 105, distance: 145.5
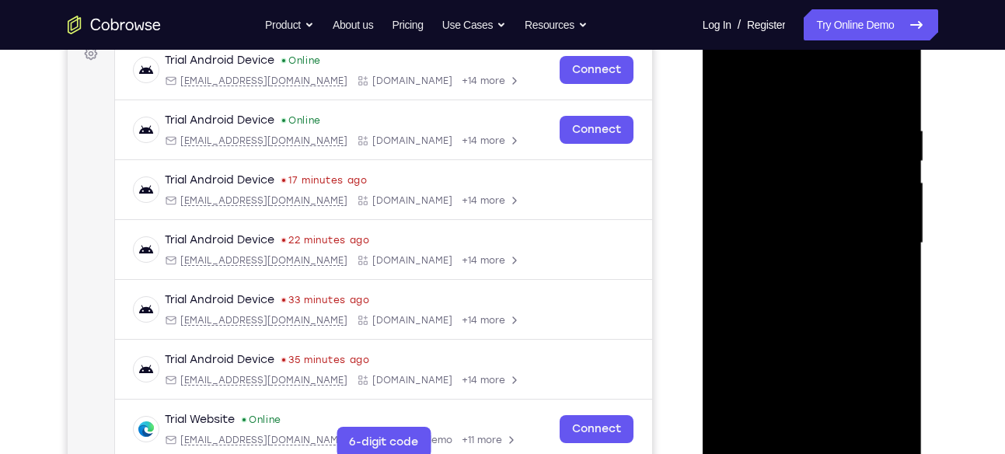
click at [711, 105] on div at bounding box center [813, 245] width 220 height 463
drag, startPoint x: 867, startPoint y: 122, endPoint x: 691, endPoint y: 117, distance: 176.5
click at [703, 117] on html "Online web based iOS Simulators and Android Emulators. Run iPhone, iPad, Mobile…" at bounding box center [814, 247] width 222 height 466
drag, startPoint x: 856, startPoint y: 119, endPoint x: 724, endPoint y: 124, distance: 132.2
click at [724, 124] on div at bounding box center [812, 243] width 196 height 435
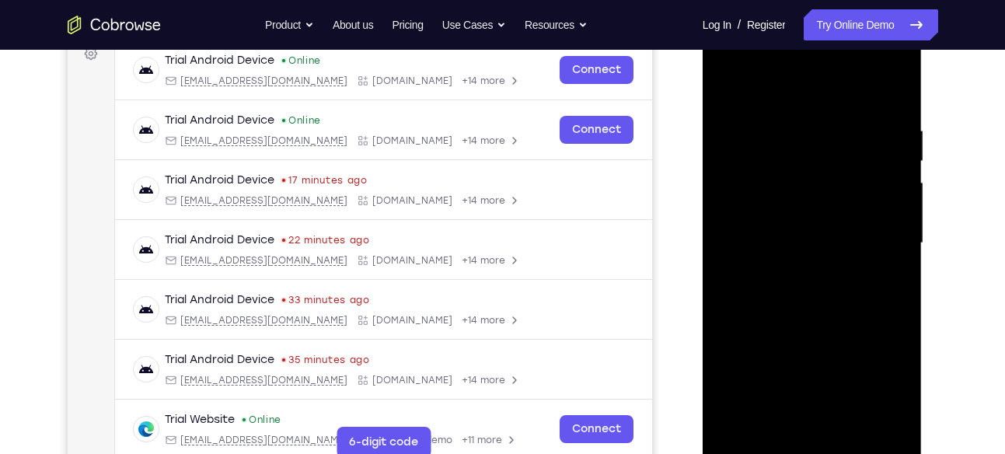
click at [899, 427] on div at bounding box center [812, 243] width 196 height 435
click at [816, 243] on div at bounding box center [812, 243] width 196 height 435
drag, startPoint x: 816, startPoint y: 243, endPoint x: 801, endPoint y: 113, distance: 131.5
click at [801, 113] on div at bounding box center [812, 243] width 196 height 435
drag, startPoint x: 797, startPoint y: 194, endPoint x: 783, endPoint y: 393, distance: 200.3
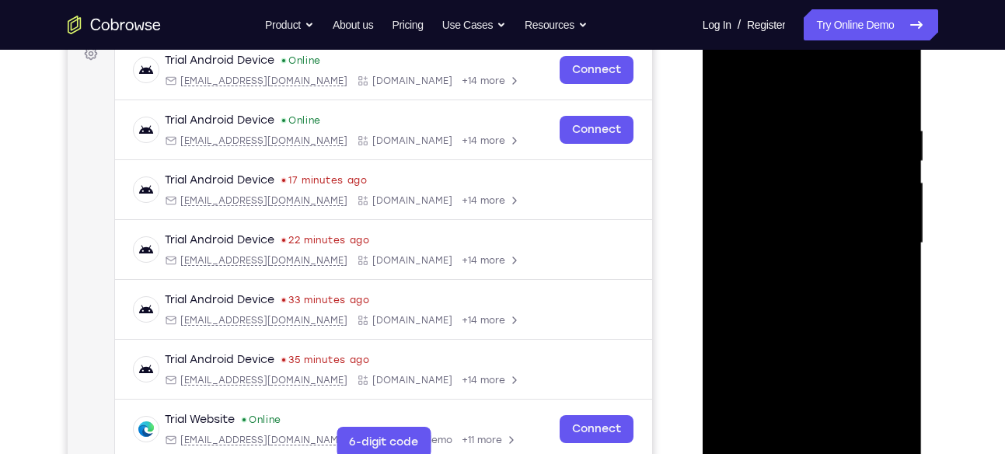
click at [783, 393] on div at bounding box center [812, 243] width 196 height 435
click at [779, 223] on div at bounding box center [812, 243] width 196 height 435
click at [733, 424] on div at bounding box center [812, 243] width 196 height 435
click at [776, 427] on div at bounding box center [812, 243] width 196 height 435
click at [781, 89] on div at bounding box center [812, 243] width 196 height 435
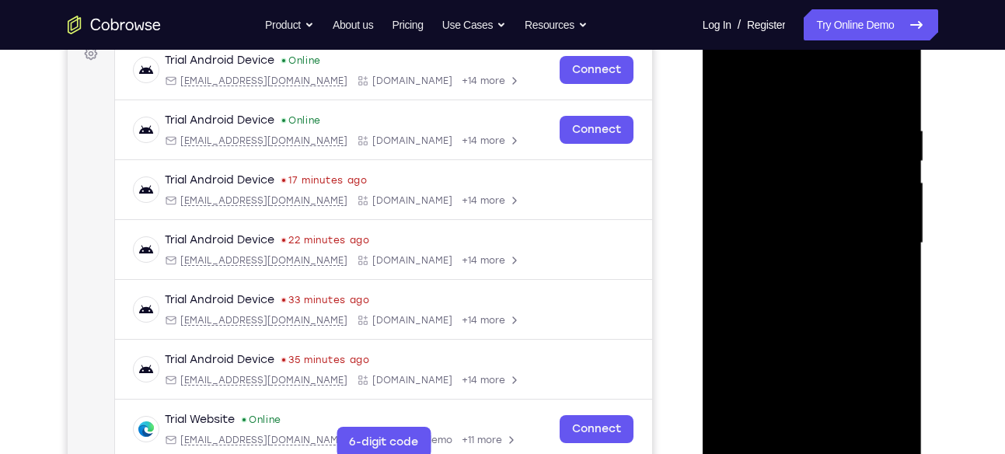
click at [778, 127] on div at bounding box center [812, 243] width 196 height 435
click at [861, 246] on div at bounding box center [812, 243] width 196 height 435
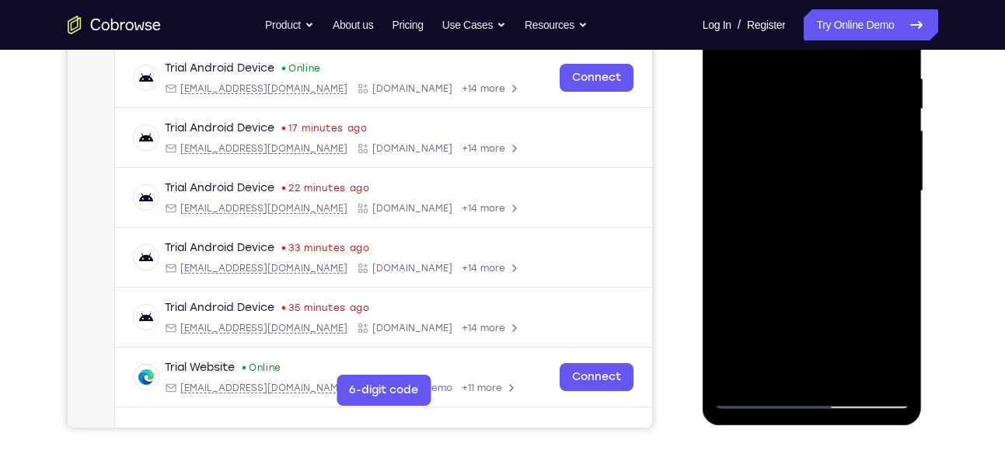
scroll to position [296, 0]
drag, startPoint x: 766, startPoint y: 224, endPoint x: 766, endPoint y: 105, distance: 118.9
click at [766, 105] on div at bounding box center [812, 190] width 196 height 435
drag, startPoint x: 776, startPoint y: 285, endPoint x: 780, endPoint y: 131, distance: 153.9
click at [780, 131] on div at bounding box center [812, 190] width 196 height 435
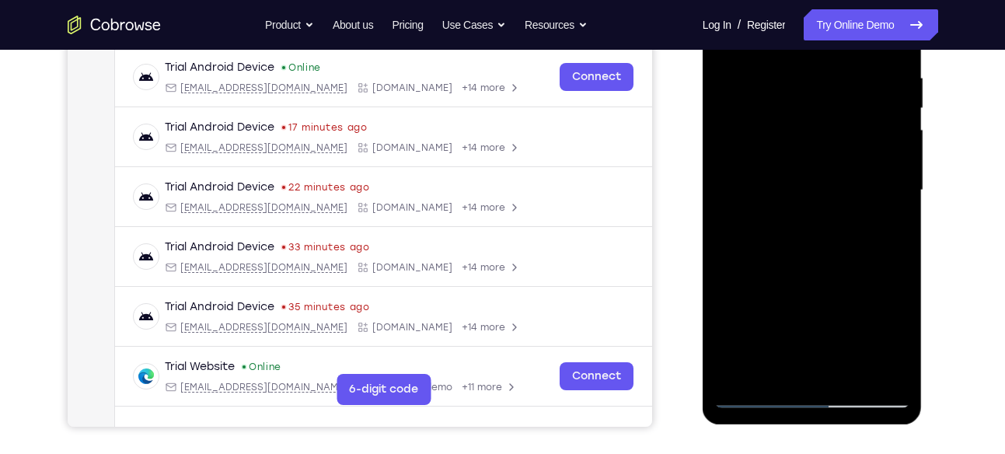
drag, startPoint x: 811, startPoint y: 256, endPoint x: 798, endPoint y: 126, distance: 131.2
click at [798, 126] on div at bounding box center [812, 190] width 196 height 435
drag, startPoint x: 787, startPoint y: 264, endPoint x: 797, endPoint y: 94, distance: 170.6
click at [797, 94] on div at bounding box center [812, 190] width 196 height 435
drag, startPoint x: 789, startPoint y: 267, endPoint x: 790, endPoint y: 99, distance: 167.9
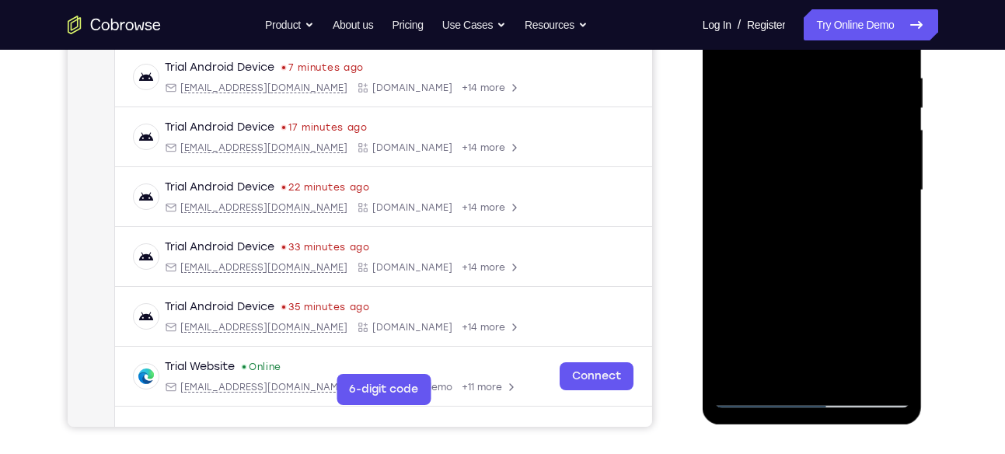
click at [790, 99] on div at bounding box center [812, 190] width 196 height 435
drag, startPoint x: 791, startPoint y: 284, endPoint x: 801, endPoint y: 151, distance: 133.2
click at [801, 151] on div at bounding box center [812, 190] width 196 height 435
click at [769, 218] on div at bounding box center [812, 190] width 196 height 435
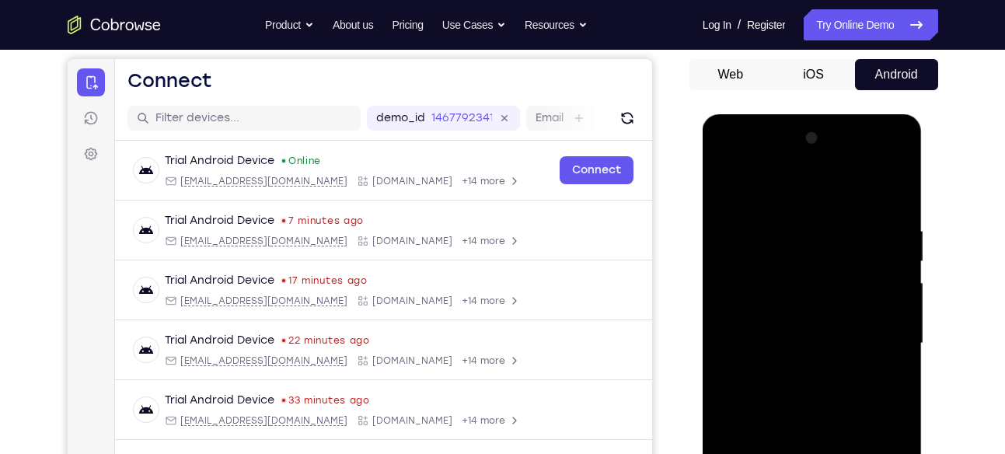
scroll to position [144, 0]
drag, startPoint x: 802, startPoint y: 265, endPoint x: 796, endPoint y: 493, distance: 227.8
click at [796, 453] on div at bounding box center [812, 342] width 196 height 435
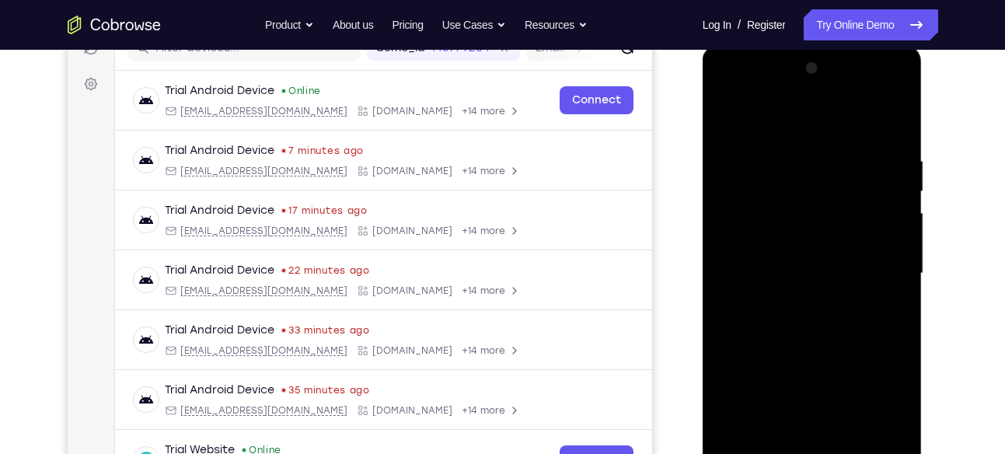
scroll to position [214, 0]
drag, startPoint x: 765, startPoint y: 214, endPoint x: 769, endPoint y: 452, distance: 238.6
click at [769, 453] on div at bounding box center [812, 272] width 196 height 435
drag, startPoint x: 821, startPoint y: 166, endPoint x: 825, endPoint y: 417, distance: 251.1
click at [825, 417] on div at bounding box center [812, 272] width 196 height 435
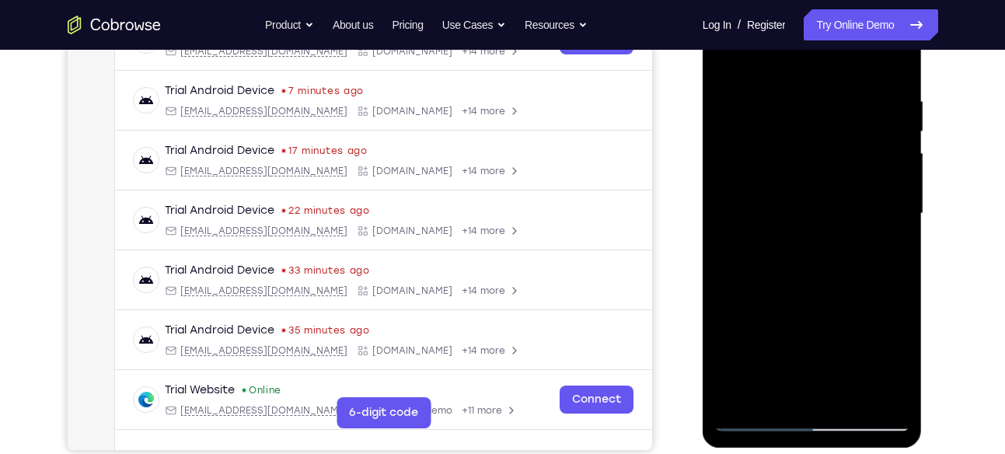
scroll to position [277, 0]
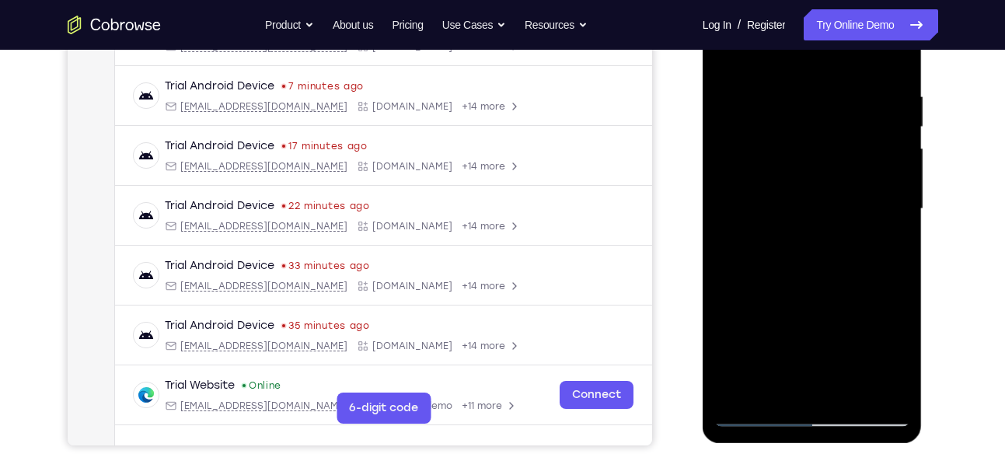
click at [758, 420] on div at bounding box center [812, 208] width 196 height 435
drag, startPoint x: 779, startPoint y: 316, endPoint x: 774, endPoint y: 106, distance: 209.9
click at [774, 106] on div at bounding box center [812, 208] width 196 height 435
drag, startPoint x: 783, startPoint y: 297, endPoint x: 805, endPoint y: 121, distance: 177.0
click at [805, 121] on div at bounding box center [812, 208] width 196 height 435
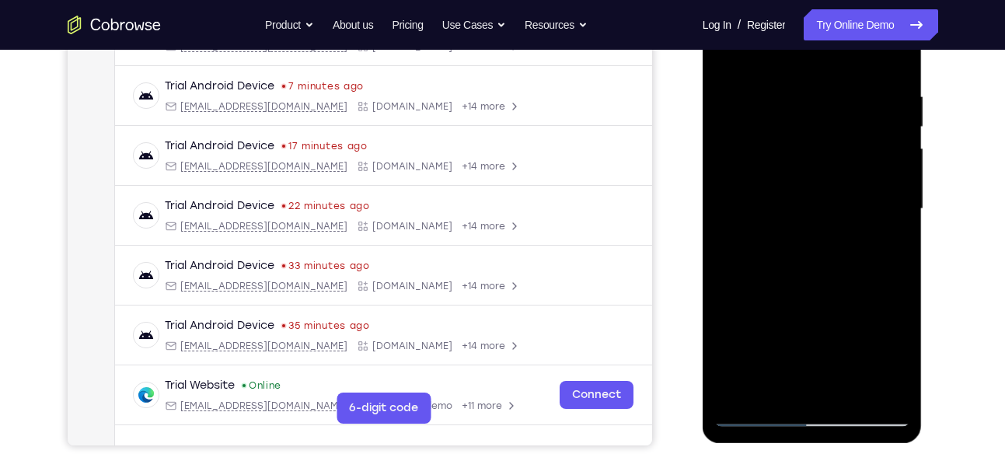
click at [684, 281] on div "Your Support Agent Your Customer Web iOS Android" at bounding box center [503, 159] width 870 height 574
click at [677, 329] on div "Your Support Agent Your Customer Web iOS Android" at bounding box center [503, 159] width 870 height 574
click at [759, 344] on div at bounding box center [812, 208] width 196 height 435
drag, startPoint x: 759, startPoint y: 344, endPoint x: 758, endPoint y: 108, distance: 236.3
click at [758, 108] on div at bounding box center [812, 208] width 196 height 435
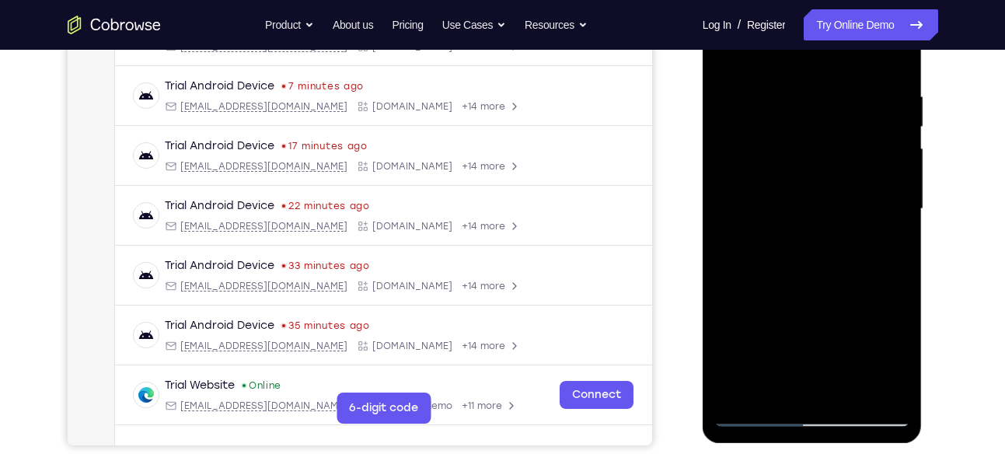
drag, startPoint x: 758, startPoint y: 356, endPoint x: 773, endPoint y: 58, distance: 298.8
click at [773, 58] on div at bounding box center [812, 208] width 196 height 435
drag, startPoint x: 783, startPoint y: 332, endPoint x: 788, endPoint y: 51, distance: 280.6
click at [788, 51] on div at bounding box center [812, 208] width 196 height 435
drag, startPoint x: 790, startPoint y: 323, endPoint x: 803, endPoint y: 153, distance: 170.7
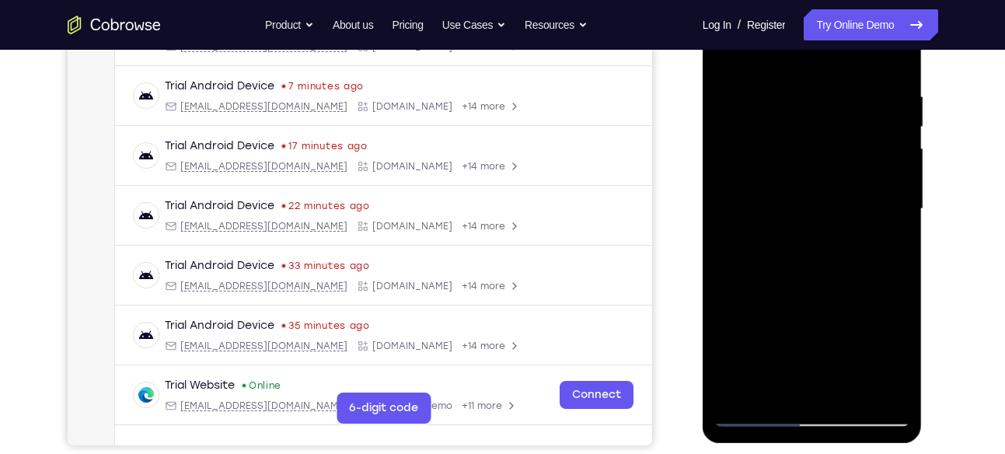
click at [803, 153] on div at bounding box center [812, 208] width 196 height 435
drag, startPoint x: 803, startPoint y: 319, endPoint x: 808, endPoint y: 155, distance: 164.1
click at [808, 155] on div at bounding box center [812, 208] width 196 height 435
drag, startPoint x: 810, startPoint y: 312, endPoint x: 814, endPoint y: 178, distance: 133.8
click at [814, 178] on div at bounding box center [812, 208] width 196 height 435
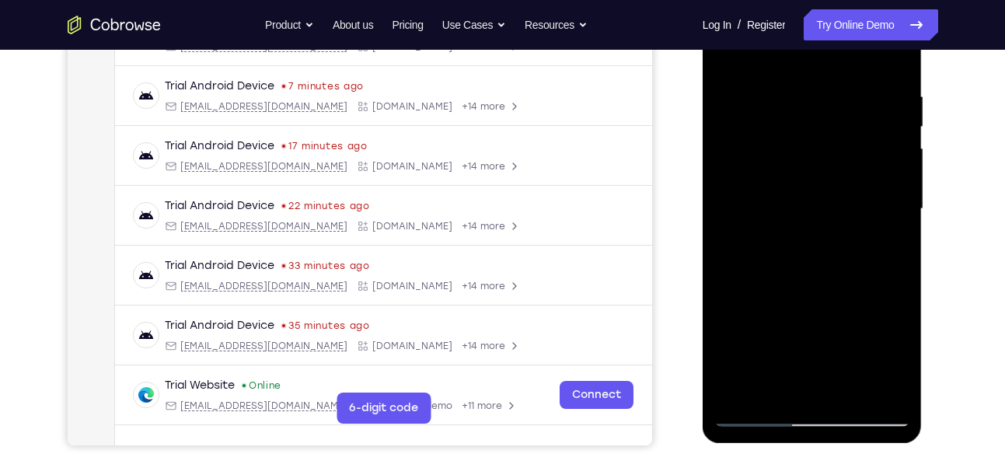
drag, startPoint x: 805, startPoint y: 312, endPoint x: 793, endPoint y: 148, distance: 164.5
click at [793, 148] on div at bounding box center [812, 208] width 196 height 435
drag, startPoint x: 815, startPoint y: 302, endPoint x: 810, endPoint y: 151, distance: 150.9
click at [810, 151] on div at bounding box center [812, 208] width 196 height 435
drag, startPoint x: 819, startPoint y: 257, endPoint x: 815, endPoint y: 133, distance: 124.4
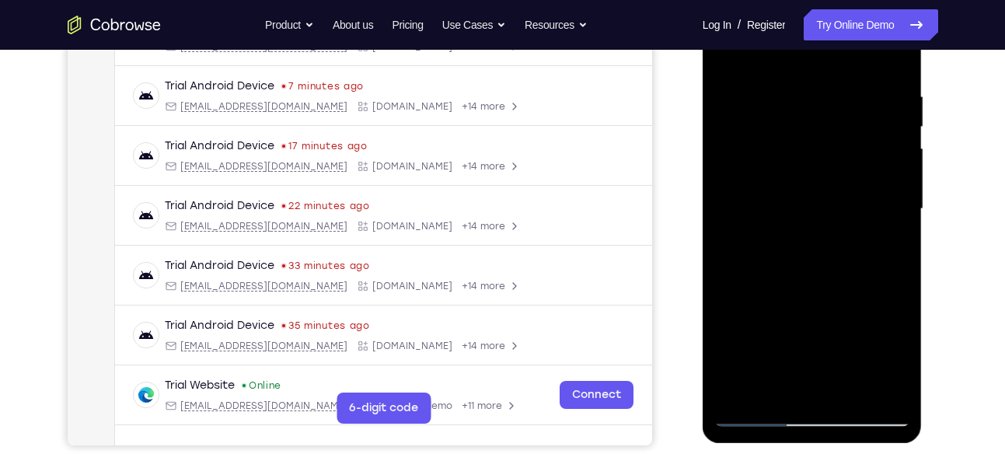
click at [815, 133] on div at bounding box center [812, 208] width 196 height 435
drag, startPoint x: 808, startPoint y: 316, endPoint x: 811, endPoint y: 111, distance: 204.4
click at [811, 111] on div at bounding box center [812, 208] width 196 height 435
drag, startPoint x: 803, startPoint y: 295, endPoint x: 808, endPoint y: 126, distance: 168.7
click at [808, 126] on div at bounding box center [812, 208] width 196 height 435
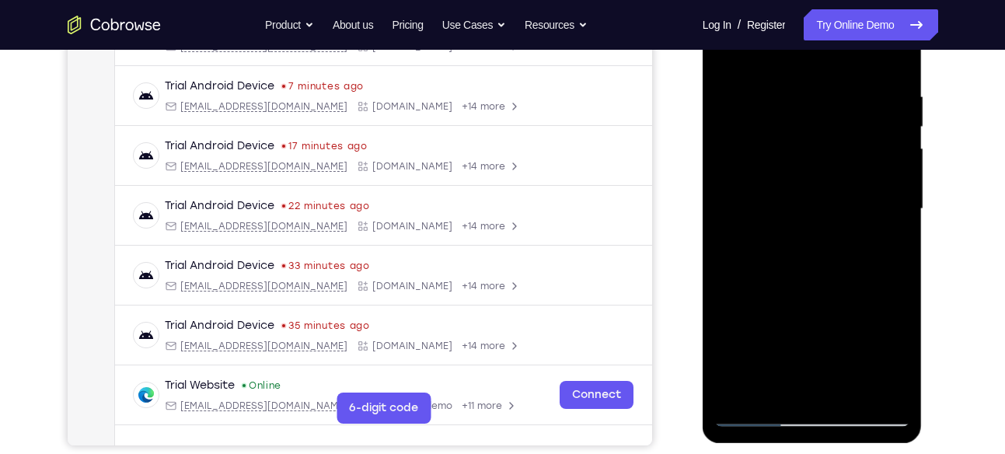
drag, startPoint x: 816, startPoint y: 322, endPoint x: 833, endPoint y: 126, distance: 196.6
click at [833, 126] on div at bounding box center [812, 208] width 196 height 435
drag, startPoint x: 802, startPoint y: 284, endPoint x: 819, endPoint y: 63, distance: 221.4
click at [819, 63] on div at bounding box center [812, 208] width 196 height 435
drag, startPoint x: 791, startPoint y: 346, endPoint x: 816, endPoint y: 96, distance: 250.7
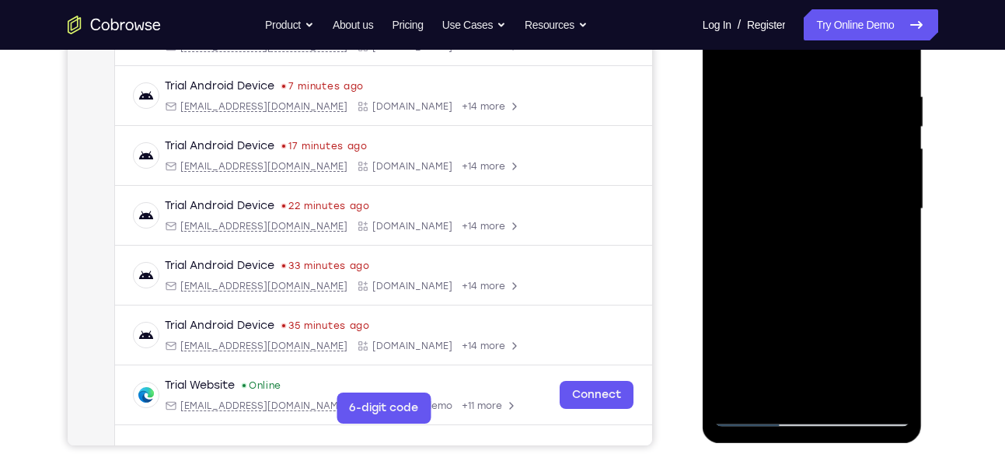
click at [816, 96] on div at bounding box center [812, 208] width 196 height 435
drag, startPoint x: 799, startPoint y: 249, endPoint x: 795, endPoint y: 317, distance: 67.7
click at [795, 317] on div at bounding box center [812, 208] width 196 height 435
click at [780, 312] on div at bounding box center [812, 208] width 196 height 435
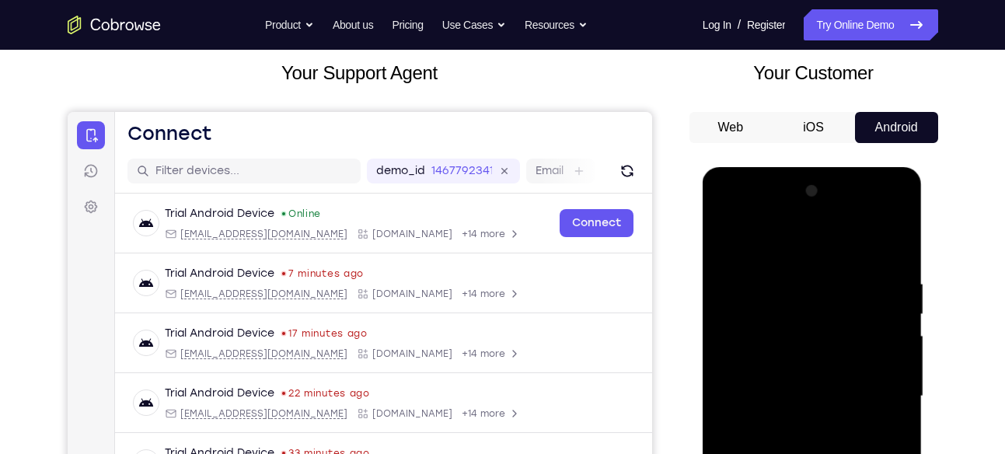
scroll to position [89, 0]
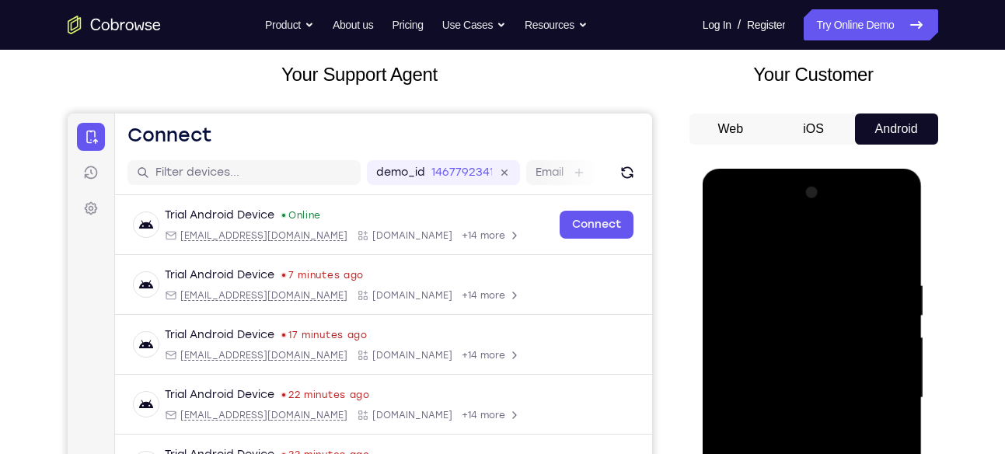
drag, startPoint x: 814, startPoint y: 295, endPoint x: 814, endPoint y: 380, distance: 85.5
click at [814, 380] on div at bounding box center [812, 397] width 196 height 435
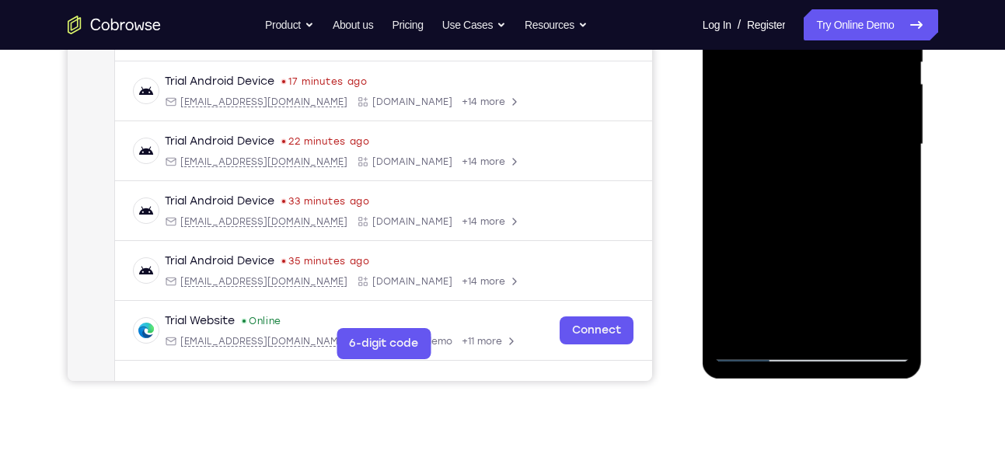
scroll to position [344, 0]
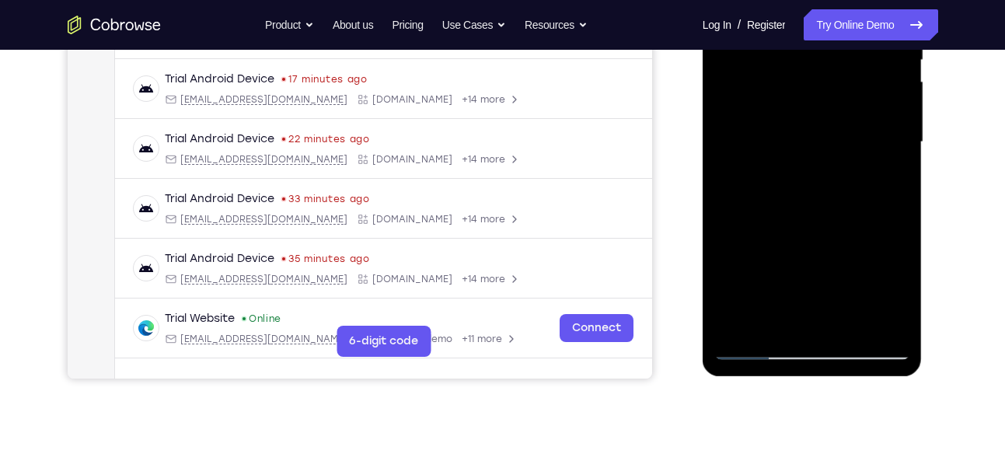
click at [760, 345] on div at bounding box center [812, 142] width 196 height 435
drag, startPoint x: 783, startPoint y: 256, endPoint x: 783, endPoint y: 163, distance: 92.5
click at [783, 163] on div at bounding box center [812, 142] width 196 height 435
drag, startPoint x: 787, startPoint y: 242, endPoint x: 792, endPoint y: 135, distance: 107.4
click at [792, 135] on div at bounding box center [812, 142] width 196 height 435
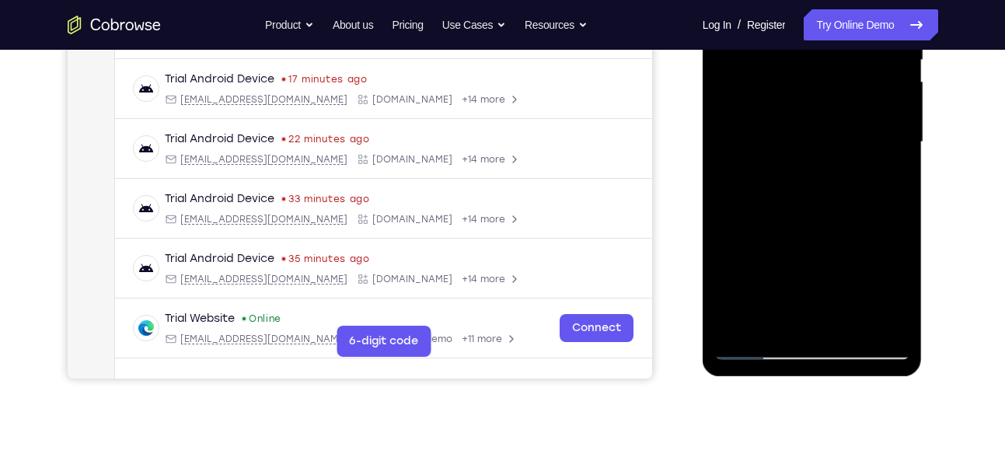
drag, startPoint x: 790, startPoint y: 264, endPoint x: 802, endPoint y: 152, distance: 113.3
click at [802, 152] on div at bounding box center [812, 142] width 196 height 435
drag, startPoint x: 787, startPoint y: 271, endPoint x: 798, endPoint y: 148, distance: 123.3
click at [798, 148] on div at bounding box center [812, 142] width 196 height 435
drag, startPoint x: 781, startPoint y: 243, endPoint x: 798, endPoint y: 123, distance: 121.7
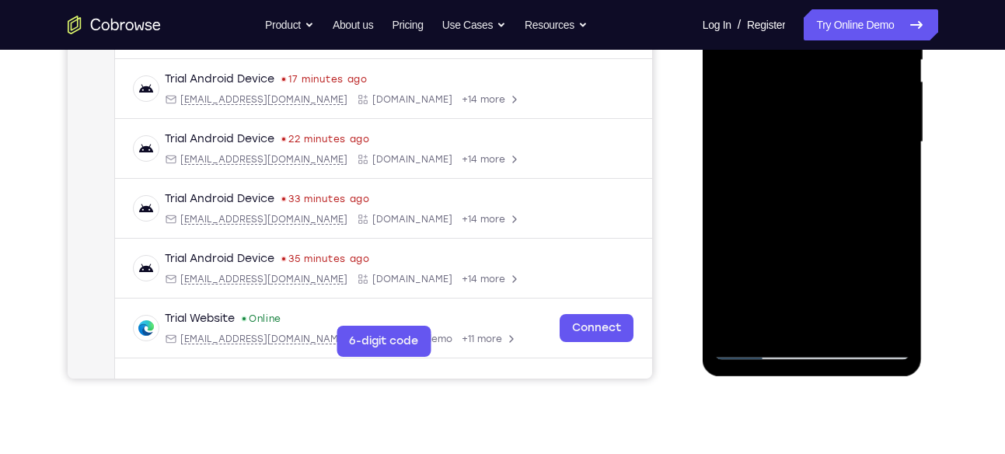
click at [798, 123] on div at bounding box center [812, 142] width 196 height 435
drag, startPoint x: 778, startPoint y: 265, endPoint x: 794, endPoint y: 138, distance: 127.6
click at [794, 138] on div at bounding box center [812, 142] width 196 height 435
drag, startPoint x: 797, startPoint y: 242, endPoint x: 805, endPoint y: 148, distance: 94.4
click at [805, 148] on div at bounding box center [812, 142] width 196 height 435
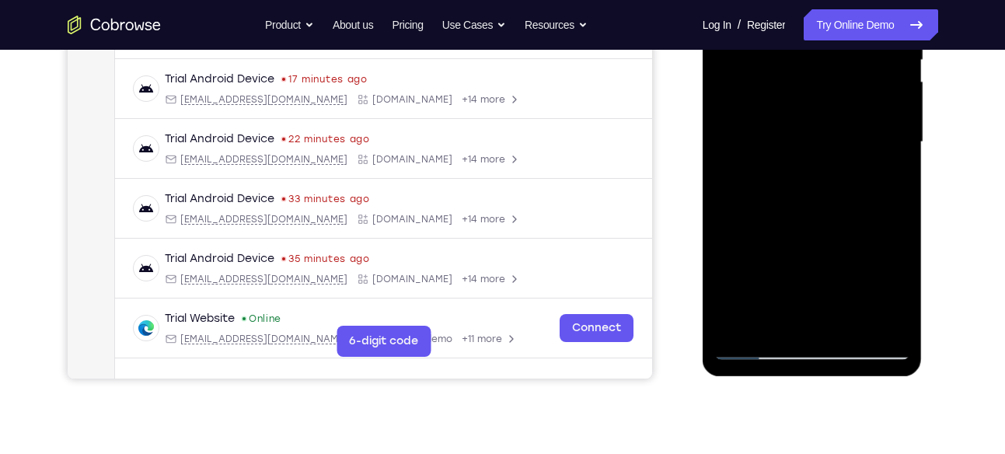
drag, startPoint x: 789, startPoint y: 247, endPoint x: 799, endPoint y: 141, distance: 106.2
click at [799, 141] on div at bounding box center [812, 142] width 196 height 435
drag, startPoint x: 773, startPoint y: 281, endPoint x: 792, endPoint y: 153, distance: 129.6
click at [792, 153] on div at bounding box center [812, 142] width 196 height 435
drag, startPoint x: 784, startPoint y: 255, endPoint x: 803, endPoint y: 135, distance: 121.1
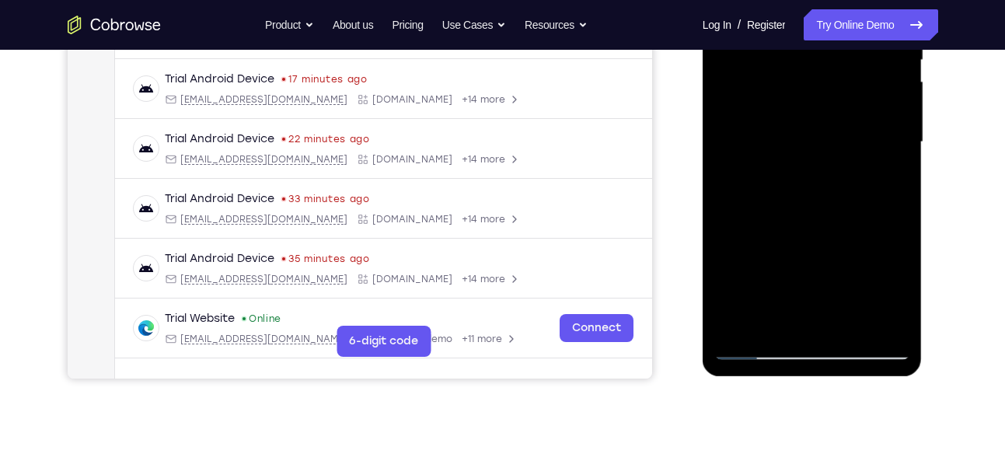
click at [803, 135] on div at bounding box center [812, 142] width 196 height 435
drag, startPoint x: 788, startPoint y: 256, endPoint x: 802, endPoint y: 157, distance: 99.7
click at [802, 157] on div at bounding box center [812, 142] width 196 height 435
drag, startPoint x: 801, startPoint y: 267, endPoint x: 812, endPoint y: 139, distance: 128.7
click at [812, 139] on div at bounding box center [812, 142] width 196 height 435
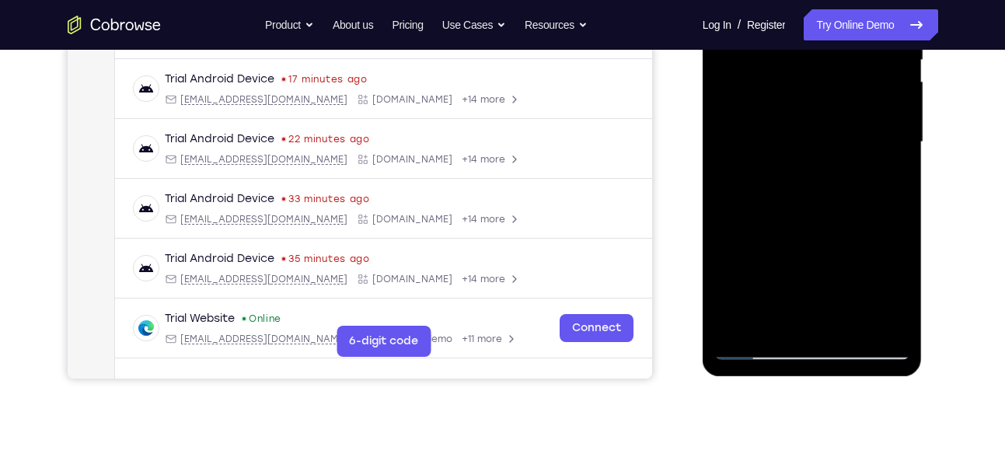
drag, startPoint x: 804, startPoint y: 288, endPoint x: 825, endPoint y: 125, distance: 163.8
click at [825, 125] on div at bounding box center [812, 142] width 196 height 435
drag, startPoint x: 804, startPoint y: 274, endPoint x: 820, endPoint y: 105, distance: 170.2
click at [820, 105] on div at bounding box center [812, 142] width 196 height 435
drag, startPoint x: 798, startPoint y: 282, endPoint x: 801, endPoint y: 162, distance: 120.5
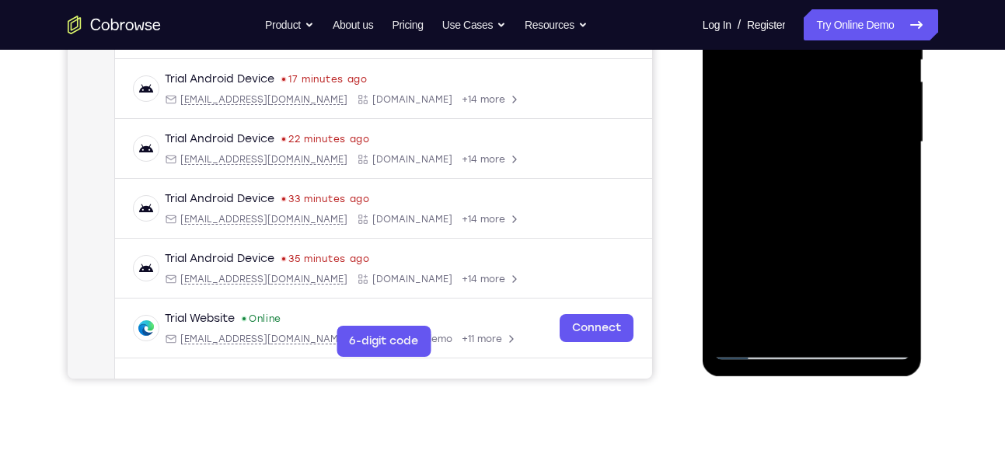
click at [801, 162] on div at bounding box center [812, 142] width 196 height 435
drag, startPoint x: 791, startPoint y: 282, endPoint x: 789, endPoint y: 182, distance: 100.3
click at [789, 182] on div at bounding box center [812, 142] width 196 height 435
drag, startPoint x: 802, startPoint y: 266, endPoint x: 809, endPoint y: 167, distance: 99.0
click at [809, 167] on div at bounding box center [812, 142] width 196 height 435
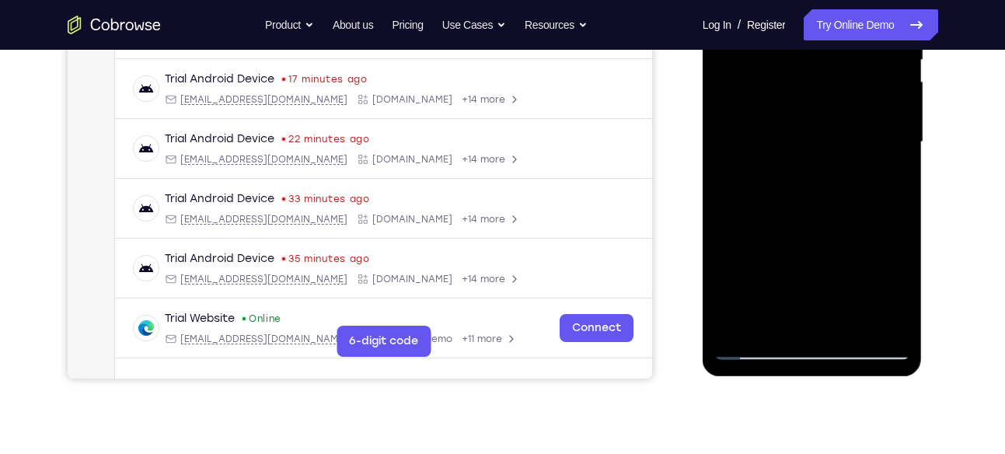
drag, startPoint x: 804, startPoint y: 284, endPoint x: 809, endPoint y: 187, distance: 97.3
click at [809, 187] on div at bounding box center [812, 142] width 196 height 435
drag, startPoint x: 807, startPoint y: 292, endPoint x: 820, endPoint y: 166, distance: 126.6
click at [820, 166] on div at bounding box center [812, 142] width 196 height 435
drag, startPoint x: 812, startPoint y: 276, endPoint x: 829, endPoint y: 150, distance: 127.1
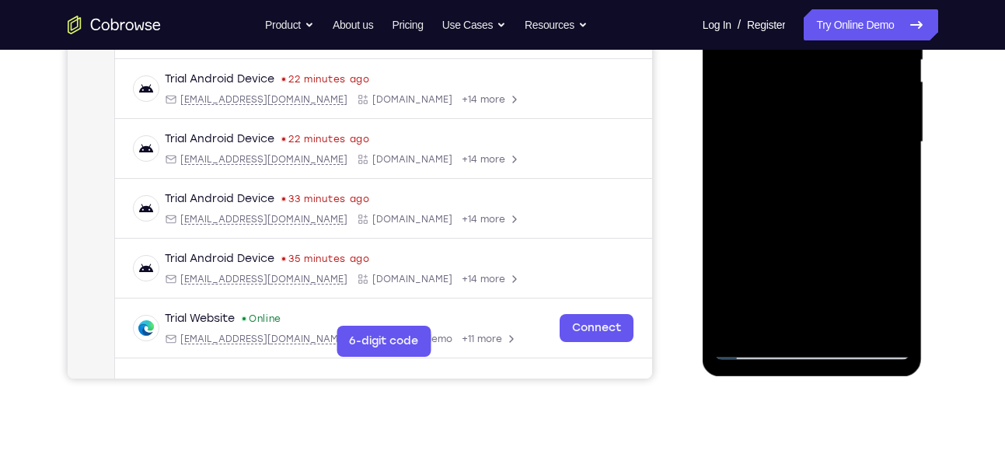
click at [829, 150] on div at bounding box center [812, 142] width 196 height 435
click at [783, 239] on div at bounding box center [812, 142] width 196 height 435
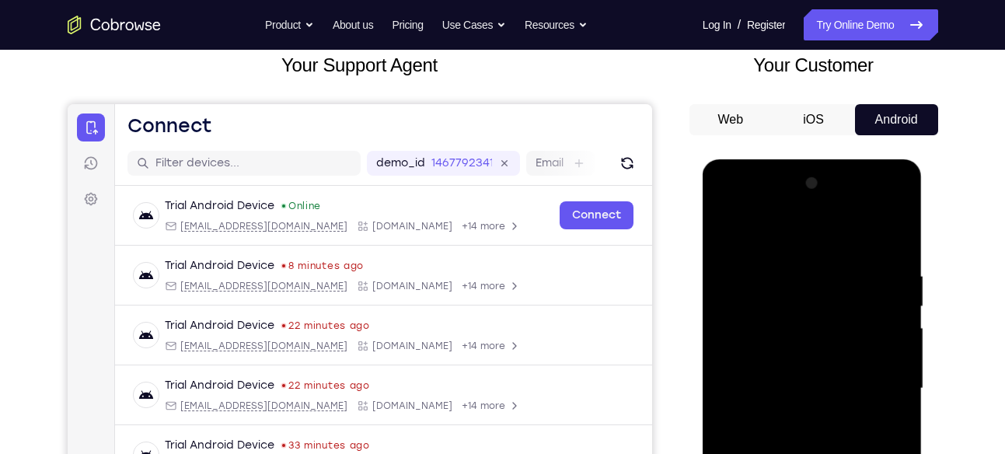
scroll to position [96, 0]
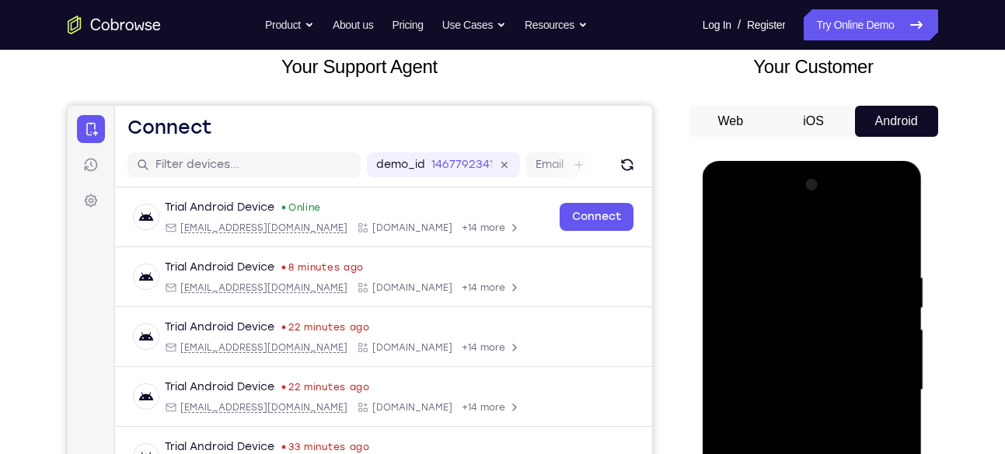
drag, startPoint x: 783, startPoint y: 269, endPoint x: 776, endPoint y: 337, distance: 68.0
click at [776, 337] on div at bounding box center [812, 390] width 196 height 435
click at [727, 238] on div at bounding box center [812, 390] width 196 height 435
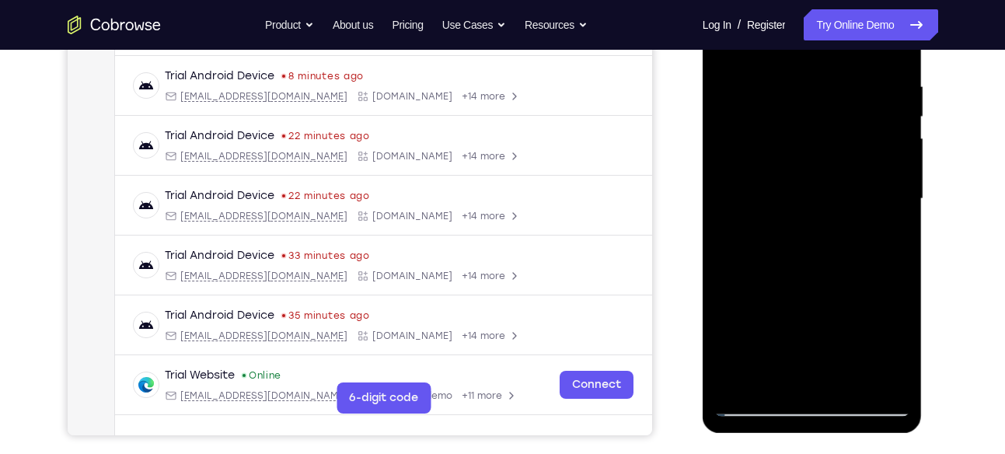
scroll to position [288, 0]
drag, startPoint x: 784, startPoint y: 288, endPoint x: 780, endPoint y: 129, distance: 159.4
click at [780, 129] on div at bounding box center [812, 198] width 196 height 435
drag, startPoint x: 806, startPoint y: 319, endPoint x: 822, endPoint y: 129, distance: 191.1
click at [822, 129] on div at bounding box center [812, 198] width 196 height 435
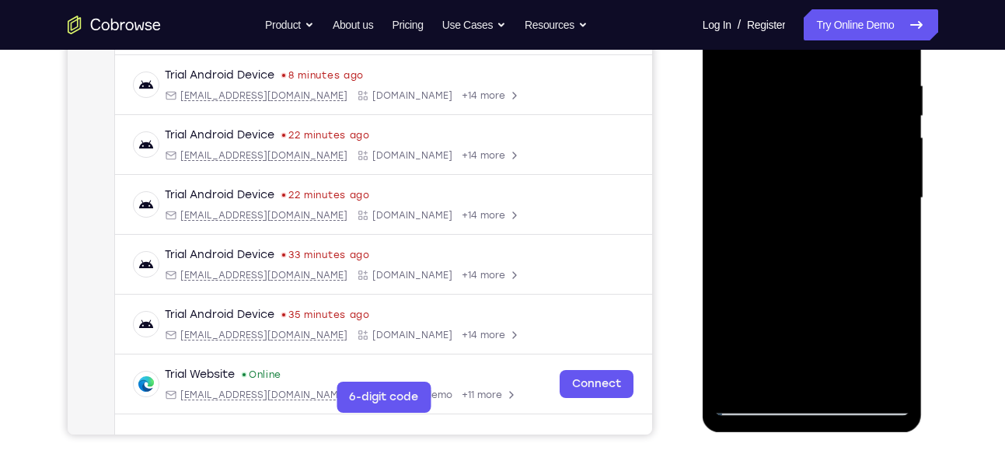
drag, startPoint x: 801, startPoint y: 300, endPoint x: 828, endPoint y: 129, distance: 173.3
click at [828, 129] on div at bounding box center [812, 198] width 196 height 435
drag, startPoint x: 802, startPoint y: 326, endPoint x: 826, endPoint y: 129, distance: 198.9
click at [826, 129] on div at bounding box center [812, 198] width 196 height 435
drag, startPoint x: 810, startPoint y: 281, endPoint x: 826, endPoint y: 129, distance: 152.4
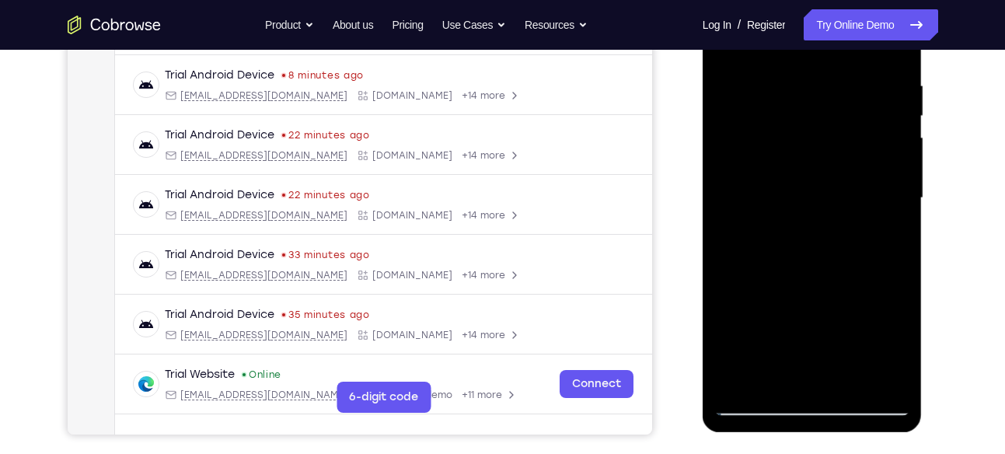
click at [826, 129] on div at bounding box center [812, 198] width 196 height 435
drag, startPoint x: 783, startPoint y: 312, endPoint x: 798, endPoint y: 116, distance: 196.5
click at [798, 116] on div at bounding box center [812, 198] width 196 height 435
drag, startPoint x: 776, startPoint y: 338, endPoint x: 804, endPoint y: -19, distance: 357.8
click at [804, 0] on div at bounding box center [812, 198] width 196 height 435
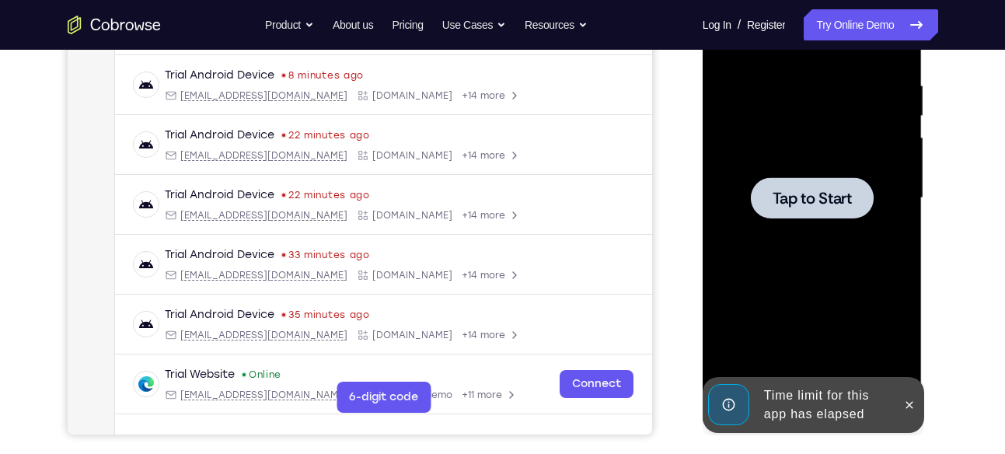
click at [788, 248] on div at bounding box center [812, 198] width 196 height 435
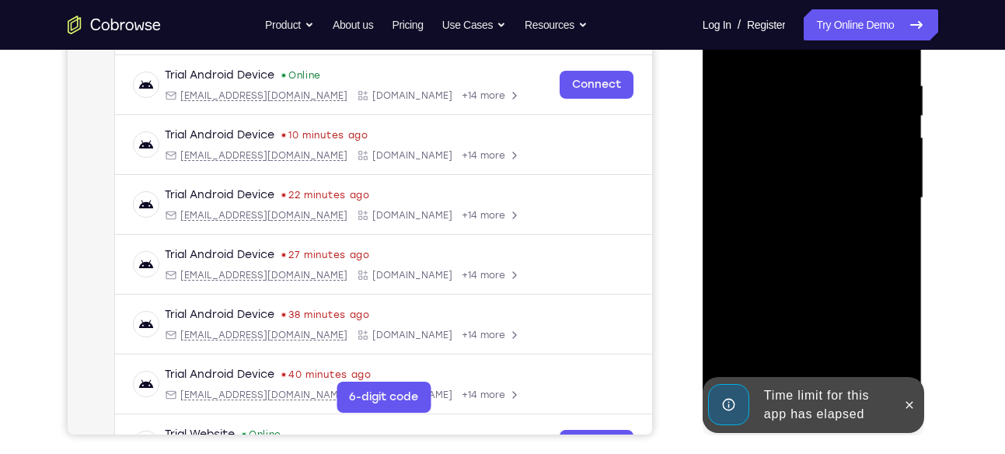
scroll to position [418, 0]
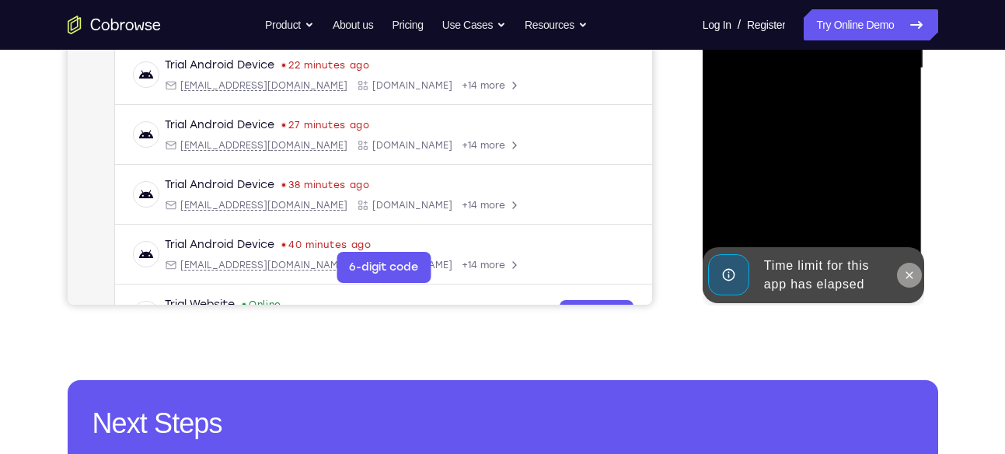
click at [899, 275] on button at bounding box center [909, 275] width 25 height 25
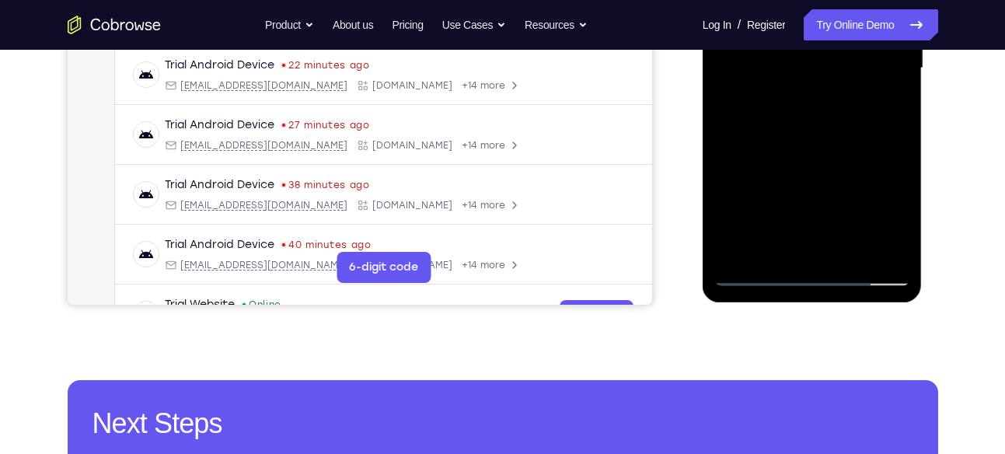
click at [803, 275] on div at bounding box center [812, 68] width 196 height 435
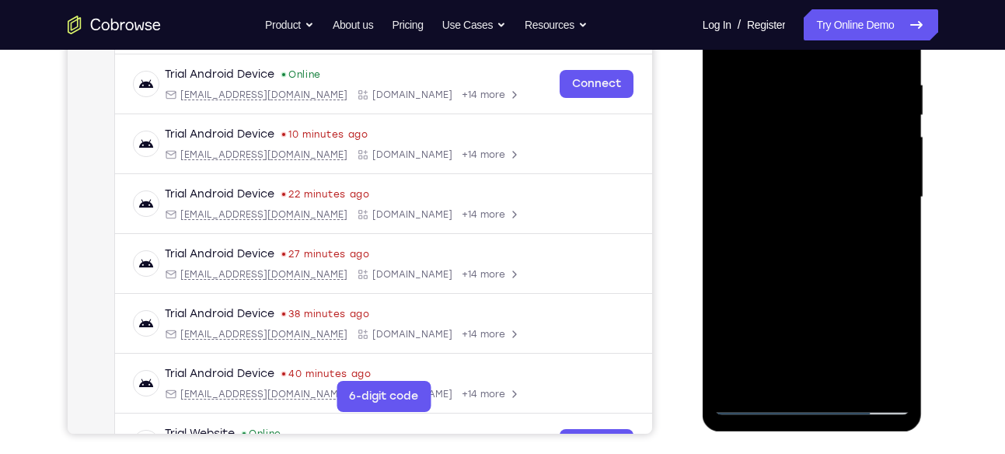
scroll to position [288, 0]
click at [871, 333] on div at bounding box center [812, 198] width 196 height 435
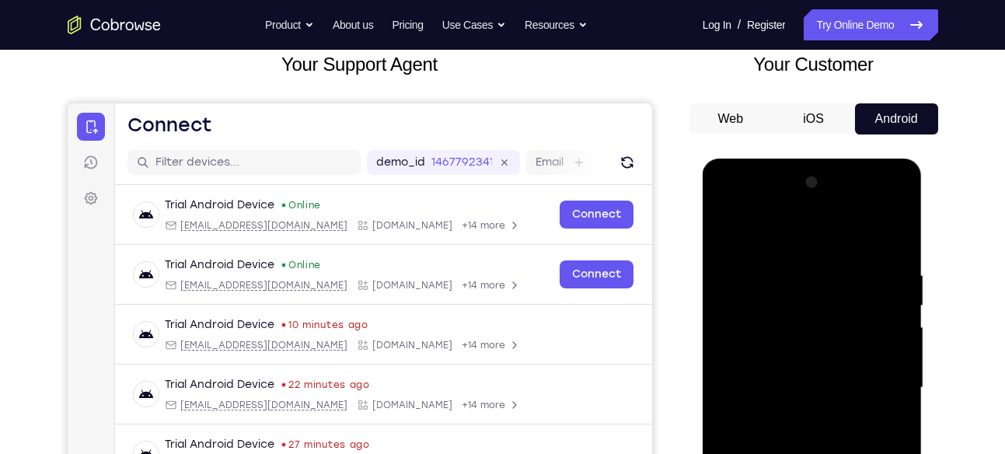
scroll to position [100, 0]
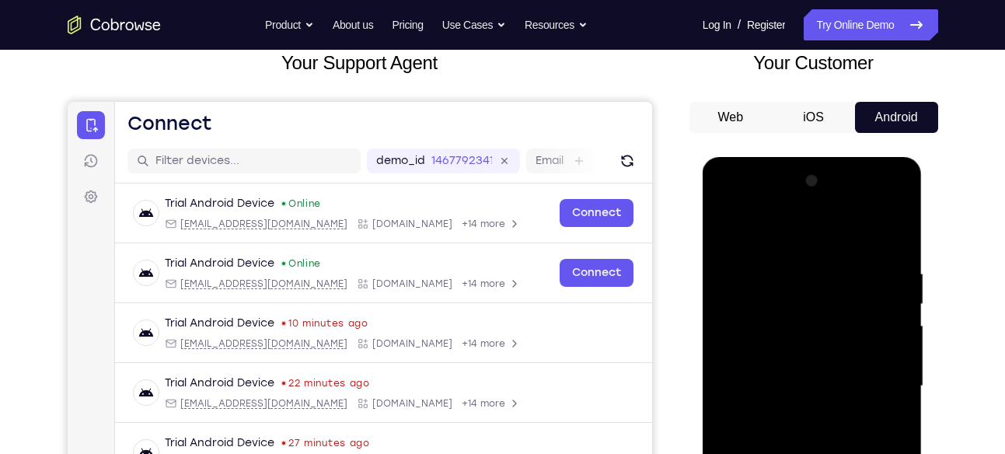
click at [762, 245] on div at bounding box center [812, 386] width 196 height 435
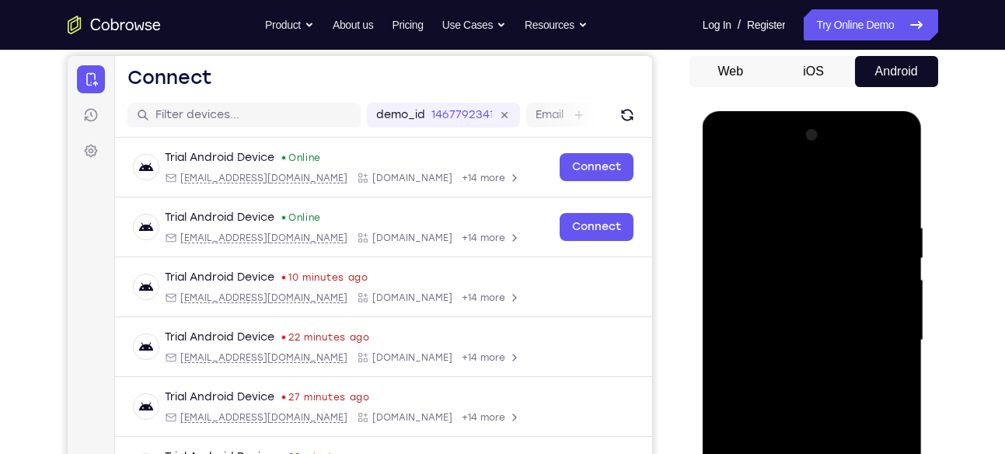
scroll to position [147, 0]
click at [874, 341] on div at bounding box center [812, 339] width 196 height 435
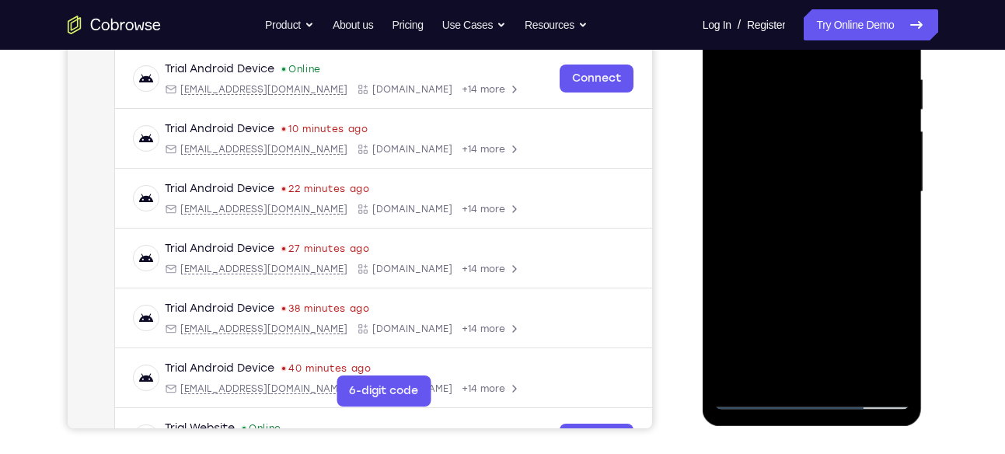
scroll to position [295, 0]
click at [795, 222] on div at bounding box center [812, 191] width 196 height 435
click at [791, 188] on div at bounding box center [812, 191] width 196 height 435
click at [802, 169] on div at bounding box center [812, 191] width 196 height 435
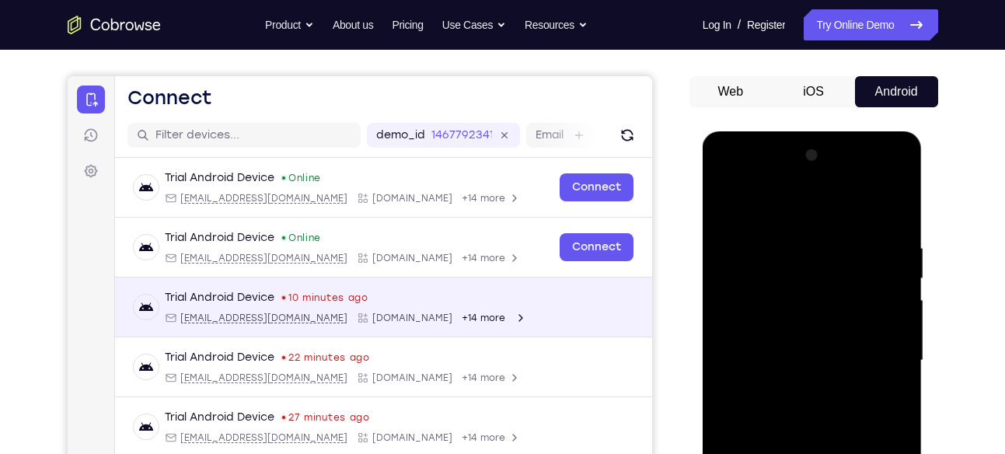
scroll to position [125, 0]
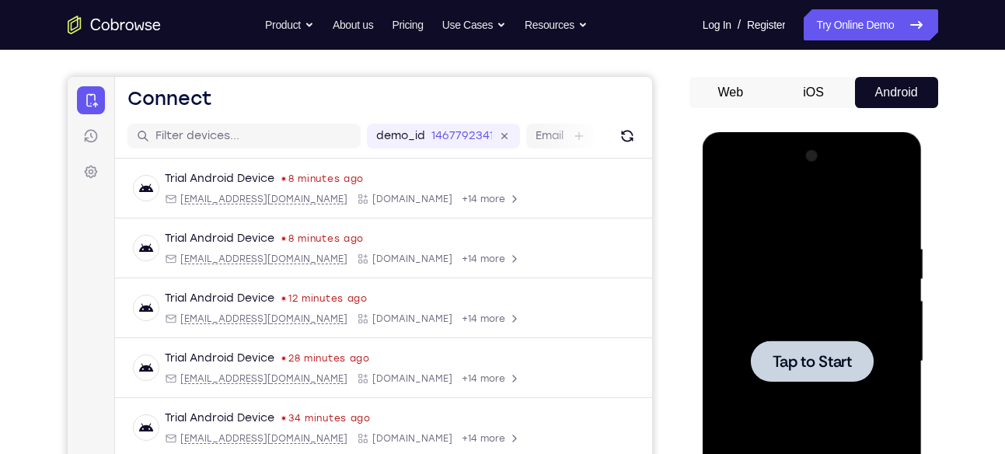
click at [772, 305] on div at bounding box center [812, 361] width 196 height 435
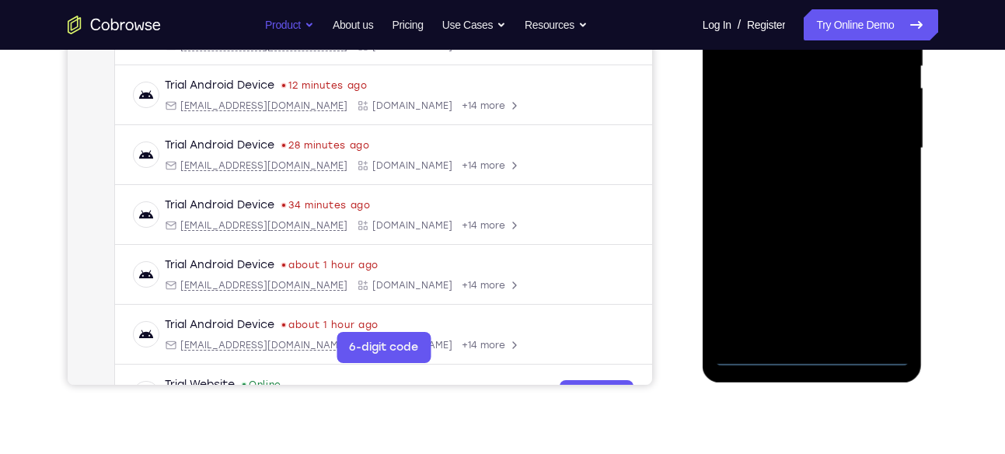
scroll to position [353, 0]
